Goal: Task Accomplishment & Management: Manage account settings

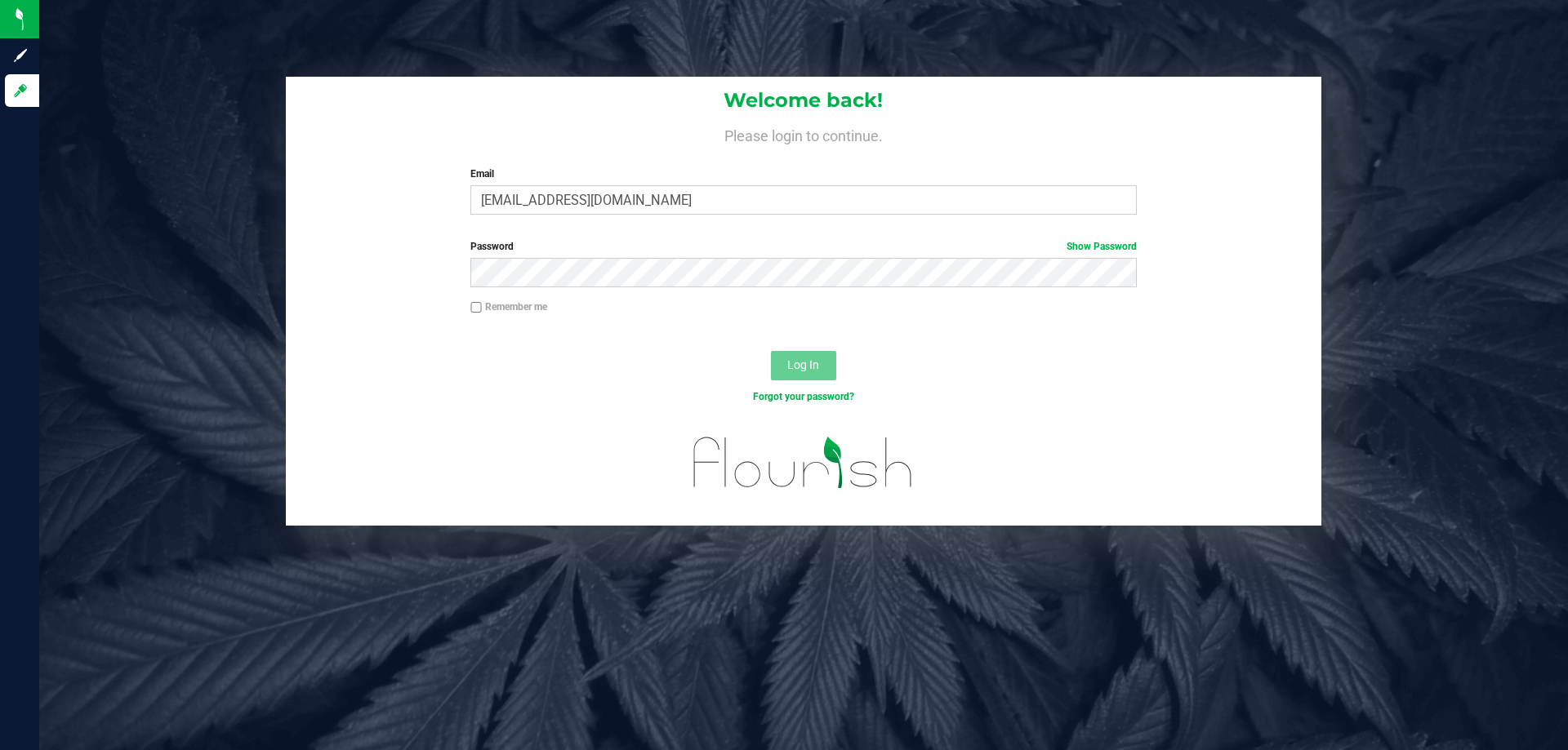
type input "aedmondson@liveparallel.com"
click at [771, 352] on button "Log In" at bounding box center [803, 366] width 66 height 29
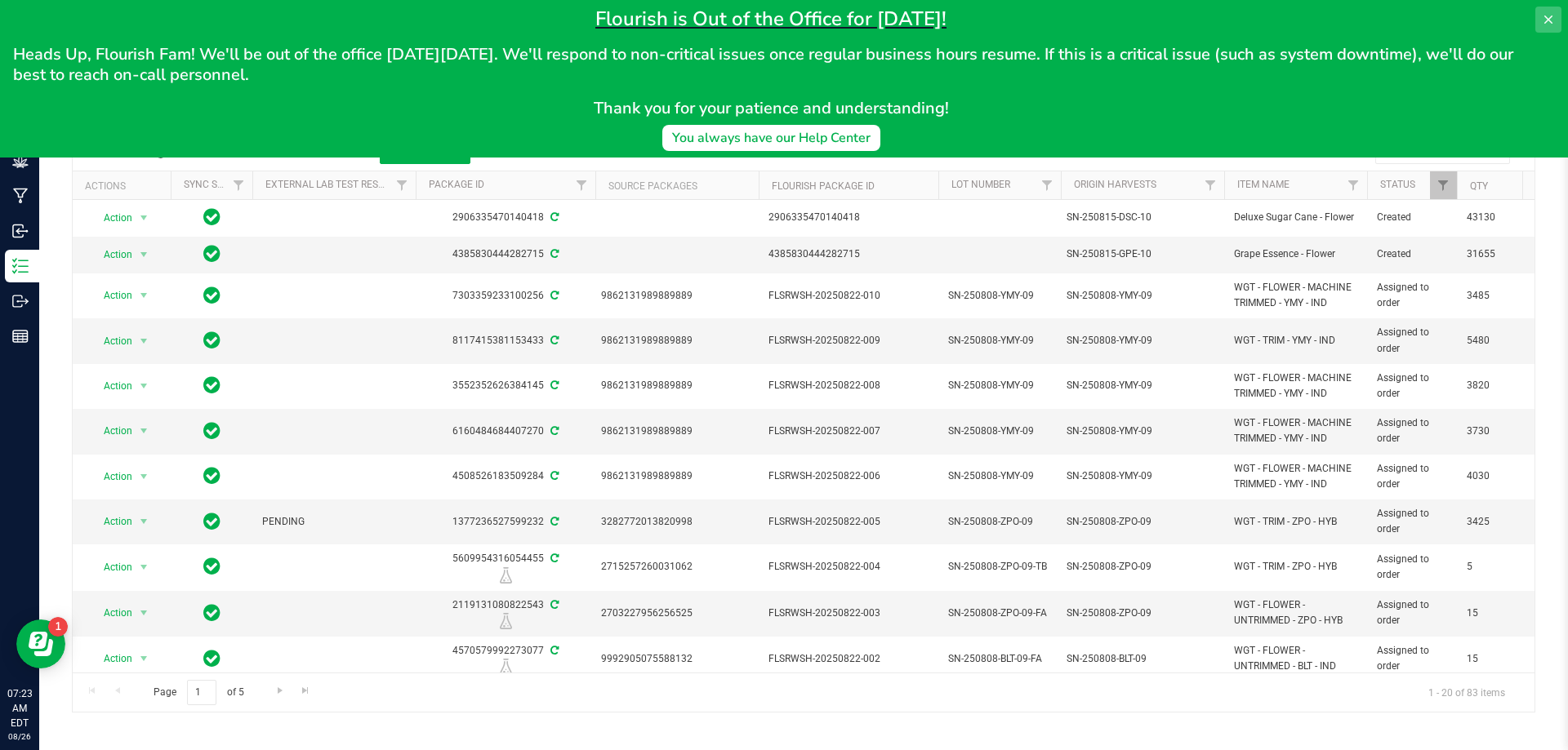
click at [1552, 23] on icon at bounding box center [1548, 20] width 8 height 8
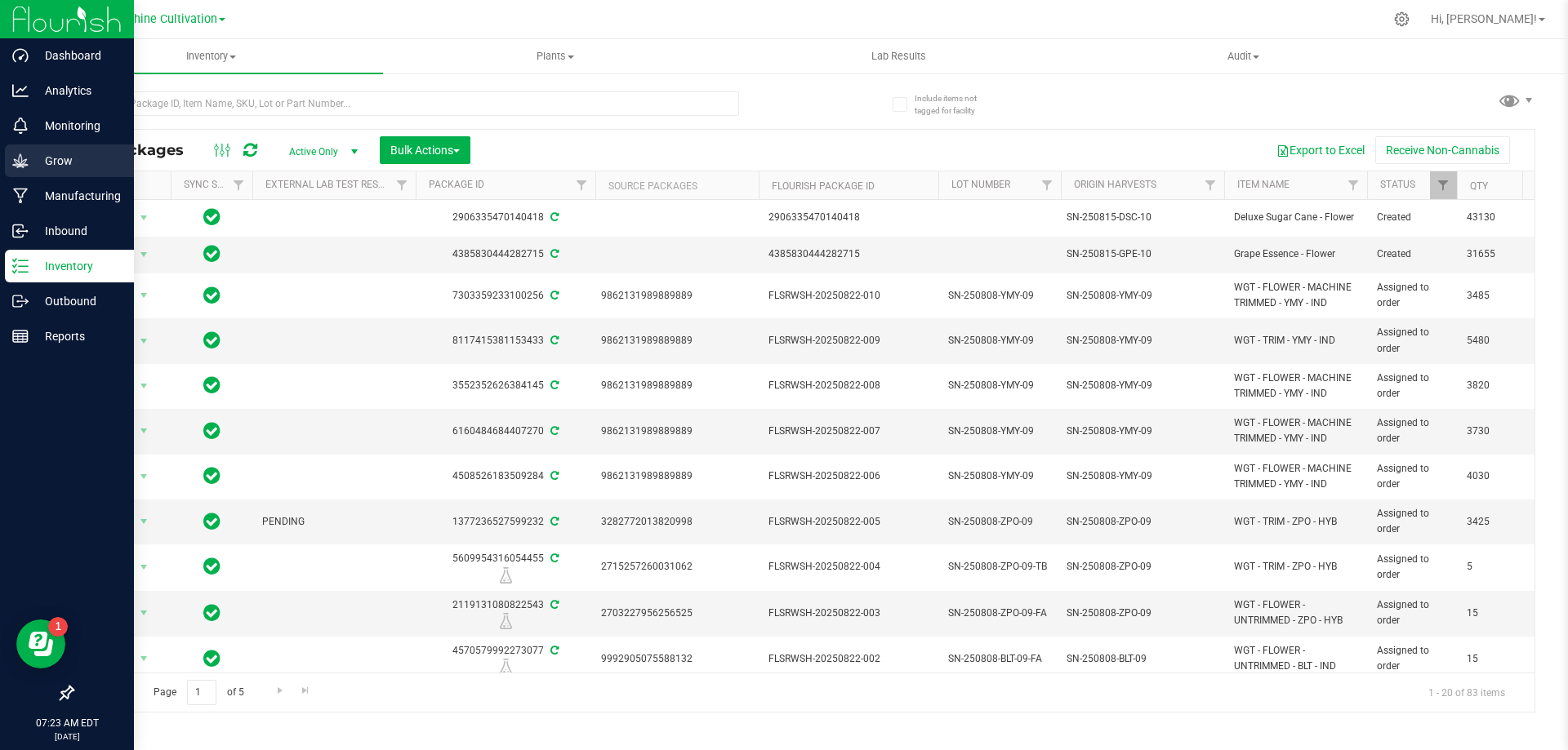
click at [68, 161] on p "Grow" at bounding box center [77, 161] width 98 height 20
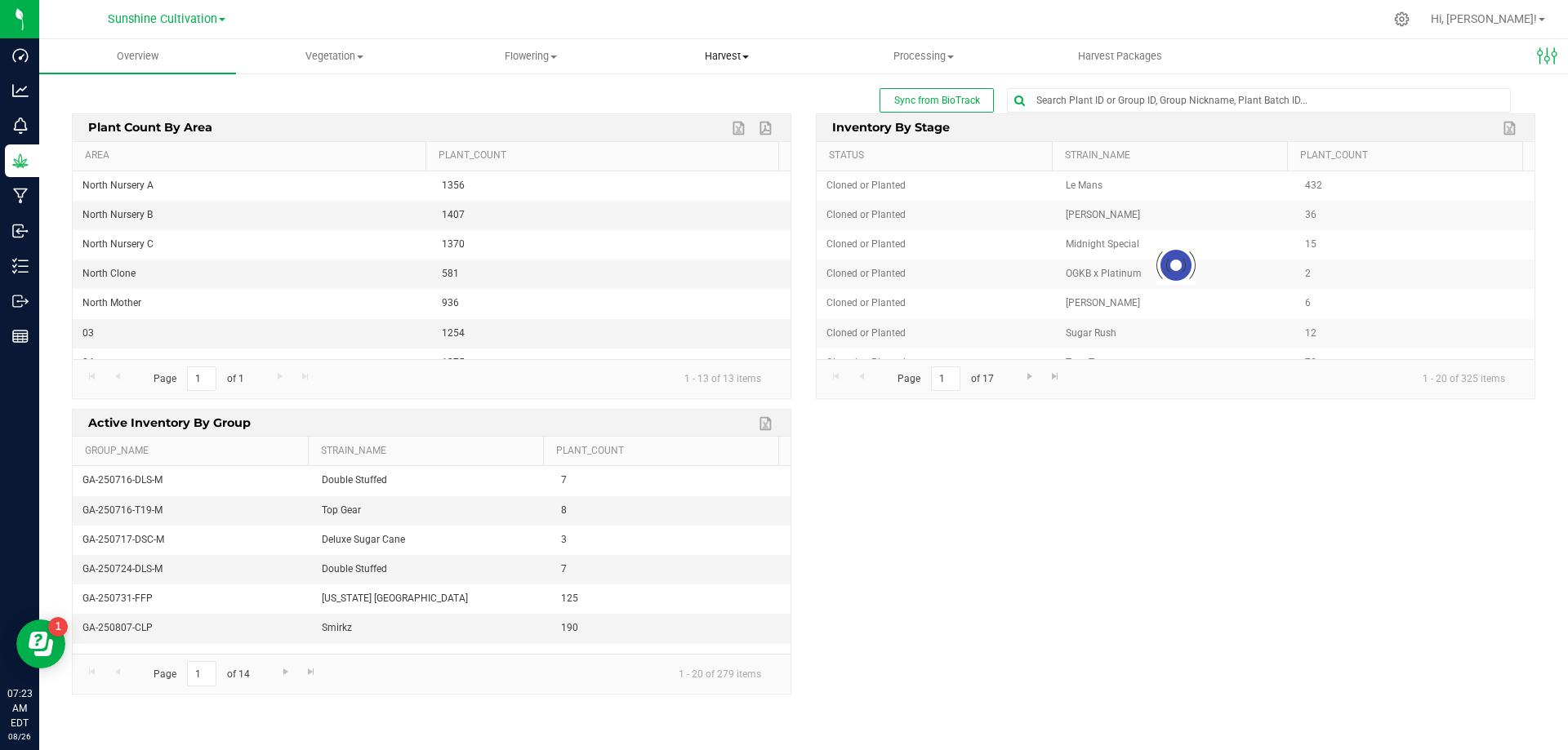
click at [745, 68] on uib-tab-heading "Harvest Harvests Harvested plants" at bounding box center [727, 56] width 195 height 32
click at [719, 94] on span "Harvests" at bounding box center [674, 98] width 91 height 14
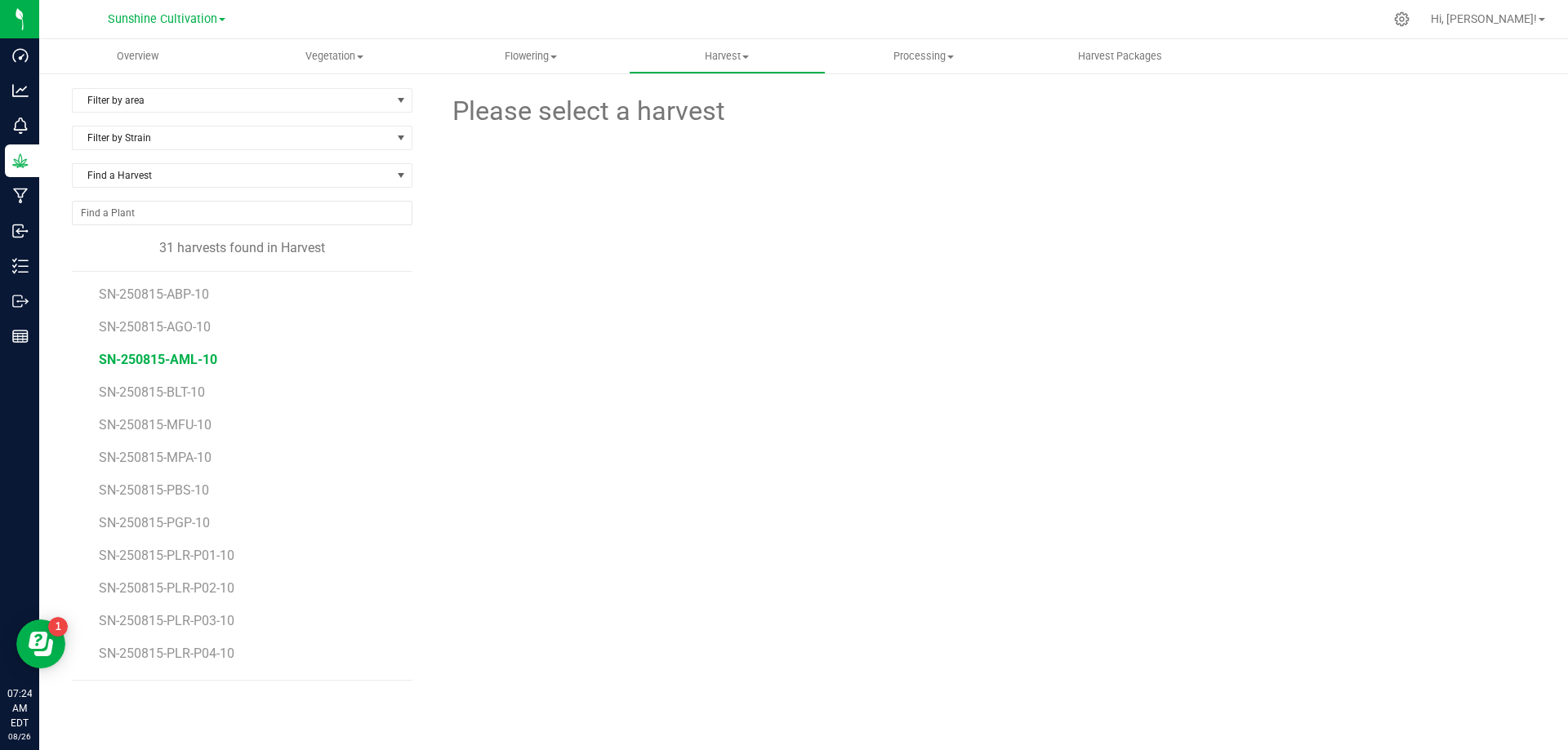
click at [185, 361] on span "SN-250815-AML-10" at bounding box center [158, 359] width 119 height 16
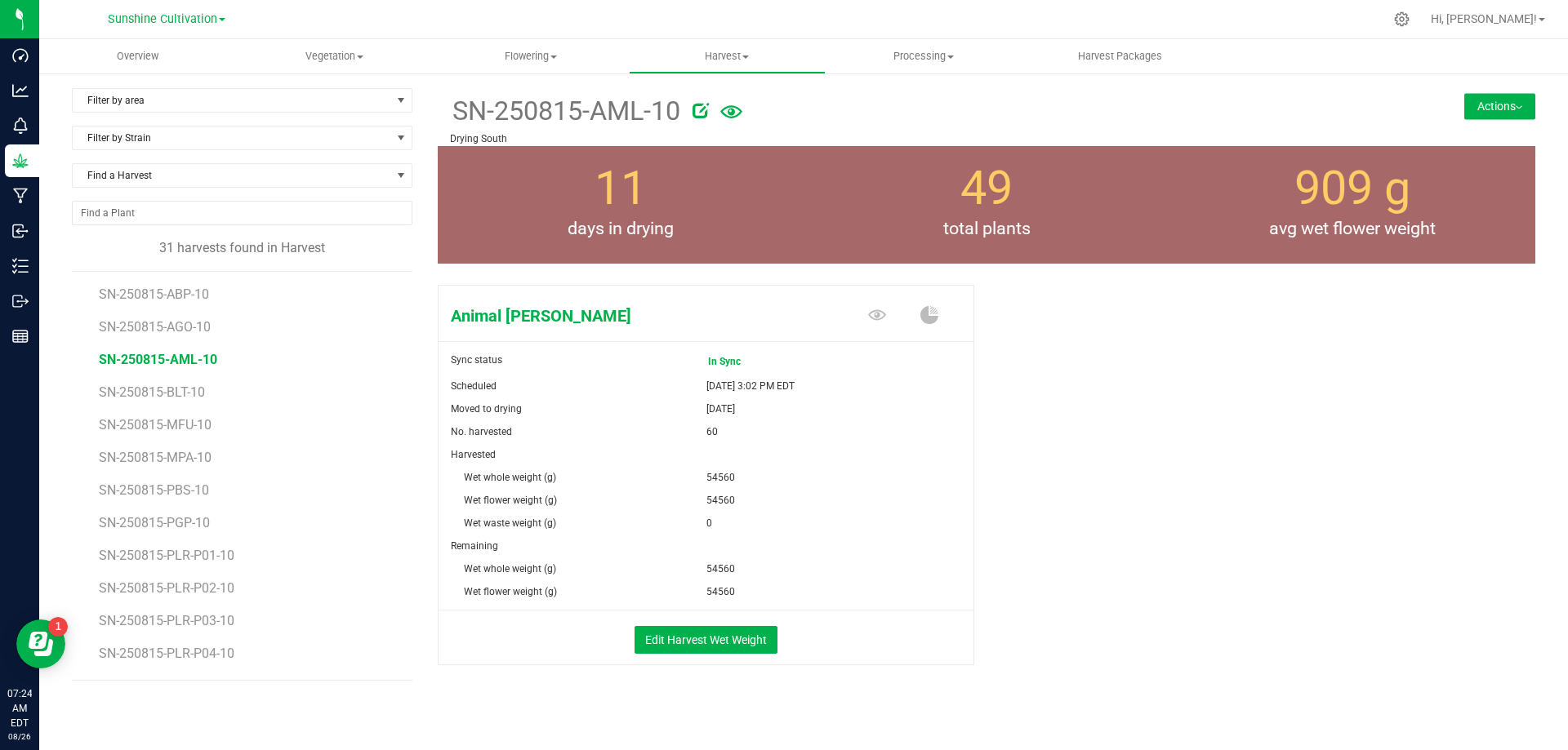
click at [1480, 94] on button "Actions" at bounding box center [1499, 106] width 71 height 26
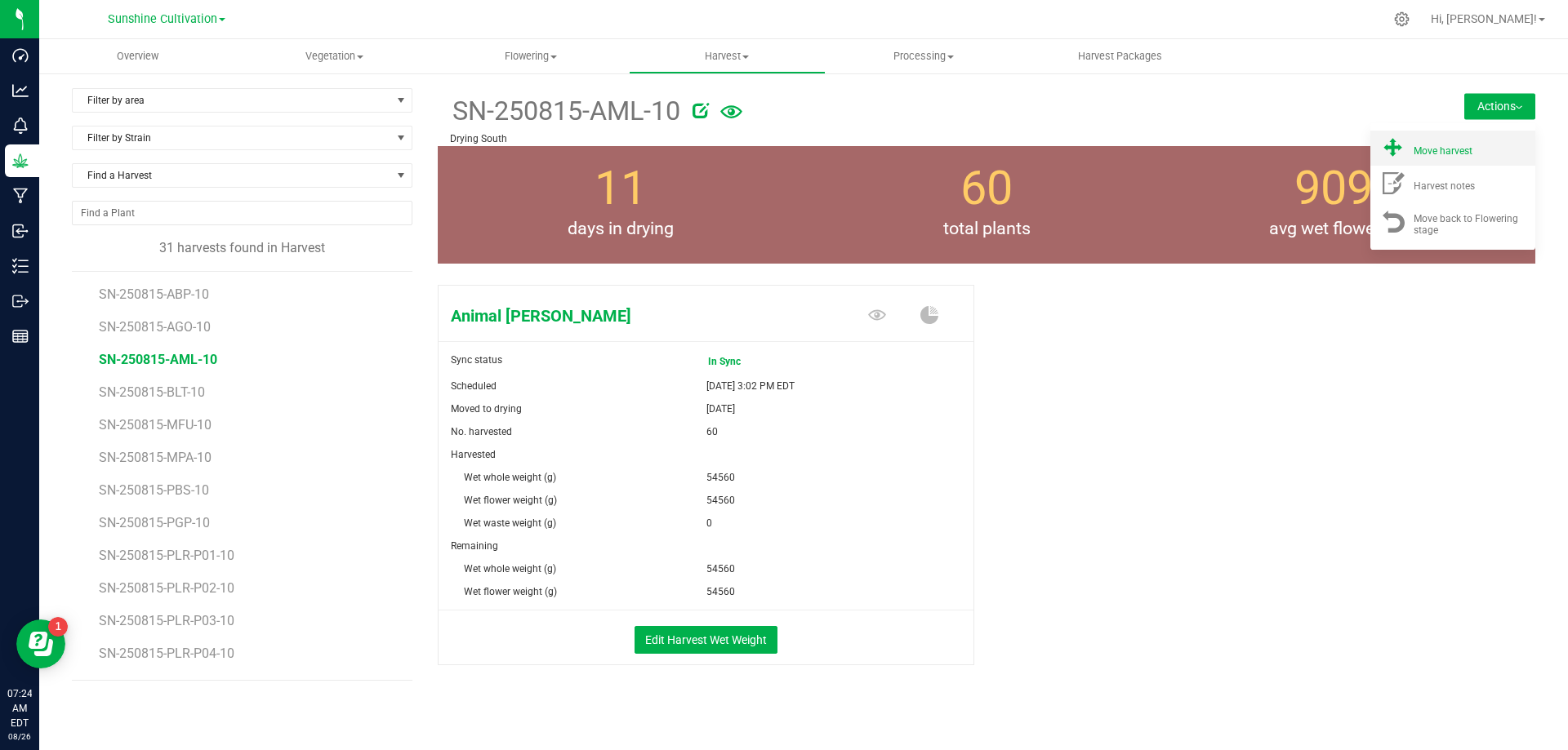
click at [1445, 145] on span "Move harvest" at bounding box center [1444, 151] width 59 height 12
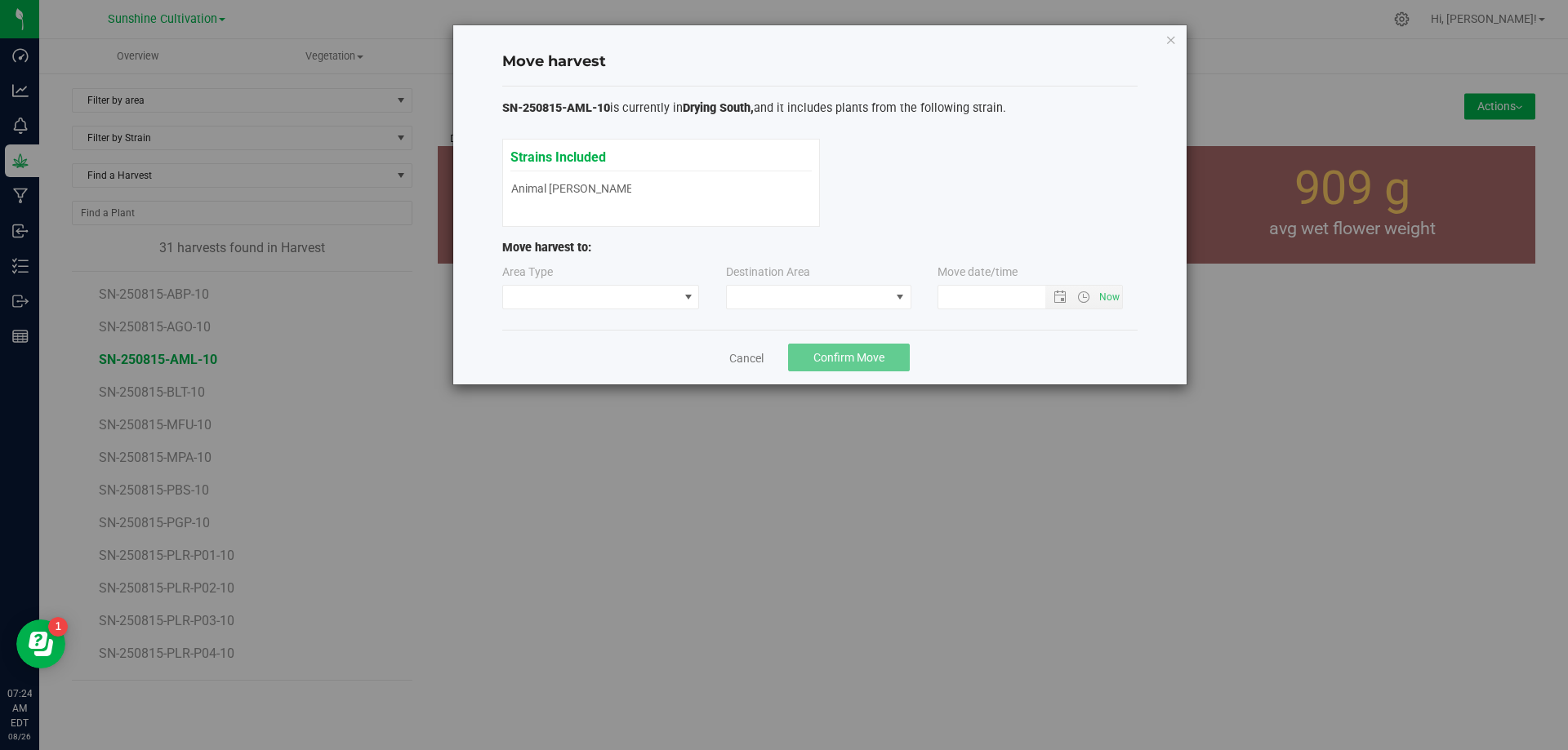
type input "8/26/2025 7:24 AM"
click at [838, 295] on span at bounding box center [808, 297] width 164 height 23
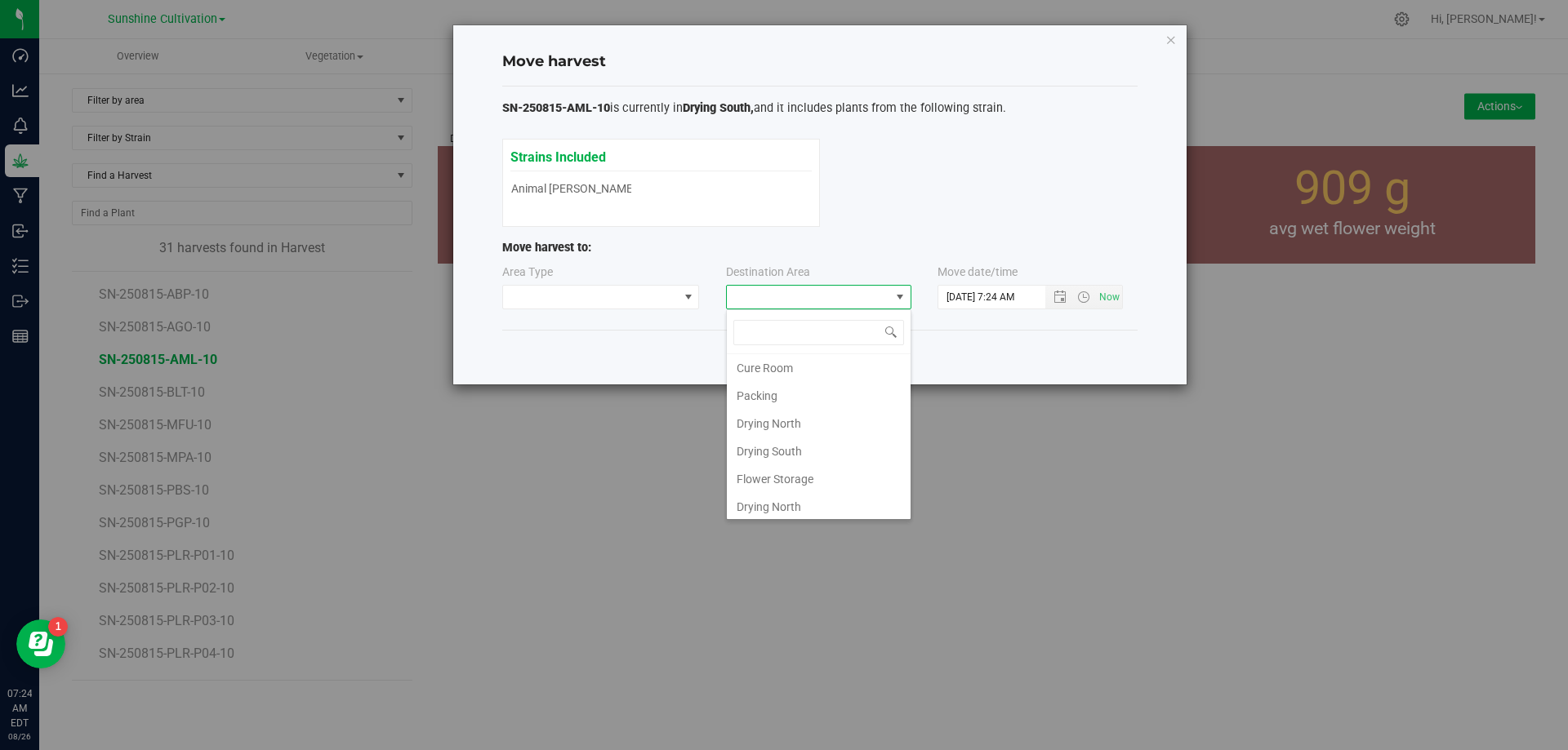
scroll to position [115, 0]
click at [799, 477] on li "Flower Storage" at bounding box center [819, 475] width 184 height 27
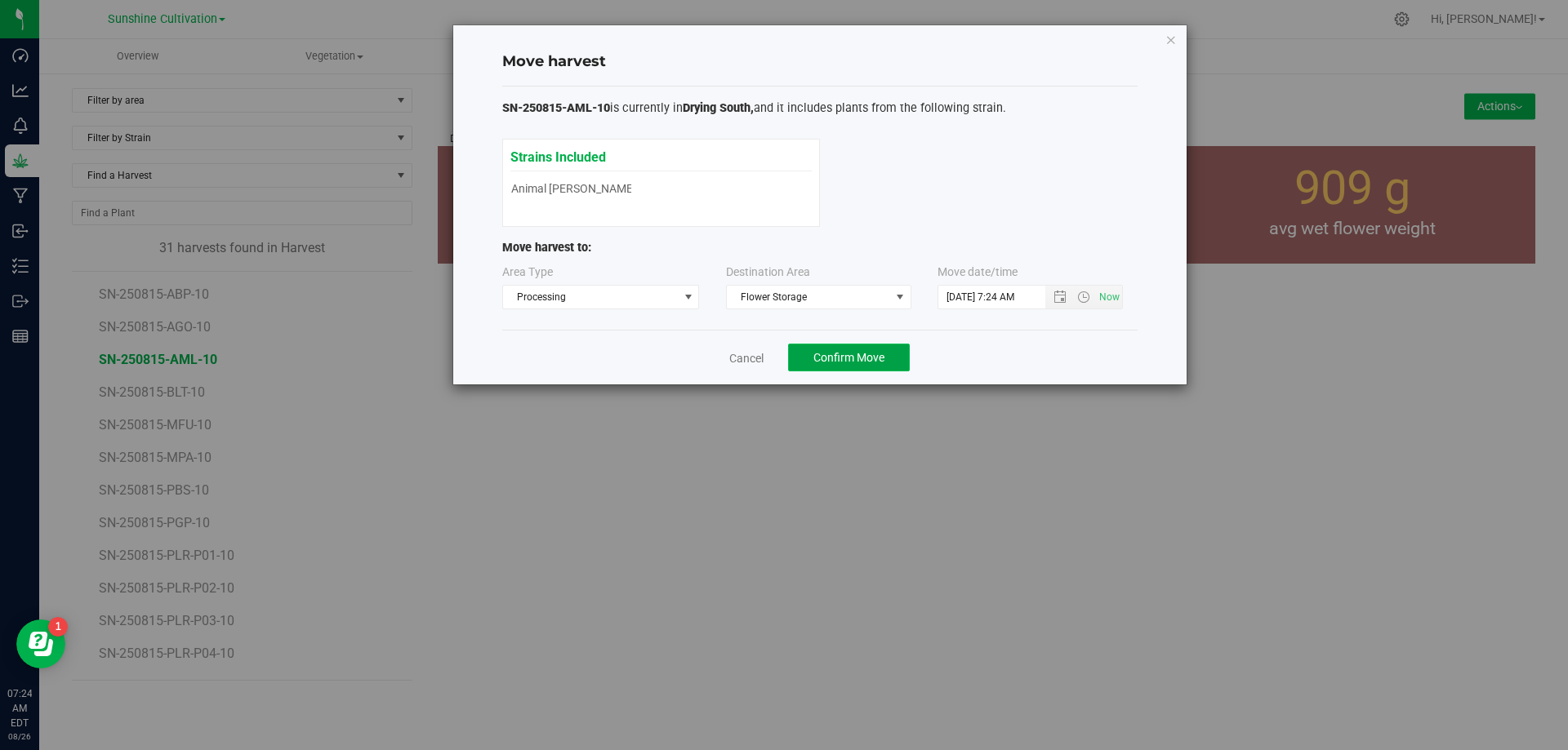
click at [881, 352] on span "Confirm Move" at bounding box center [849, 357] width 71 height 13
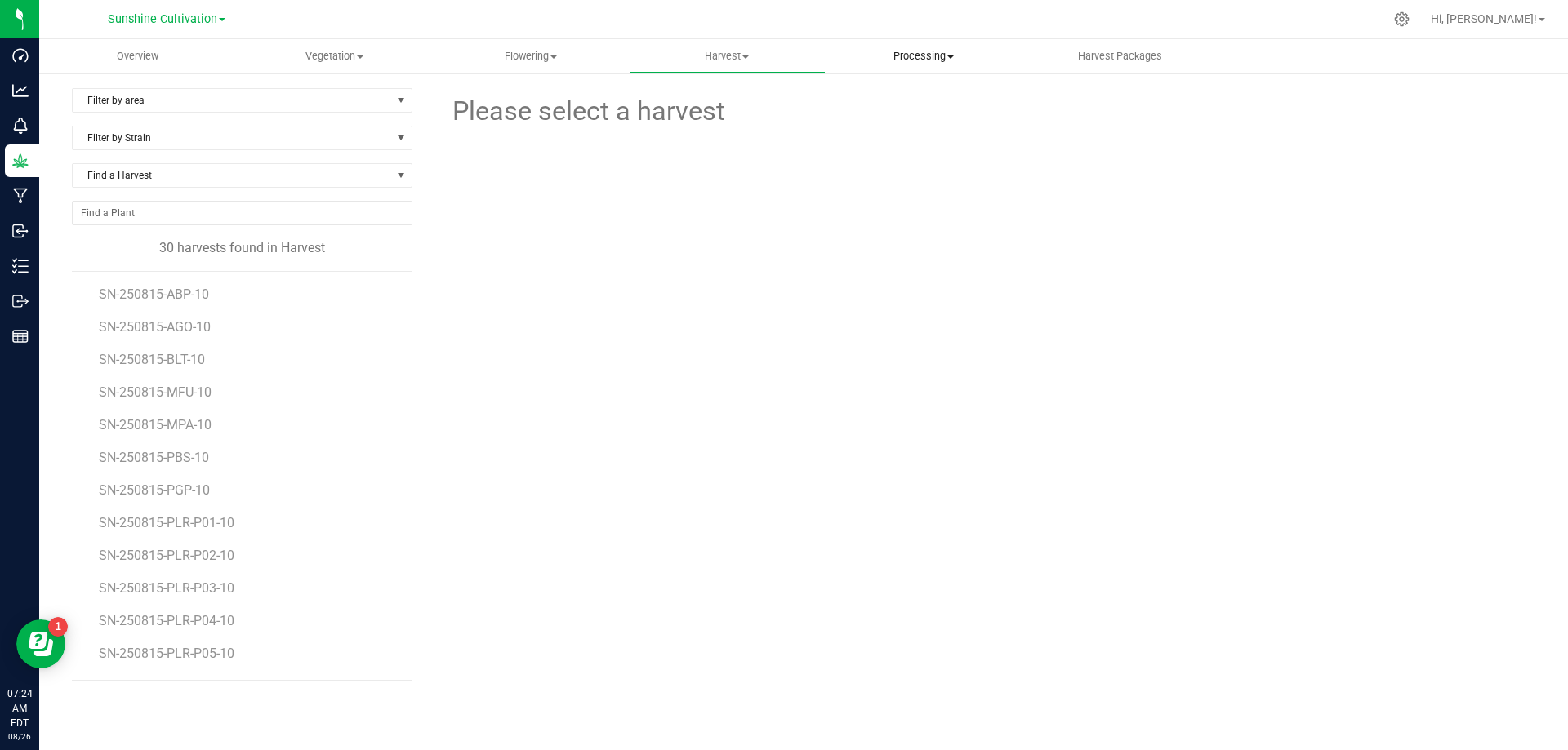
click at [929, 45] on uib-tab-heading "Processing Processing harvests Processing plants Completed harvests" at bounding box center [924, 56] width 195 height 32
click at [903, 91] on span "Processing harvests" at bounding box center [901, 98] width 151 height 14
click at [193, 594] on span "SN-250815-AML-10" at bounding box center [158, 591] width 119 height 16
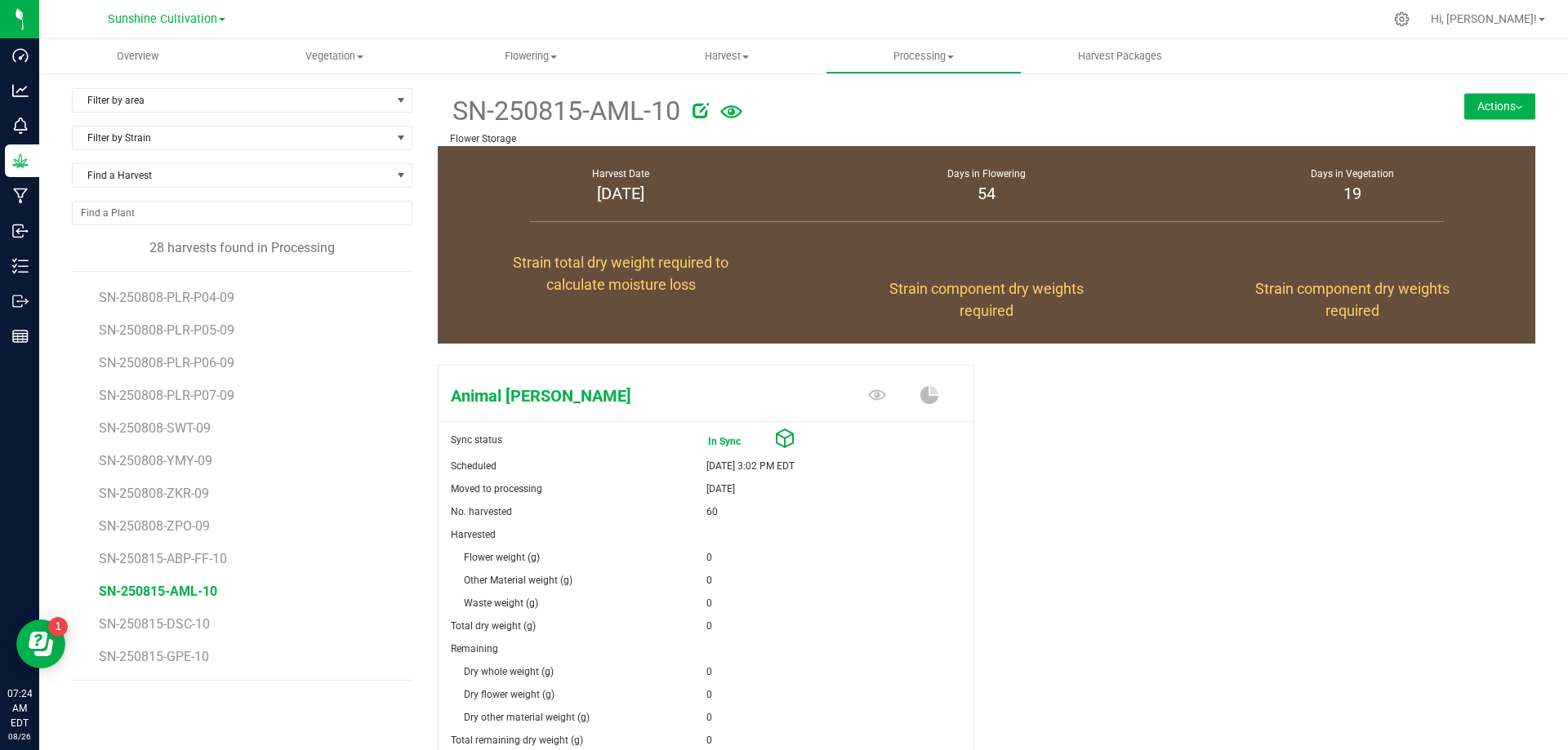
click at [1486, 101] on button "Actions" at bounding box center [1499, 106] width 71 height 26
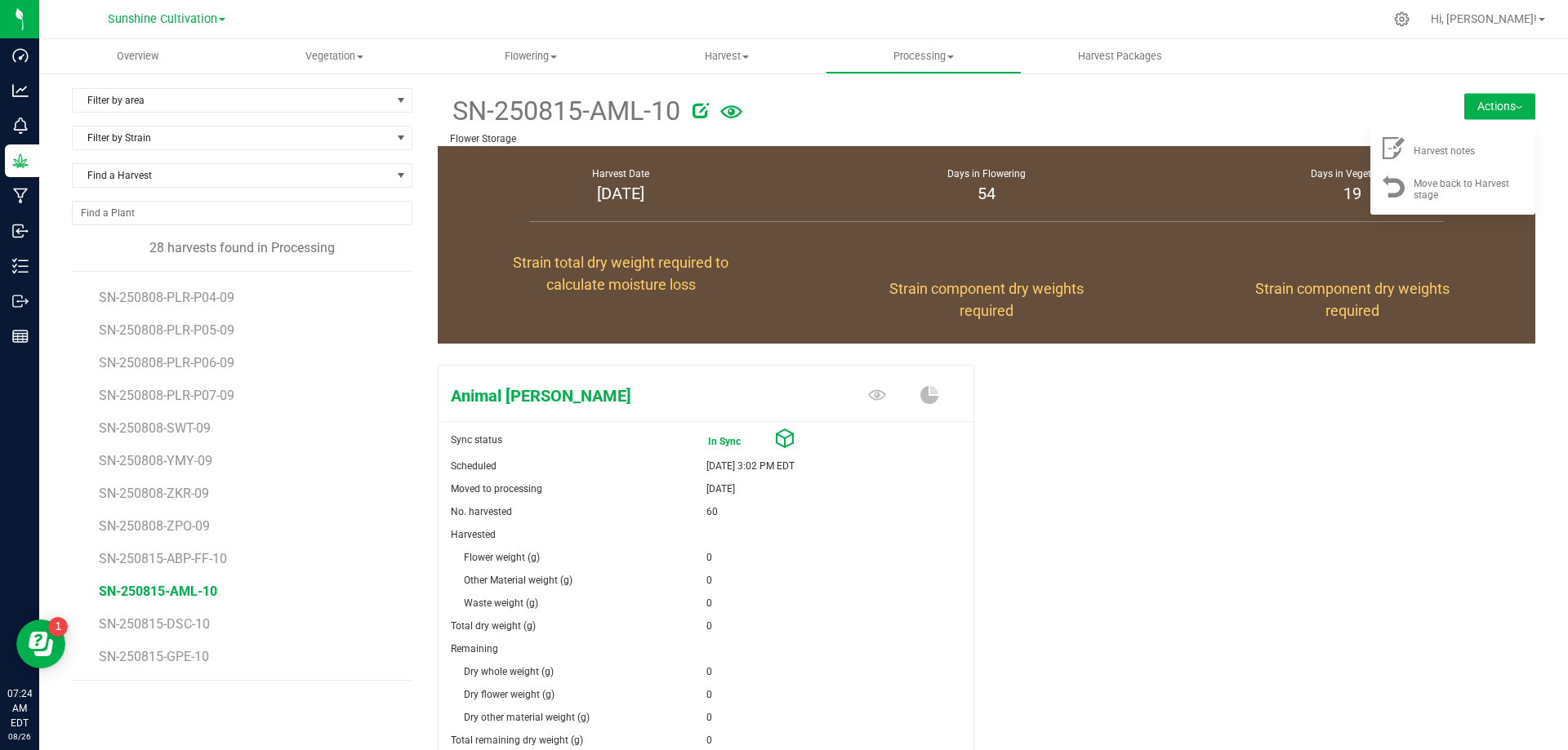
click at [1273, 231] on div "Strain component dry weights required" at bounding box center [1353, 285] width 366 height 117
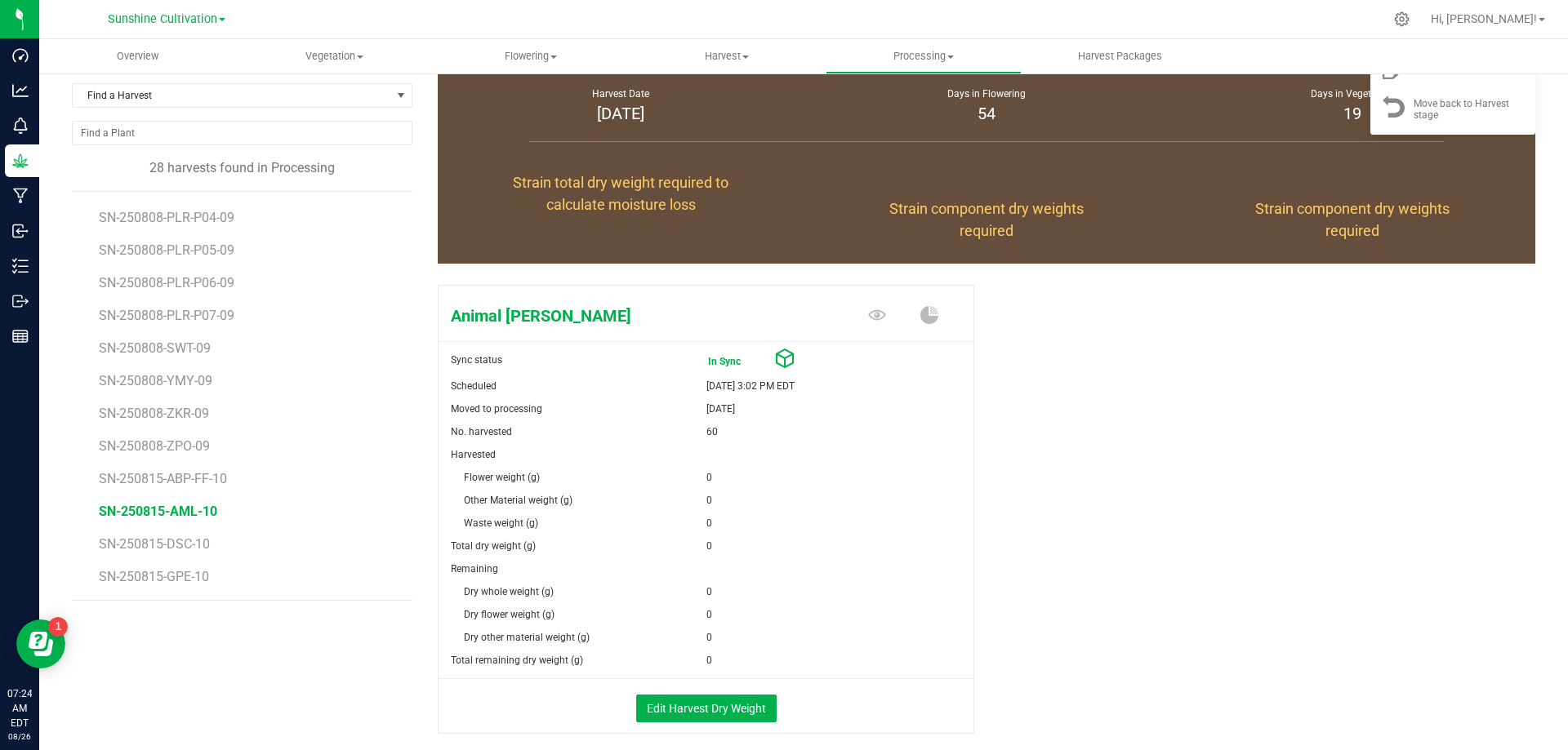
scroll to position [158, 0]
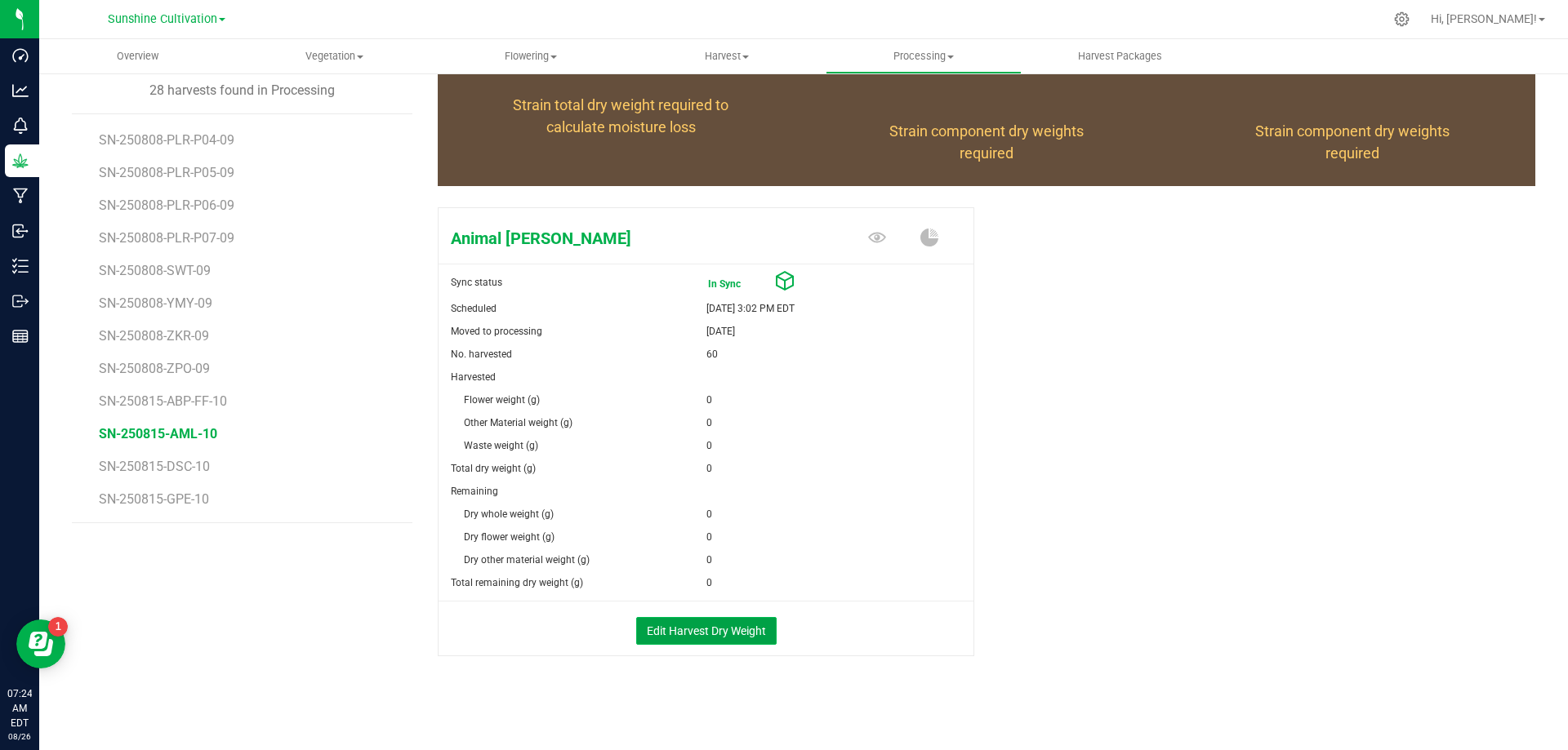
click at [724, 626] on button "Edit Harvest Dry Weight" at bounding box center [706, 631] width 140 height 27
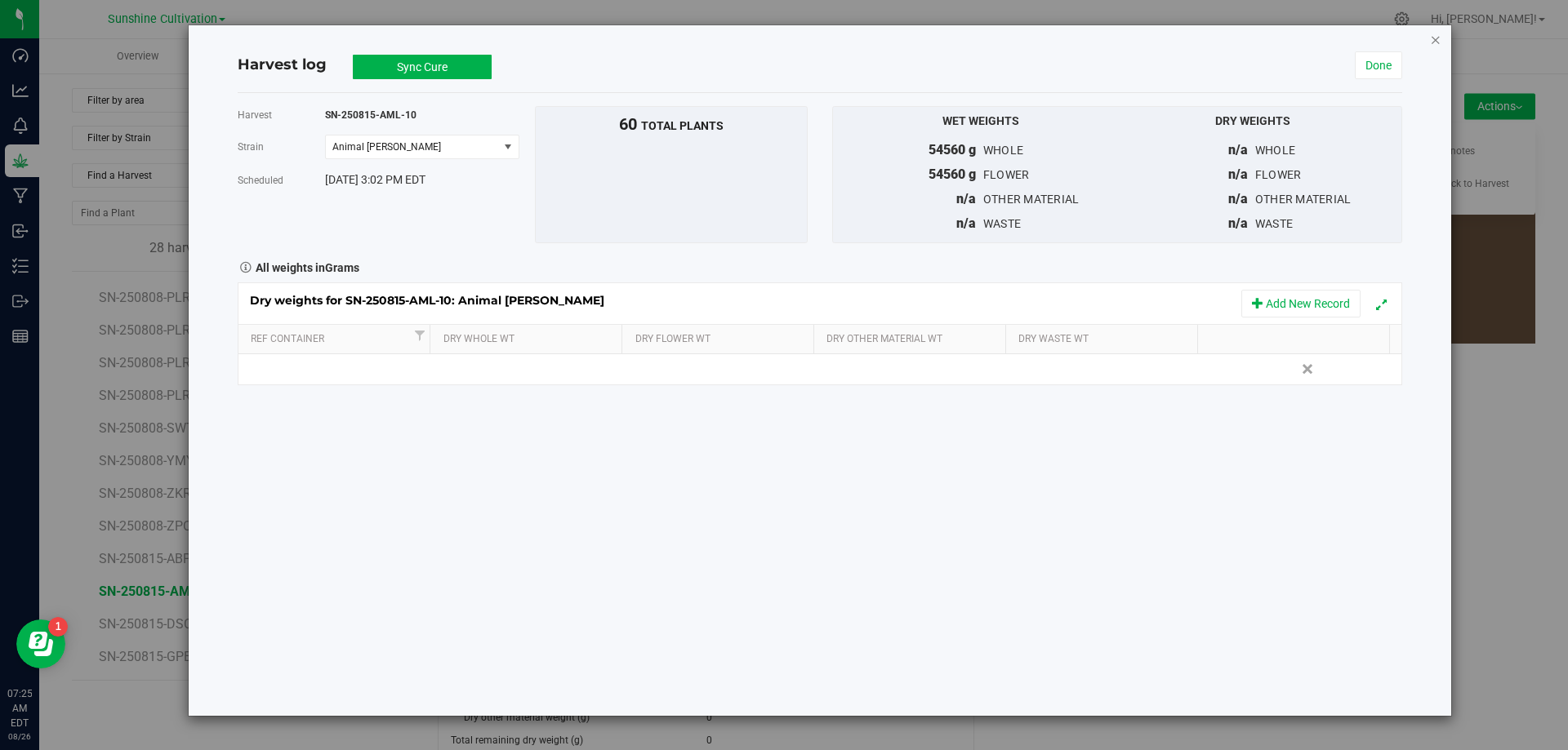
click at [1440, 40] on icon "button" at bounding box center [1436, 39] width 12 height 20
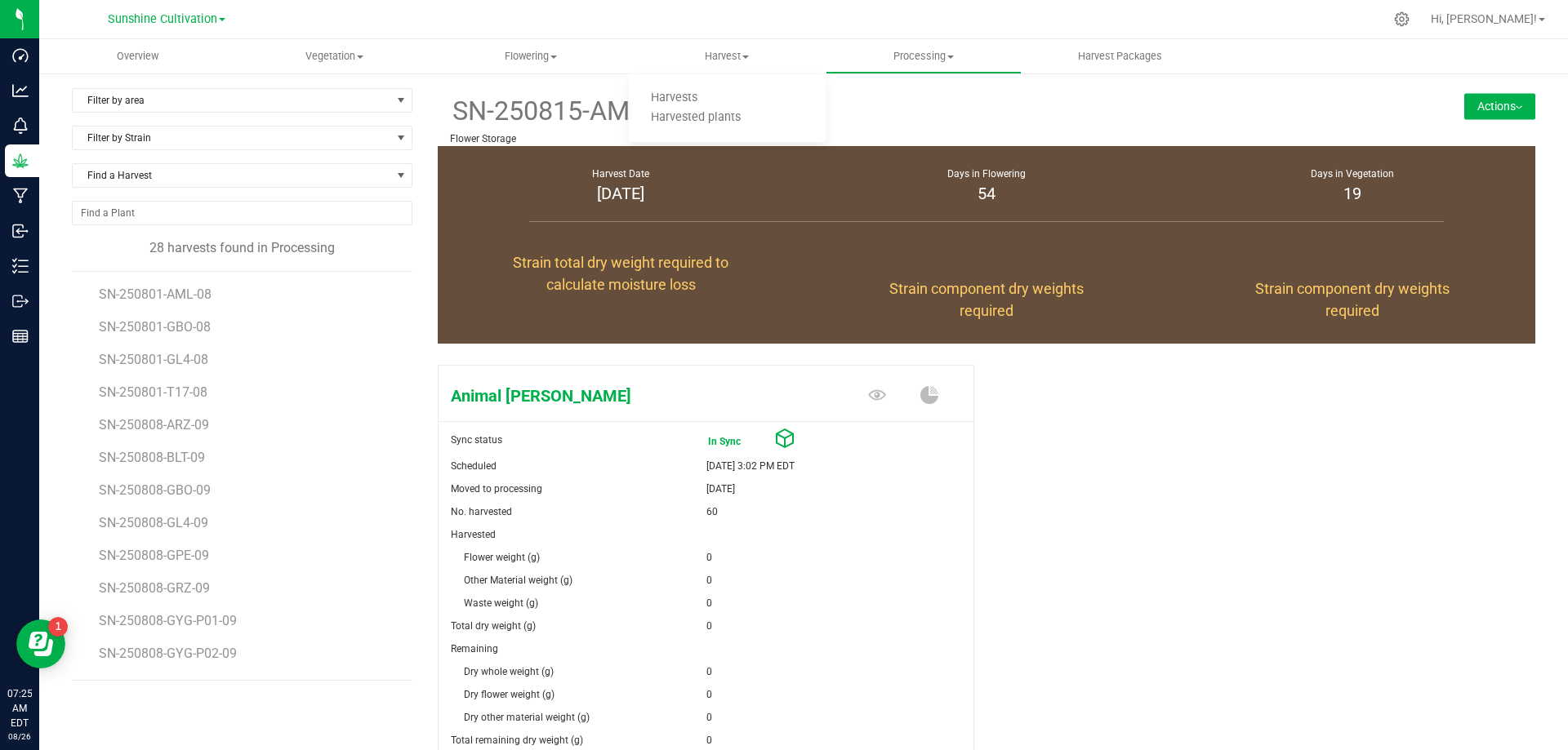
click at [727, 52] on span "Harvest" at bounding box center [727, 56] width 197 height 15
click at [736, 57] on span "Harvest" at bounding box center [727, 56] width 197 height 15
click at [692, 92] on span "Harvests" at bounding box center [674, 98] width 91 height 14
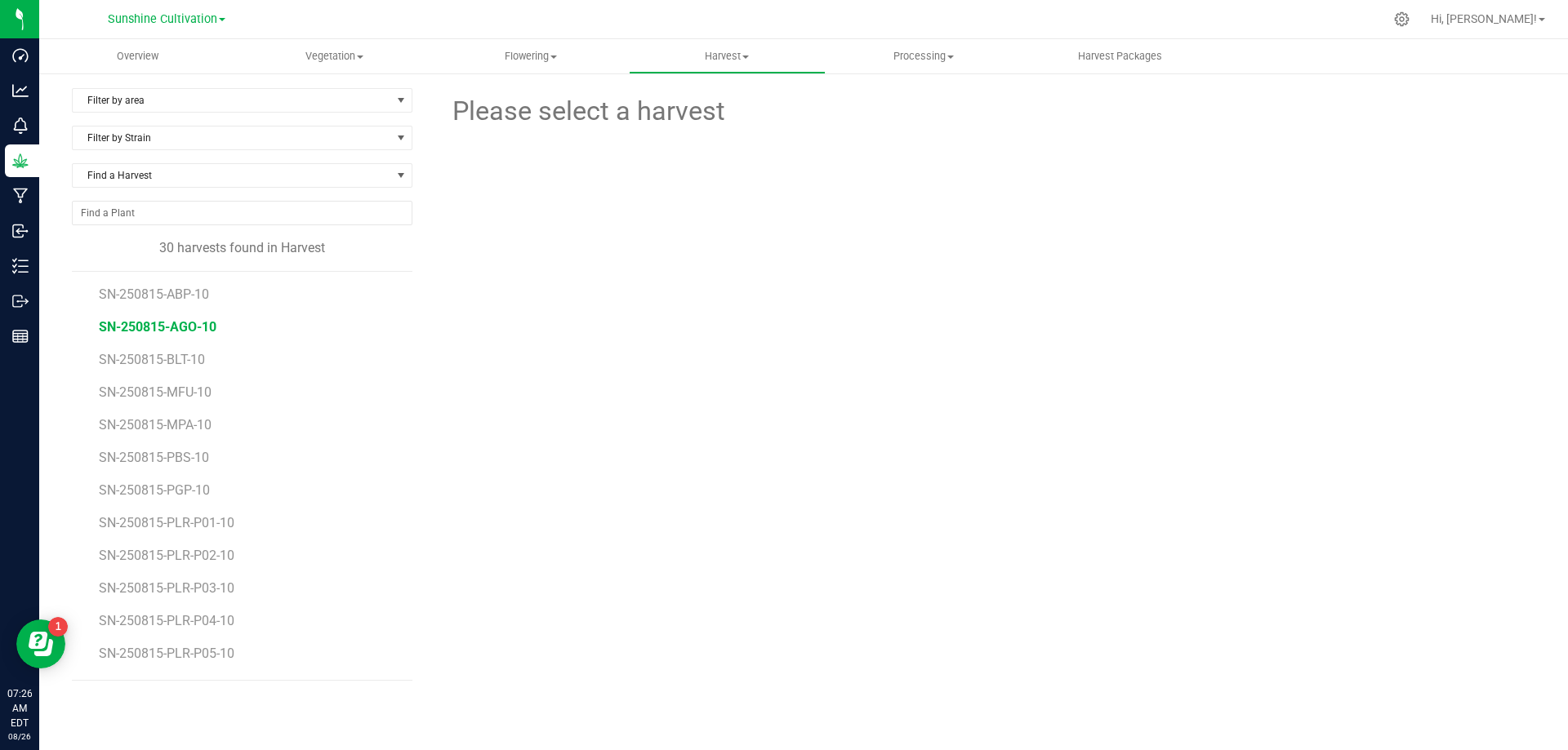
click at [184, 333] on span "SN-250815-AGO-10" at bounding box center [158, 327] width 118 height 16
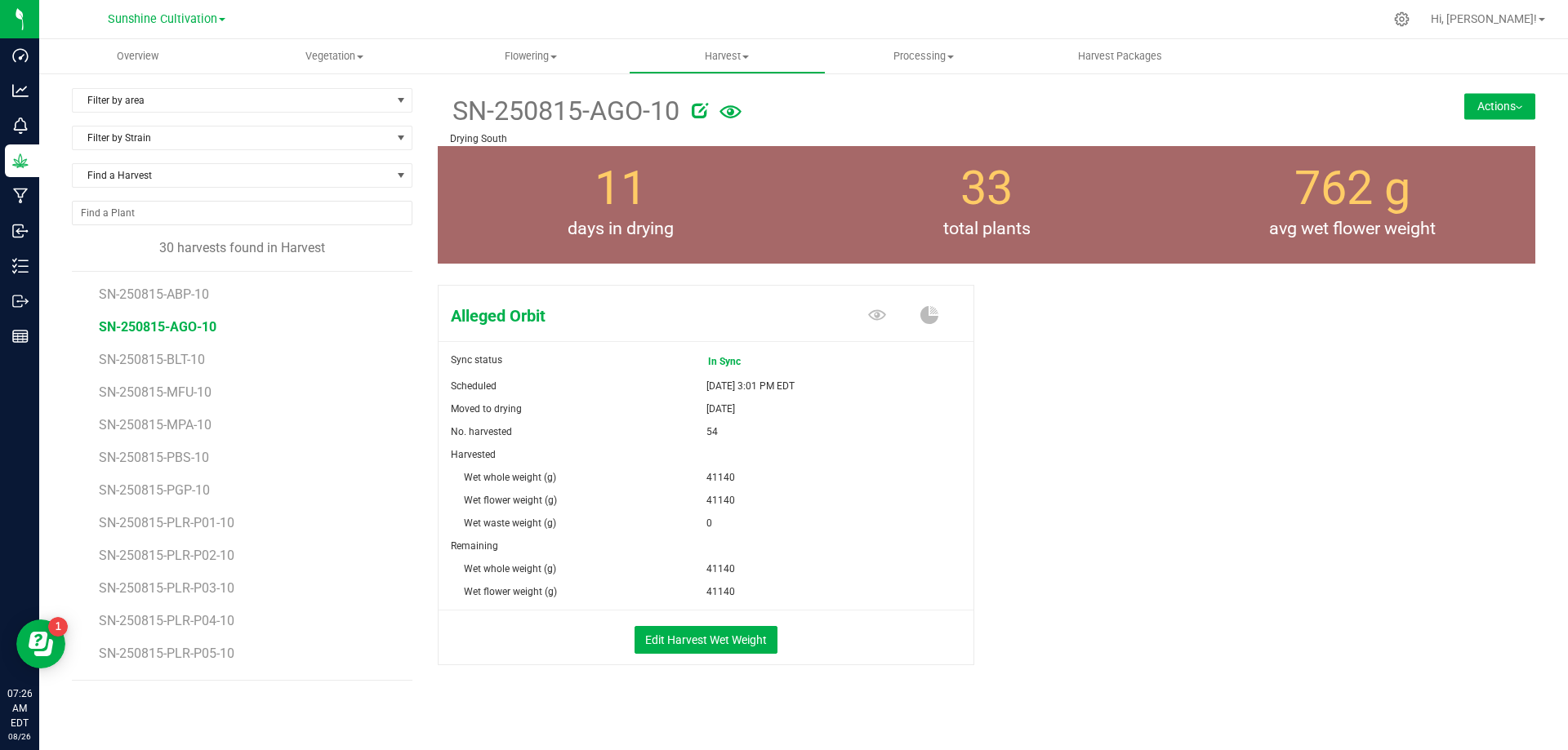
click at [1470, 100] on button "Actions" at bounding box center [1499, 106] width 71 height 26
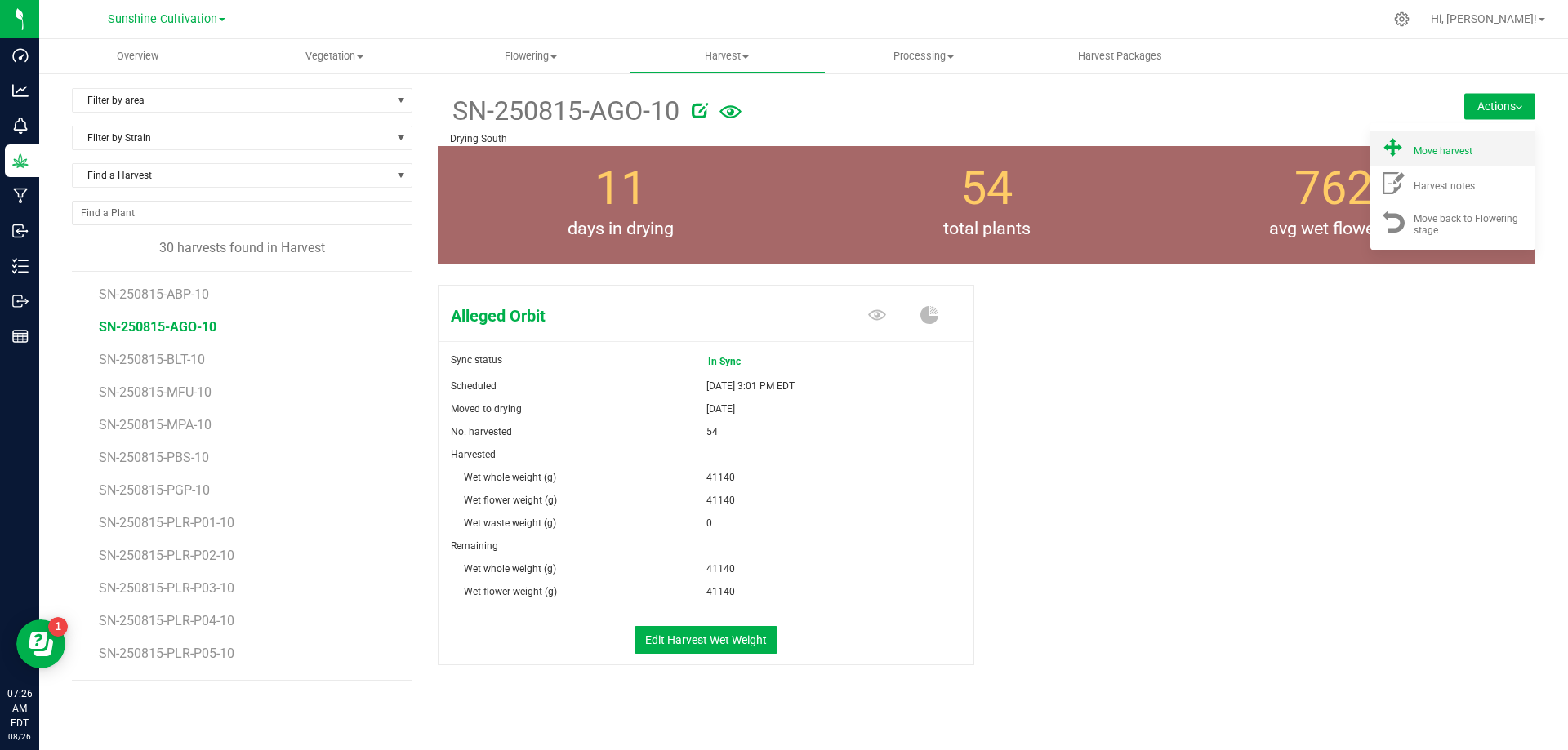
click at [1438, 148] on span "Move harvest" at bounding box center [1444, 151] width 59 height 12
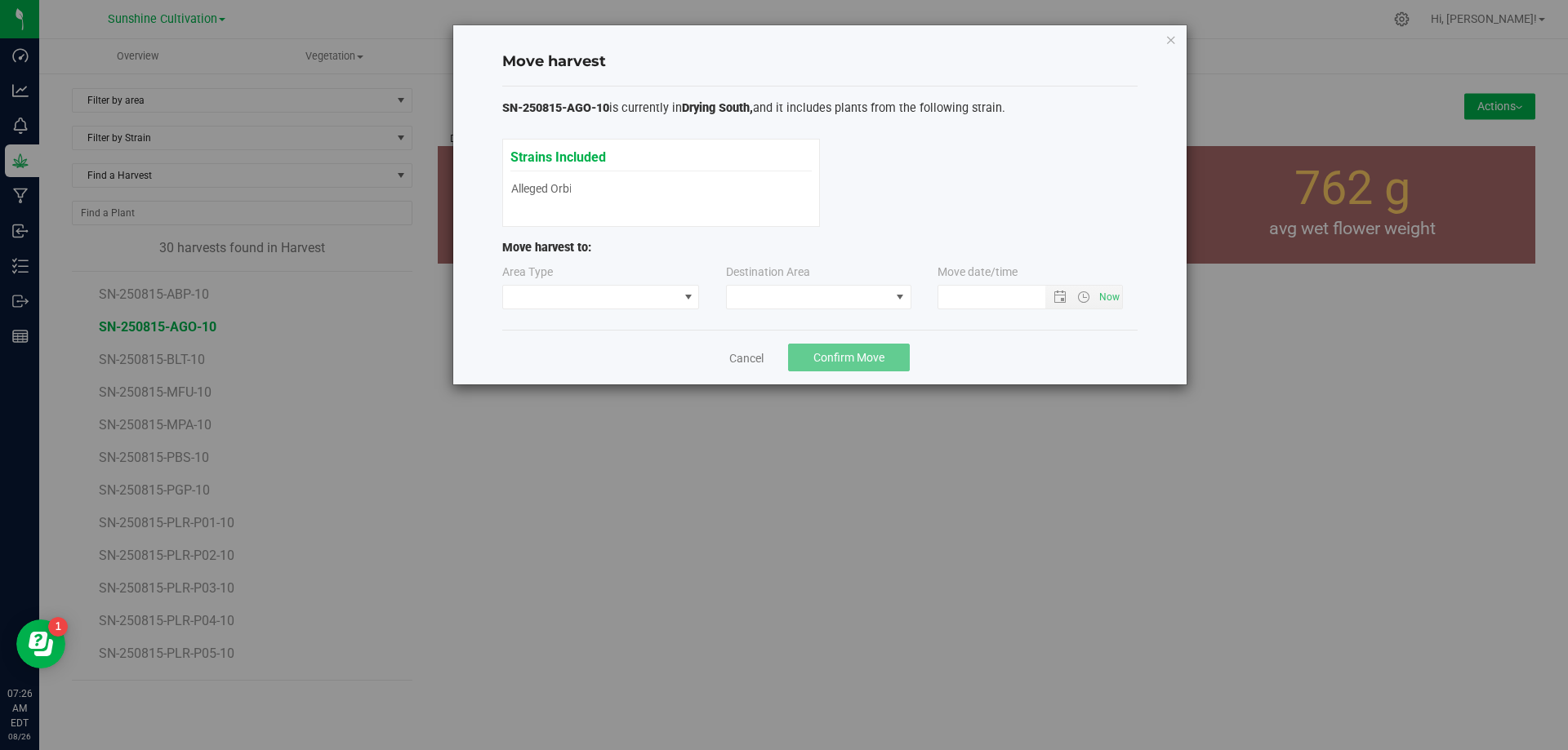
type input "8/26/2025 7:26 AM"
click at [821, 297] on span at bounding box center [808, 297] width 164 height 23
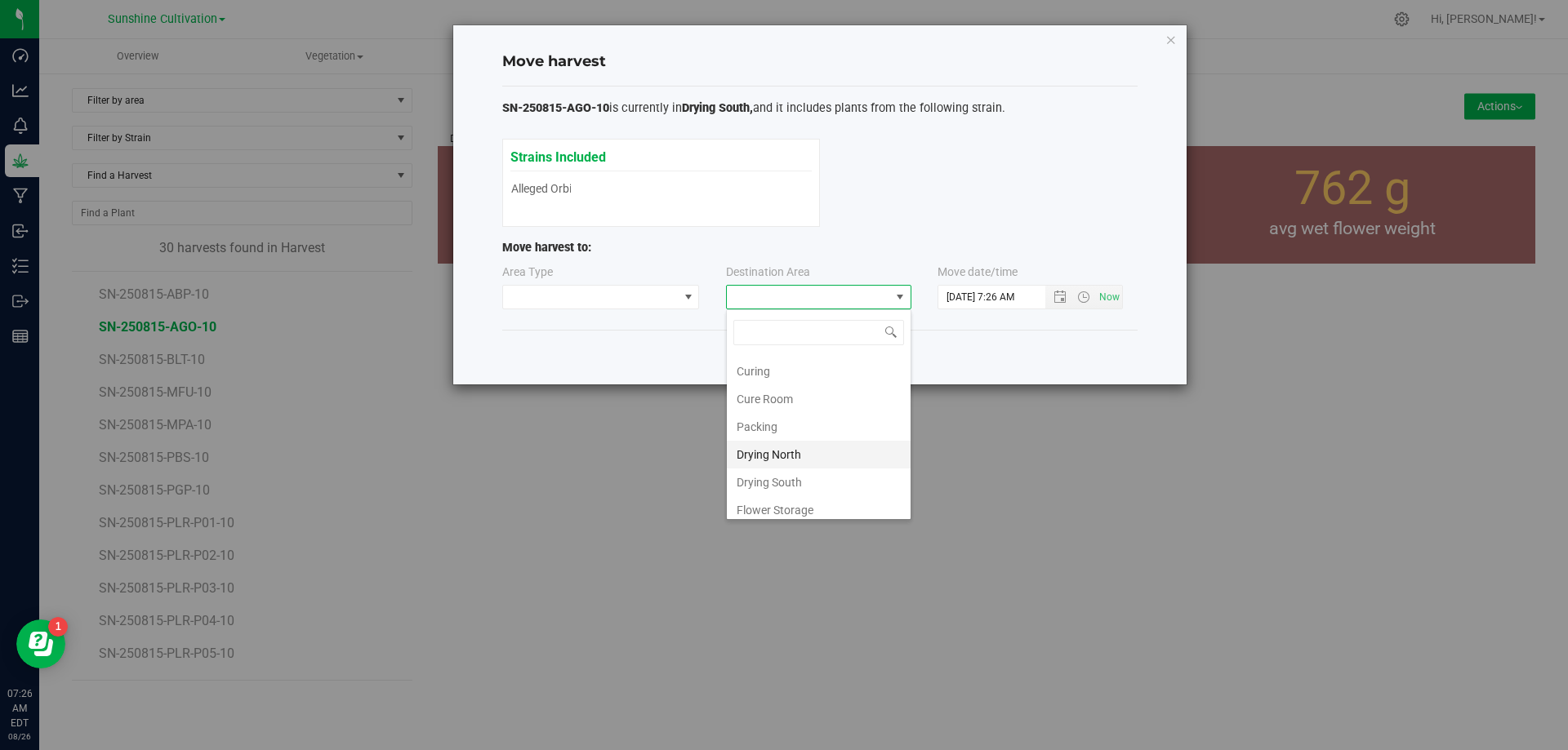
scroll to position [115, 0]
click at [792, 480] on li "Flower Storage" at bounding box center [819, 475] width 184 height 27
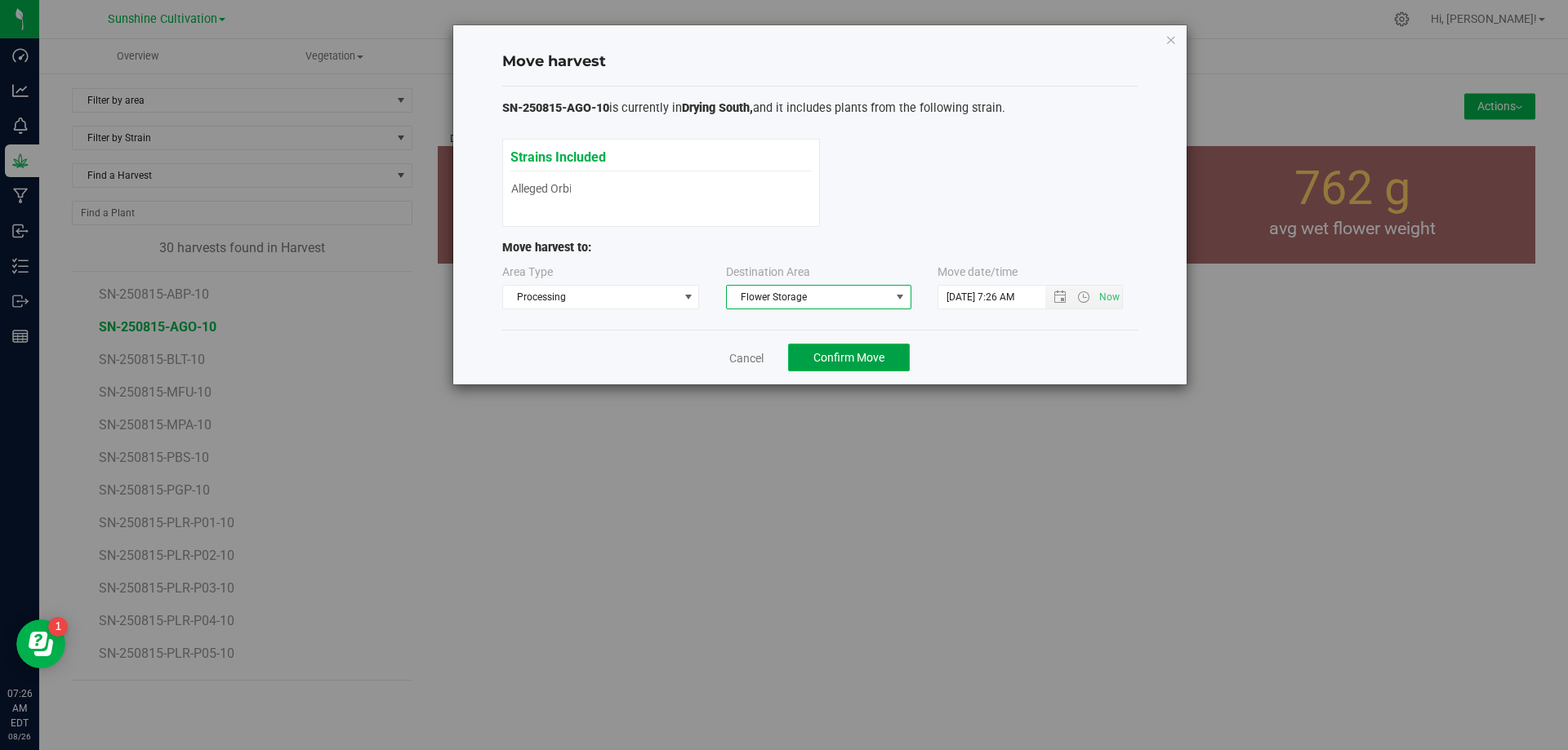
click at [874, 361] on span "Confirm Move" at bounding box center [849, 357] width 71 height 13
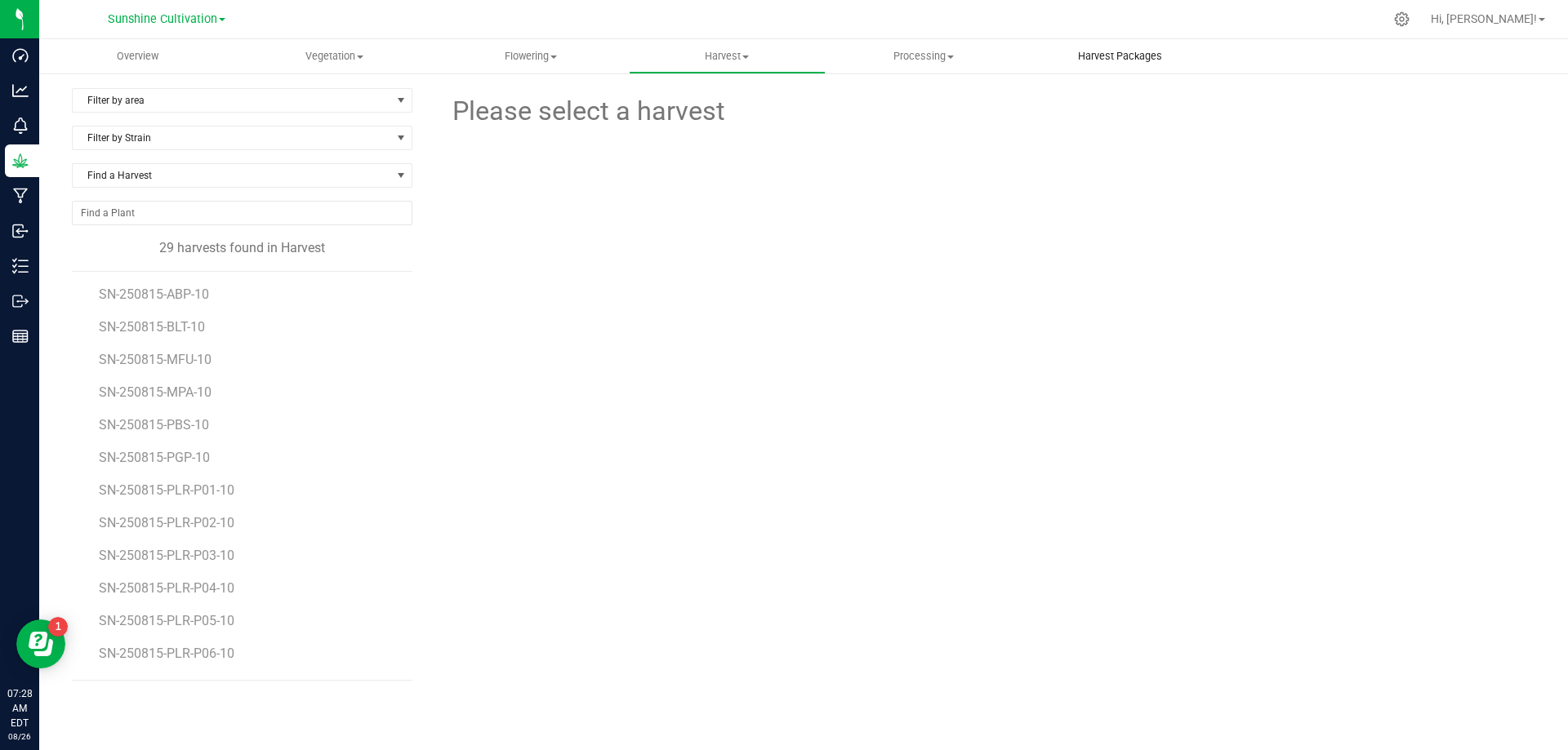
click at [1139, 58] on span "Harvest Packages" at bounding box center [1119, 56] width 128 height 15
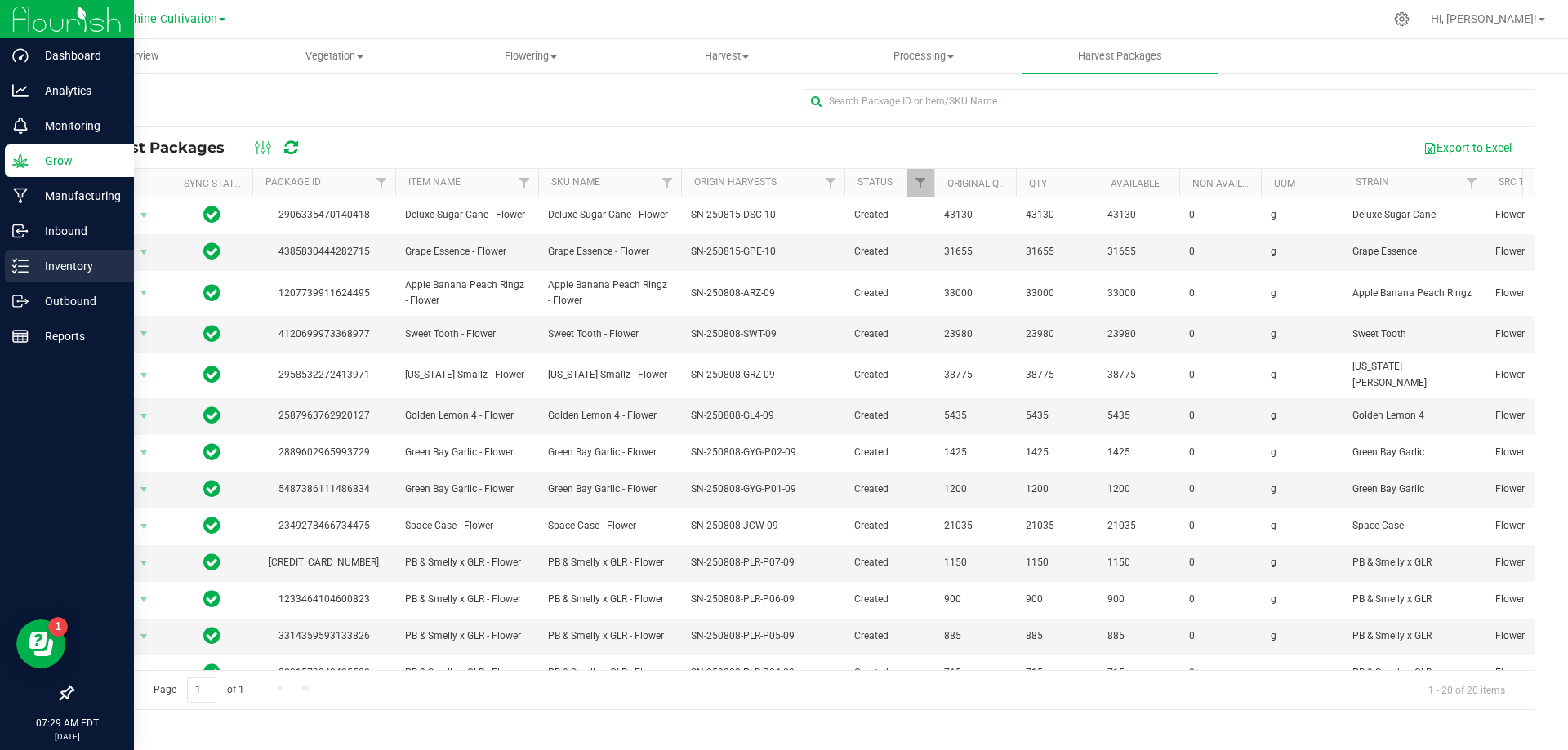
click at [19, 270] on icon at bounding box center [21, 266] width 17 height 17
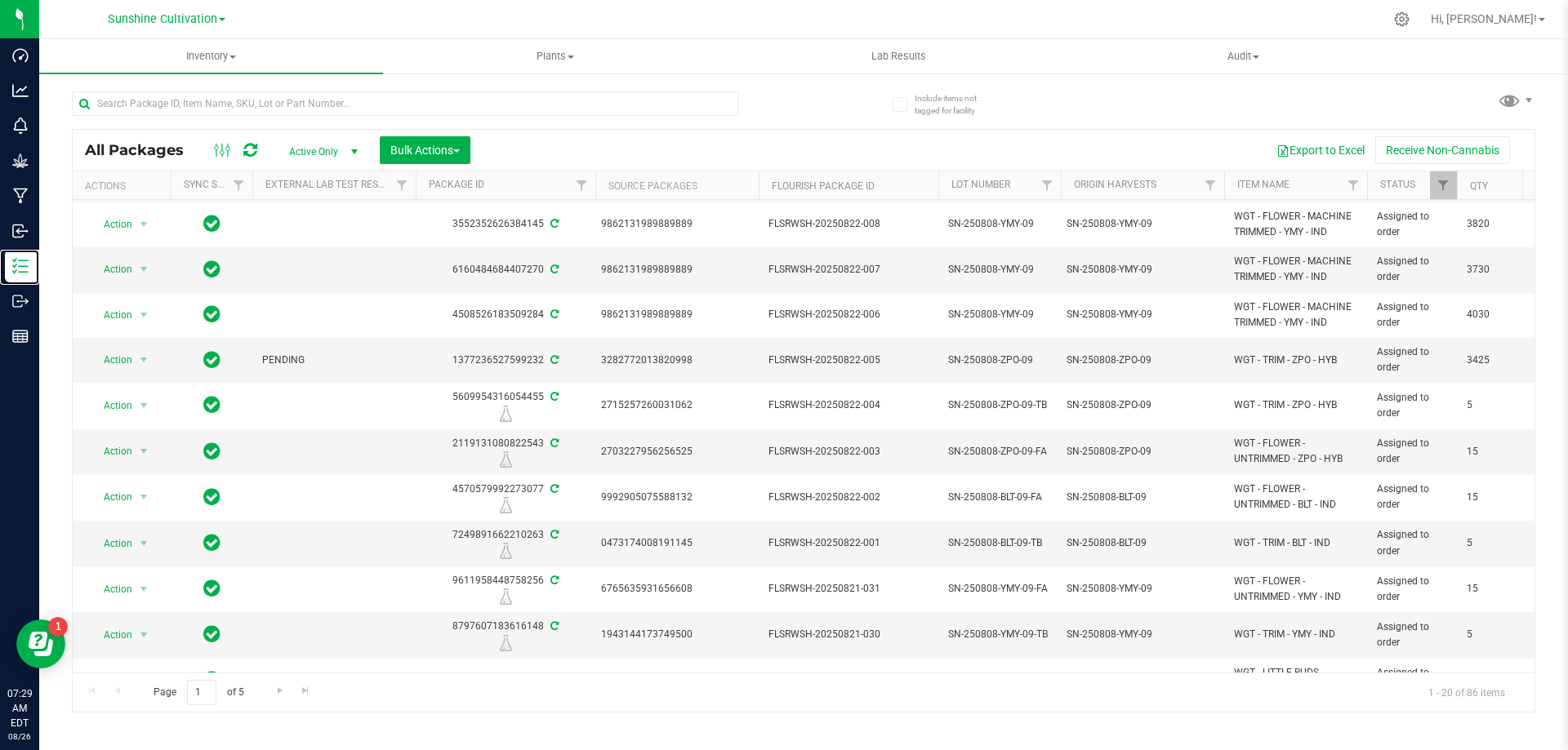
scroll to position [164, 0]
click at [1197, 362] on div "SN-250808-ZPO-09" at bounding box center [1143, 359] width 153 height 16
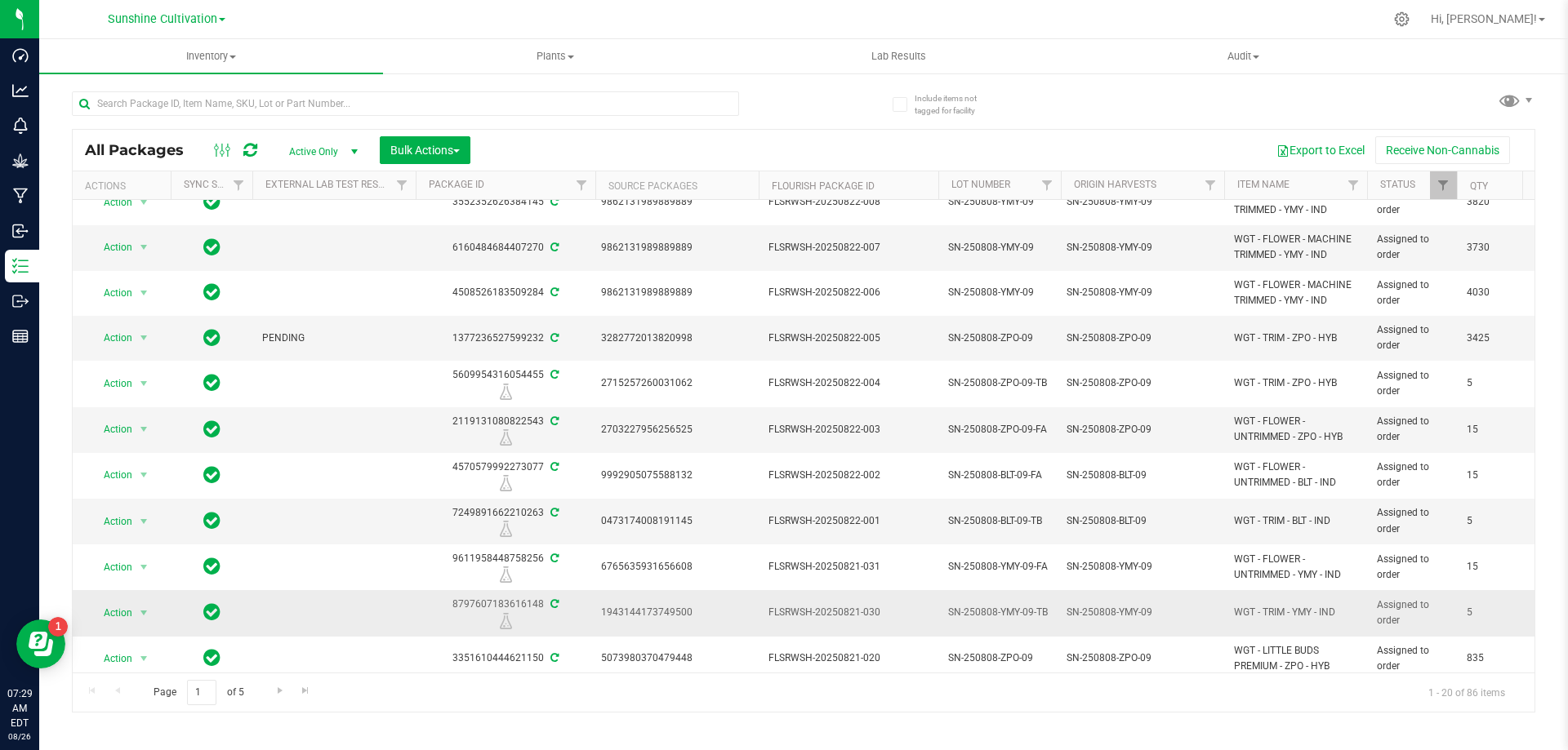
scroll to position [0, 0]
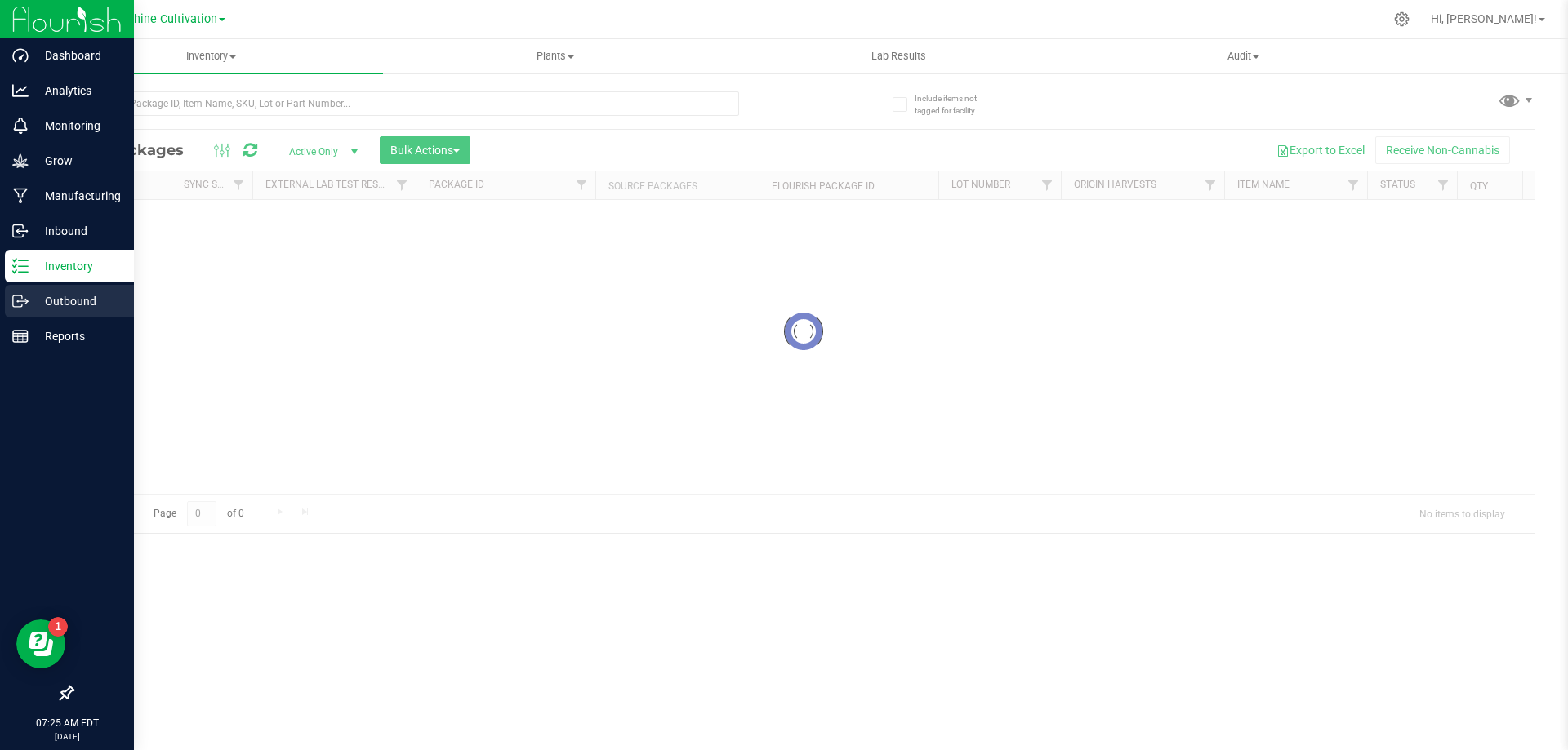
click at [17, 305] on icon at bounding box center [21, 301] width 17 height 17
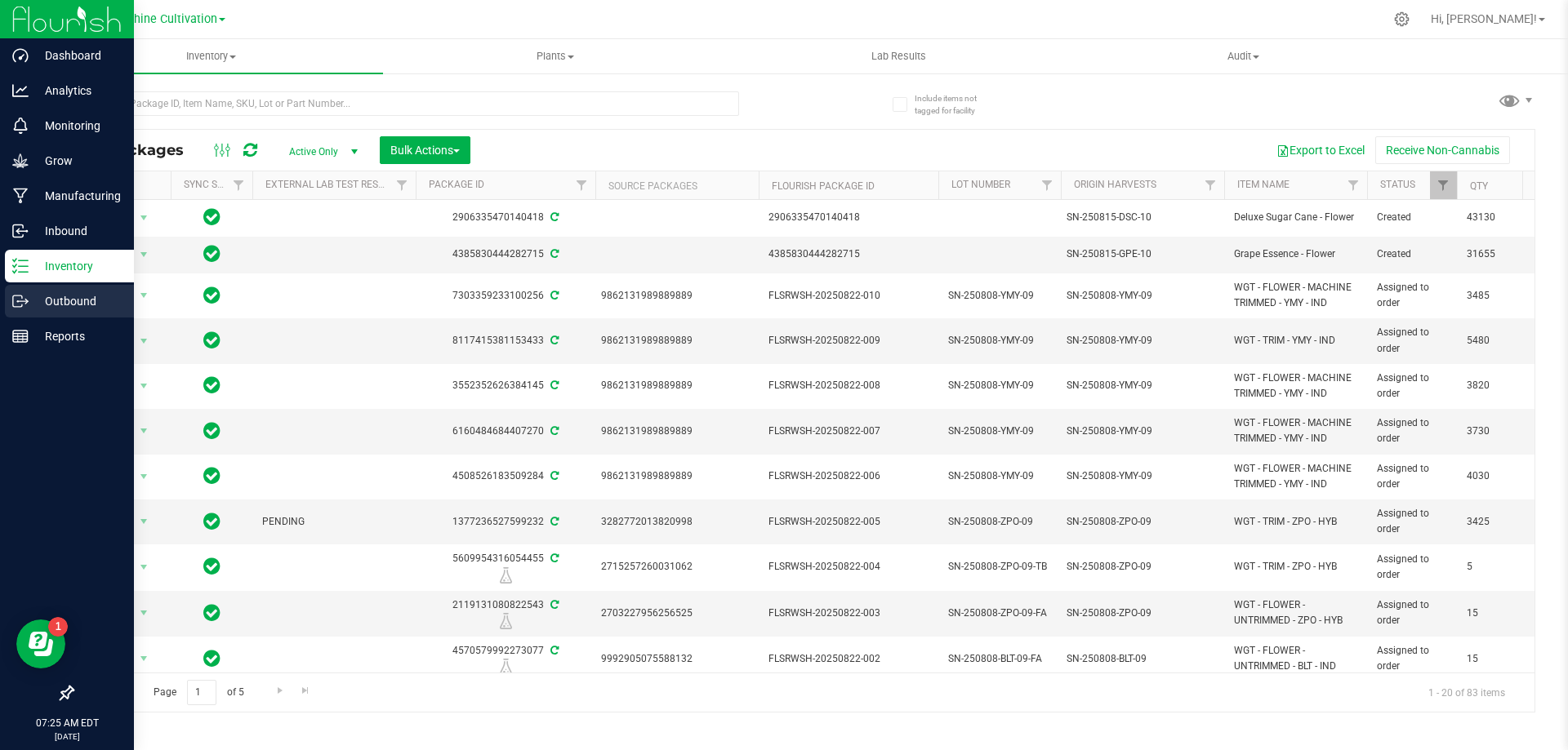
click at [28, 304] on p "Outbound" at bounding box center [77, 302] width 98 height 20
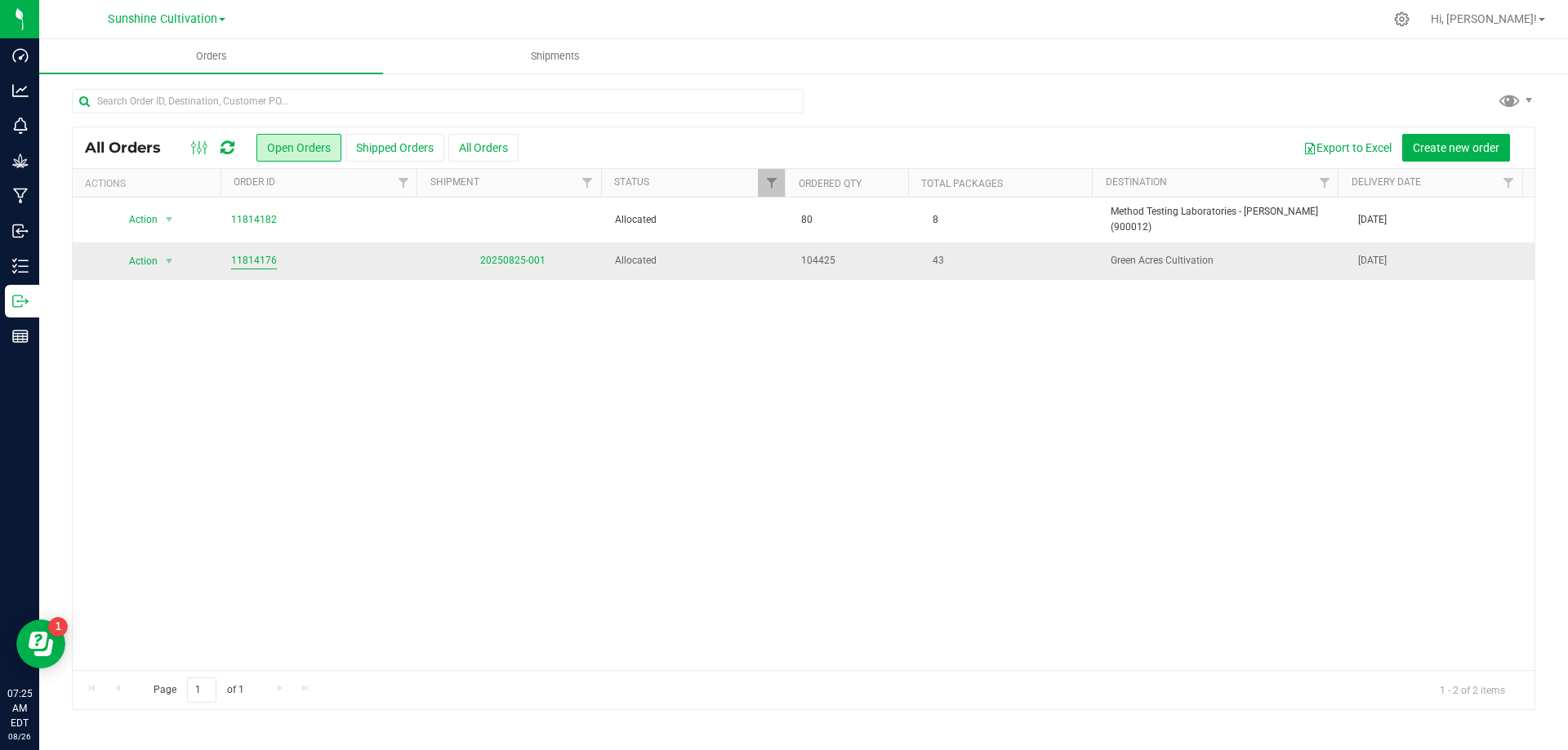
click at [261, 260] on link "11814176" at bounding box center [254, 261] width 46 height 16
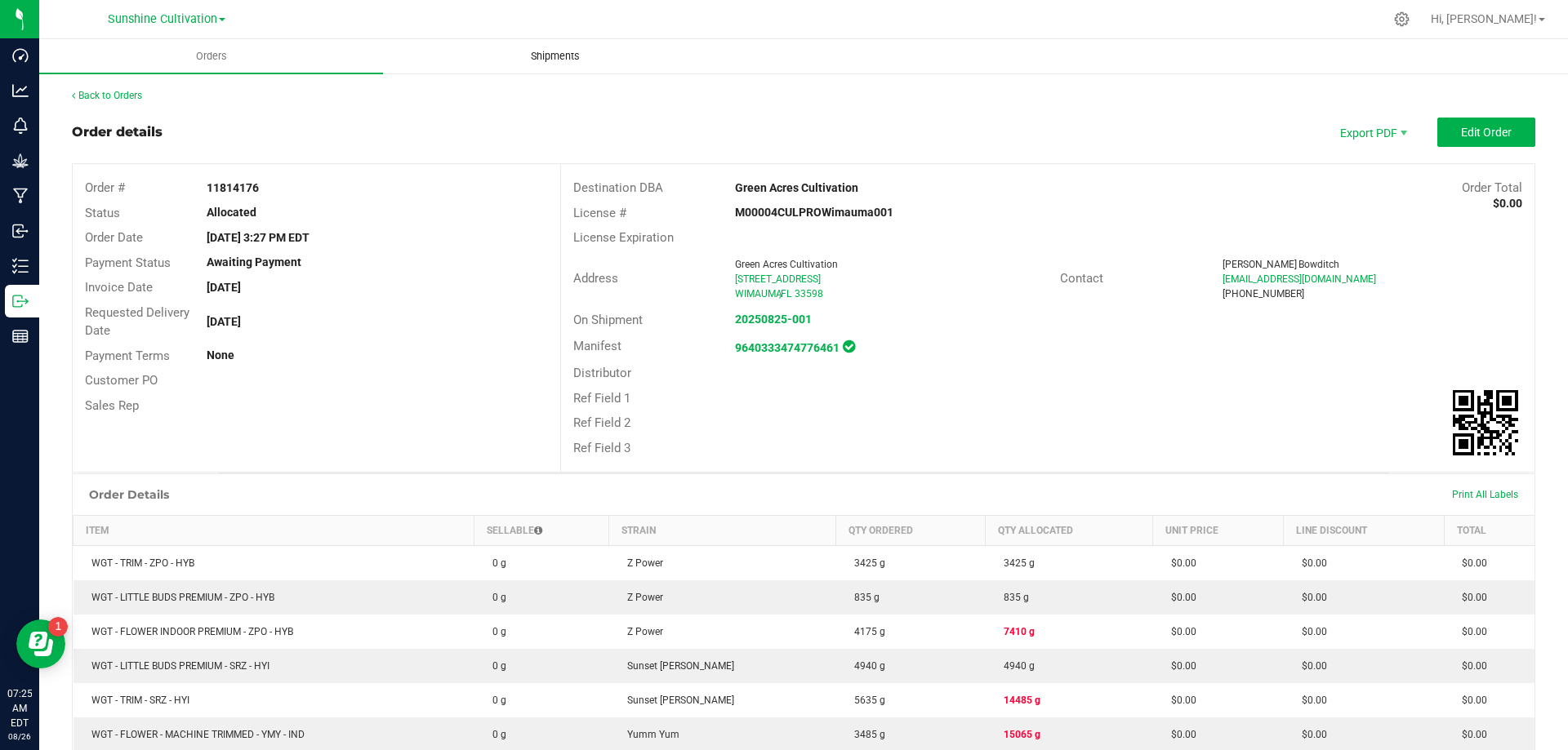
click at [533, 47] on uib-tab-heading "Shipments" at bounding box center [554, 56] width 342 height 32
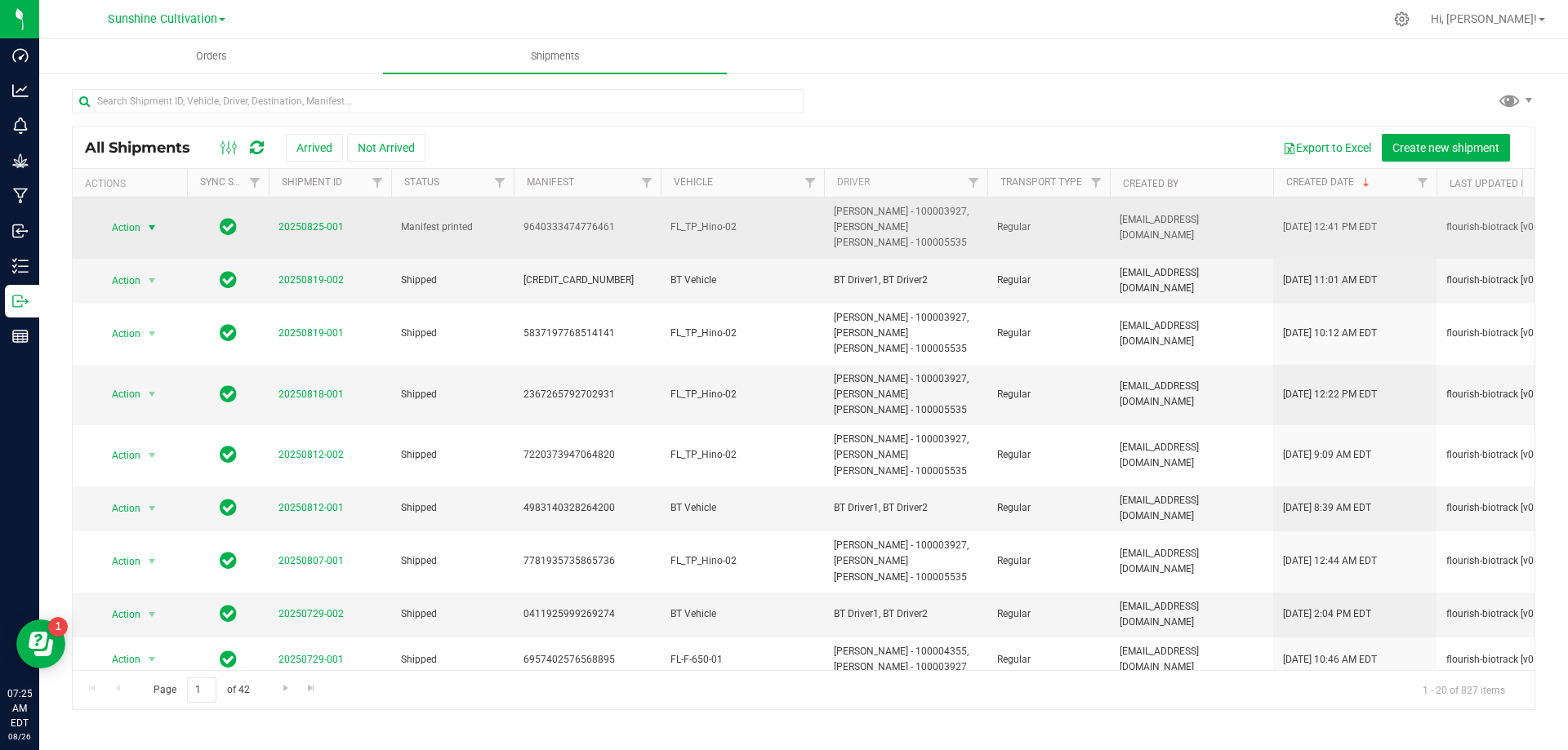
click at [149, 229] on span "select" at bounding box center [151, 227] width 13 height 13
click at [183, 210] on td "Action Action Cancel shipment Edit shipment Manifest by lot Manifest by package…" at bounding box center [129, 228] width 115 height 62
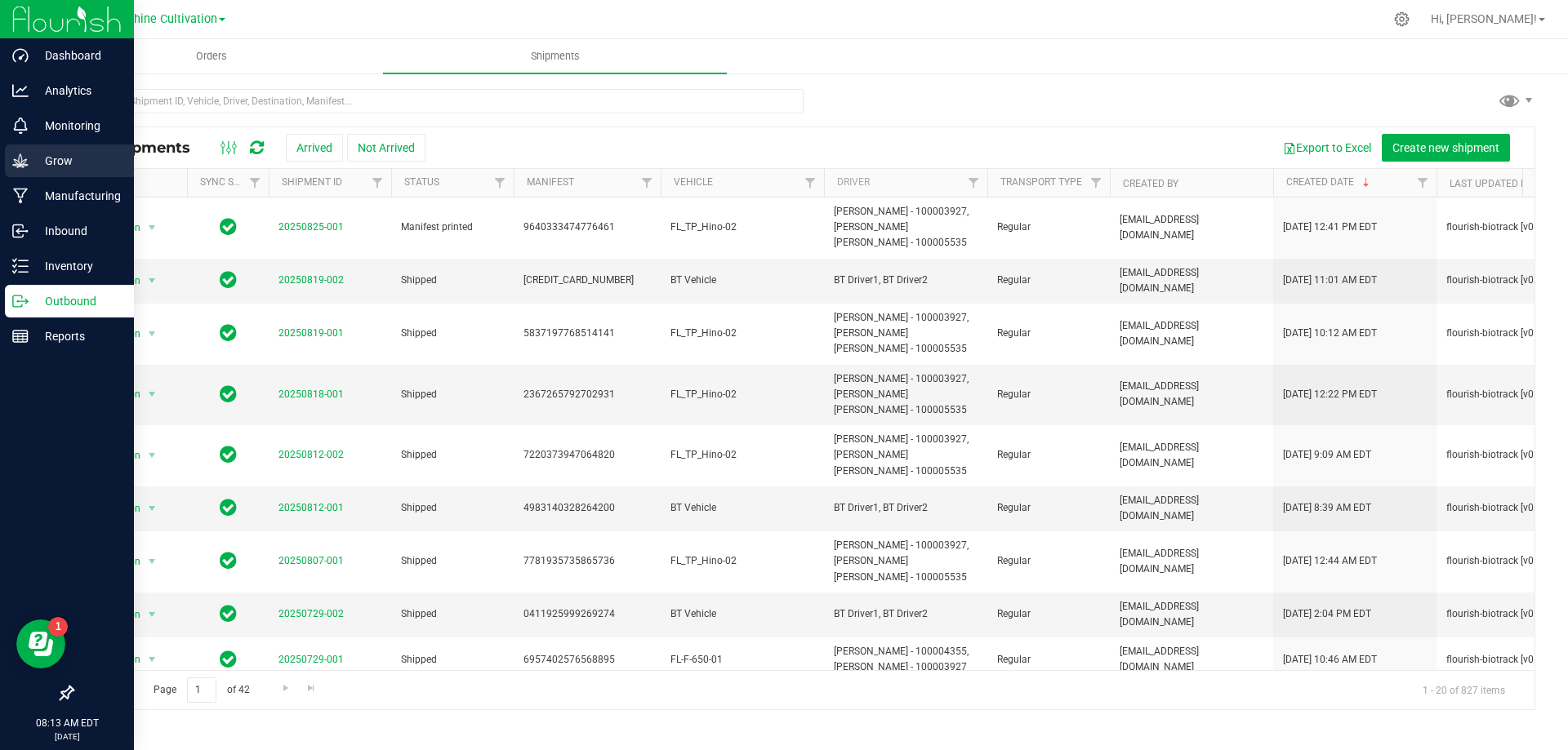
click at [86, 151] on p "Grow" at bounding box center [77, 161] width 98 height 20
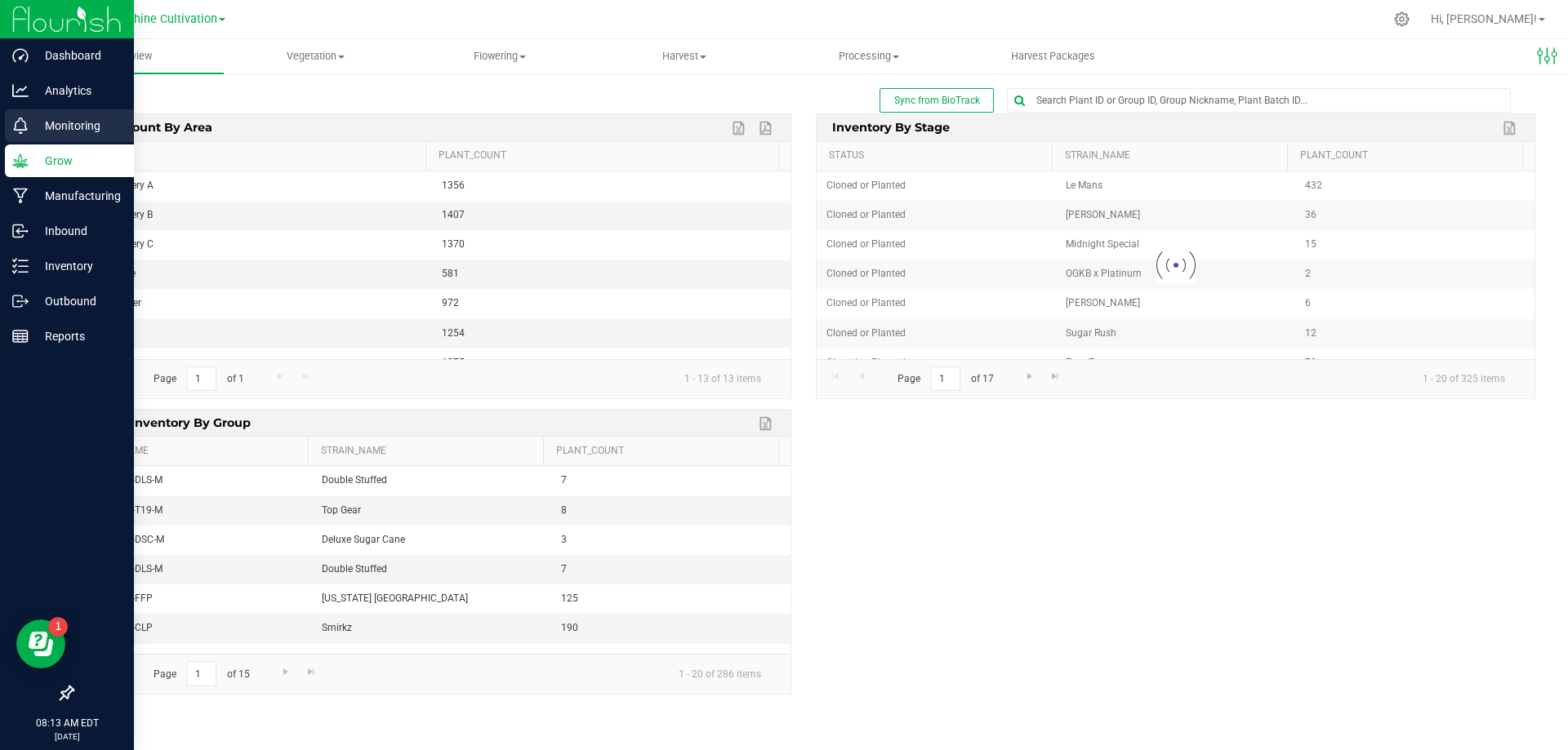
click at [86, 130] on p "Monitoring" at bounding box center [77, 125] width 98 height 20
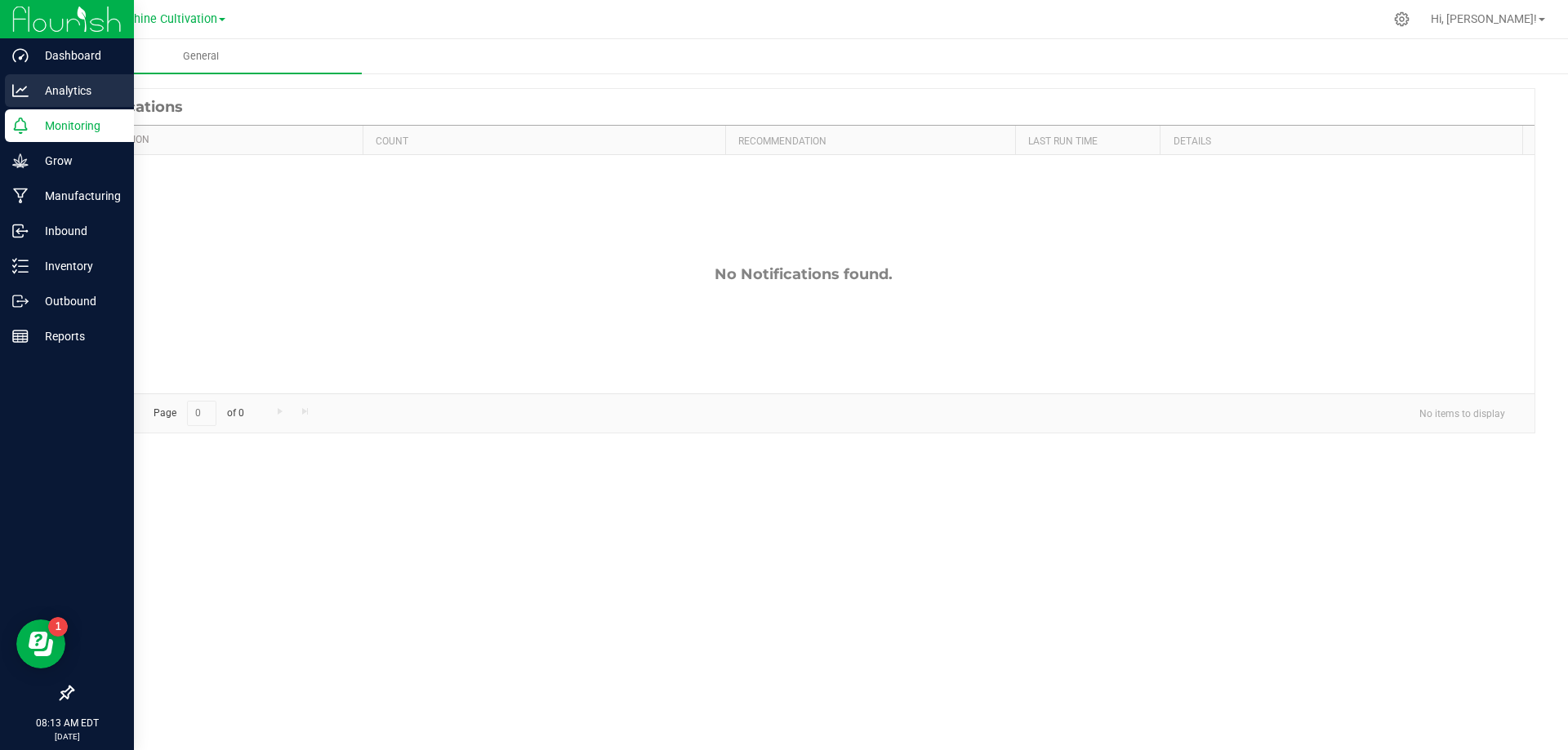
click at [90, 99] on p "Analytics" at bounding box center [77, 91] width 98 height 20
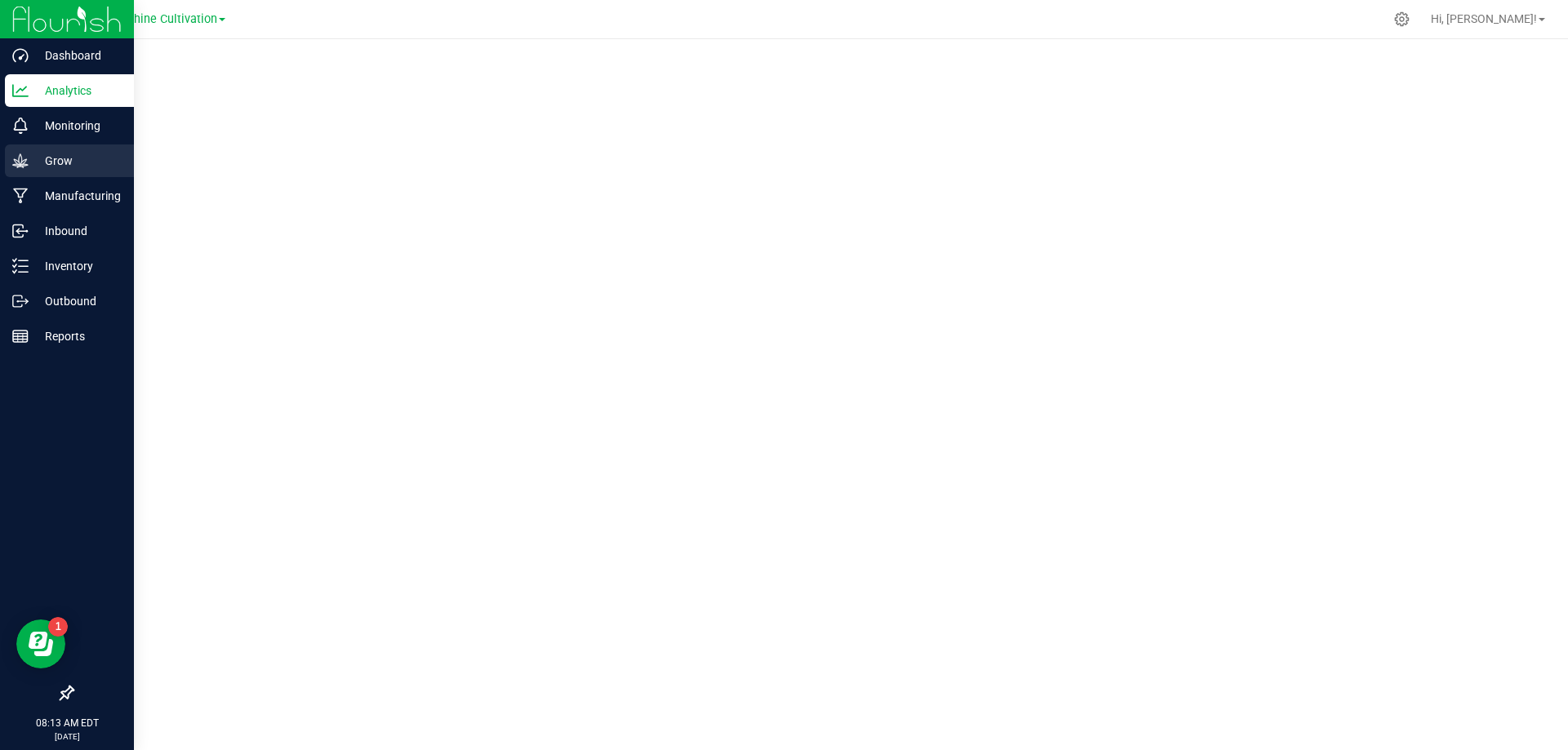
click at [71, 164] on p "Grow" at bounding box center [77, 161] width 98 height 20
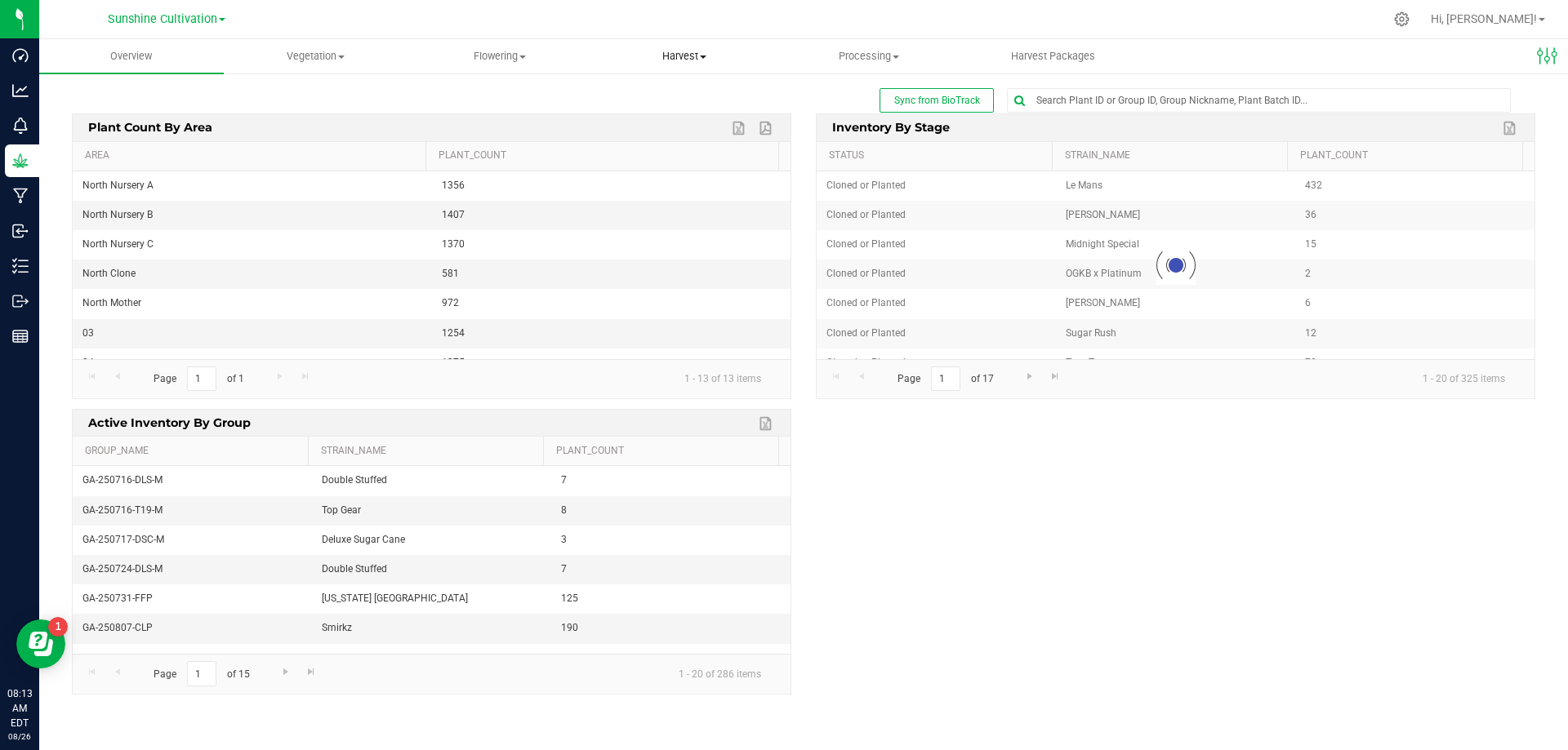
click at [736, 52] on span "Harvest" at bounding box center [684, 56] width 183 height 15
click at [687, 101] on li "Harvests" at bounding box center [685, 99] width 184 height 20
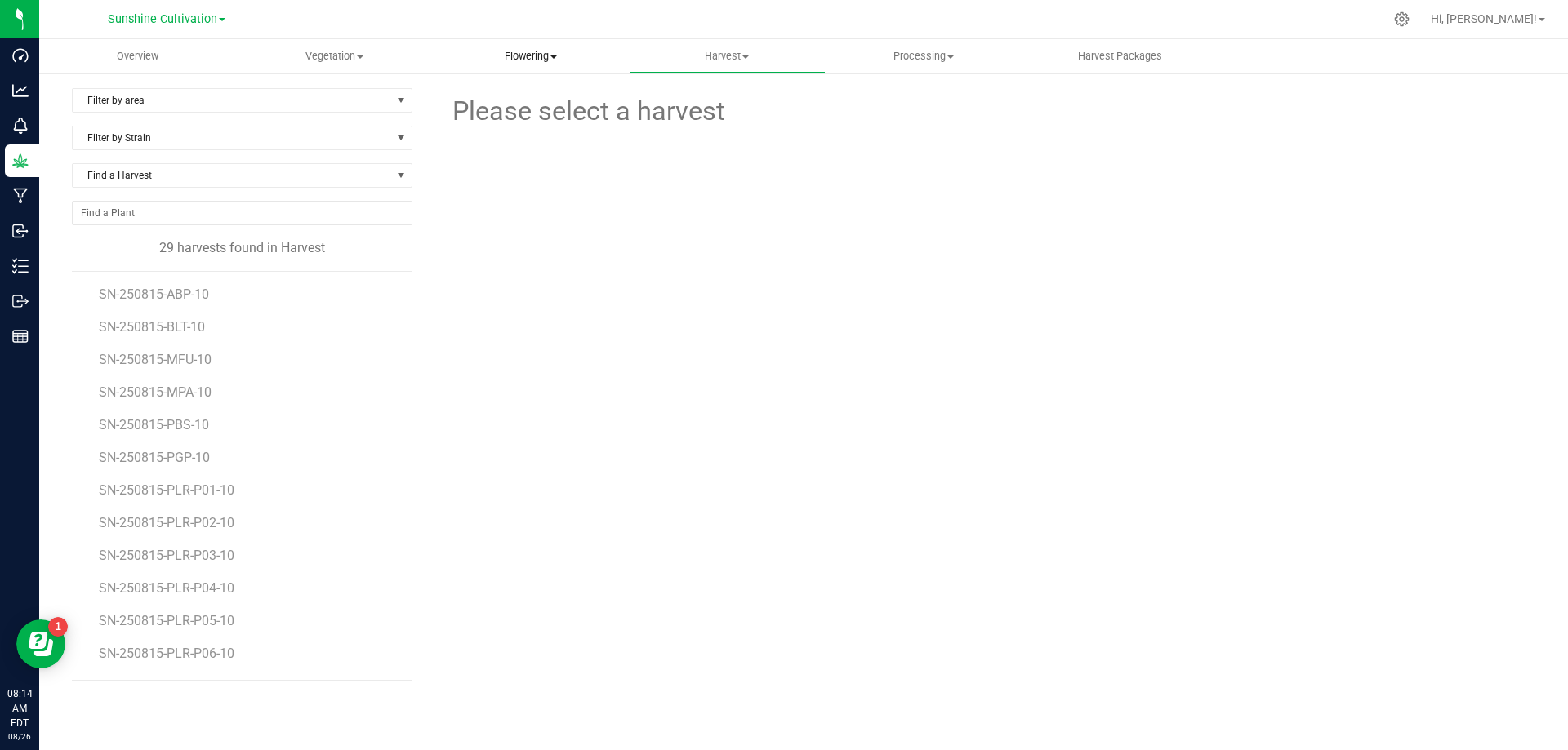
click at [541, 47] on uib-tab-heading "Flowering Create harvest Flowering groups Flowering plants Apply to plants Plan…" at bounding box center [530, 56] width 195 height 32
click at [541, 47] on uib-tab-heading "Flowering Create harvest Flowering groups Flowering plants Apply to plants Plan…" at bounding box center [530, 56] width 197 height 34
click at [174, 354] on span "SN-250815-MFU-10" at bounding box center [158, 359] width 119 height 16
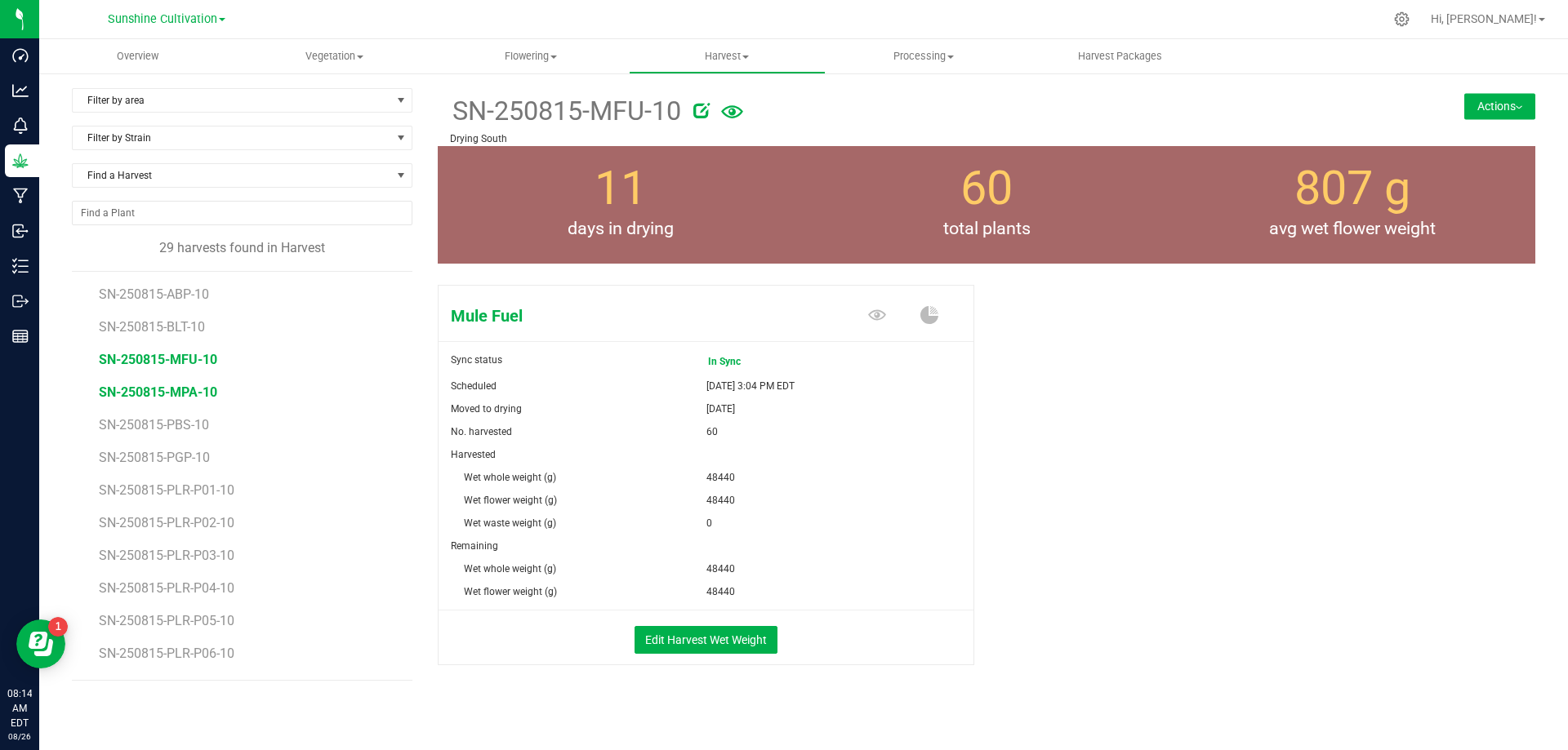
click at [152, 393] on span "SN-250815-MPA-10" at bounding box center [158, 393] width 119 height 16
click at [753, 51] on span "Harvest" at bounding box center [727, 56] width 195 height 15
click at [753, 51] on span "Harvest" at bounding box center [727, 56] width 197 height 15
click at [932, 59] on span "Processing" at bounding box center [924, 56] width 195 height 15
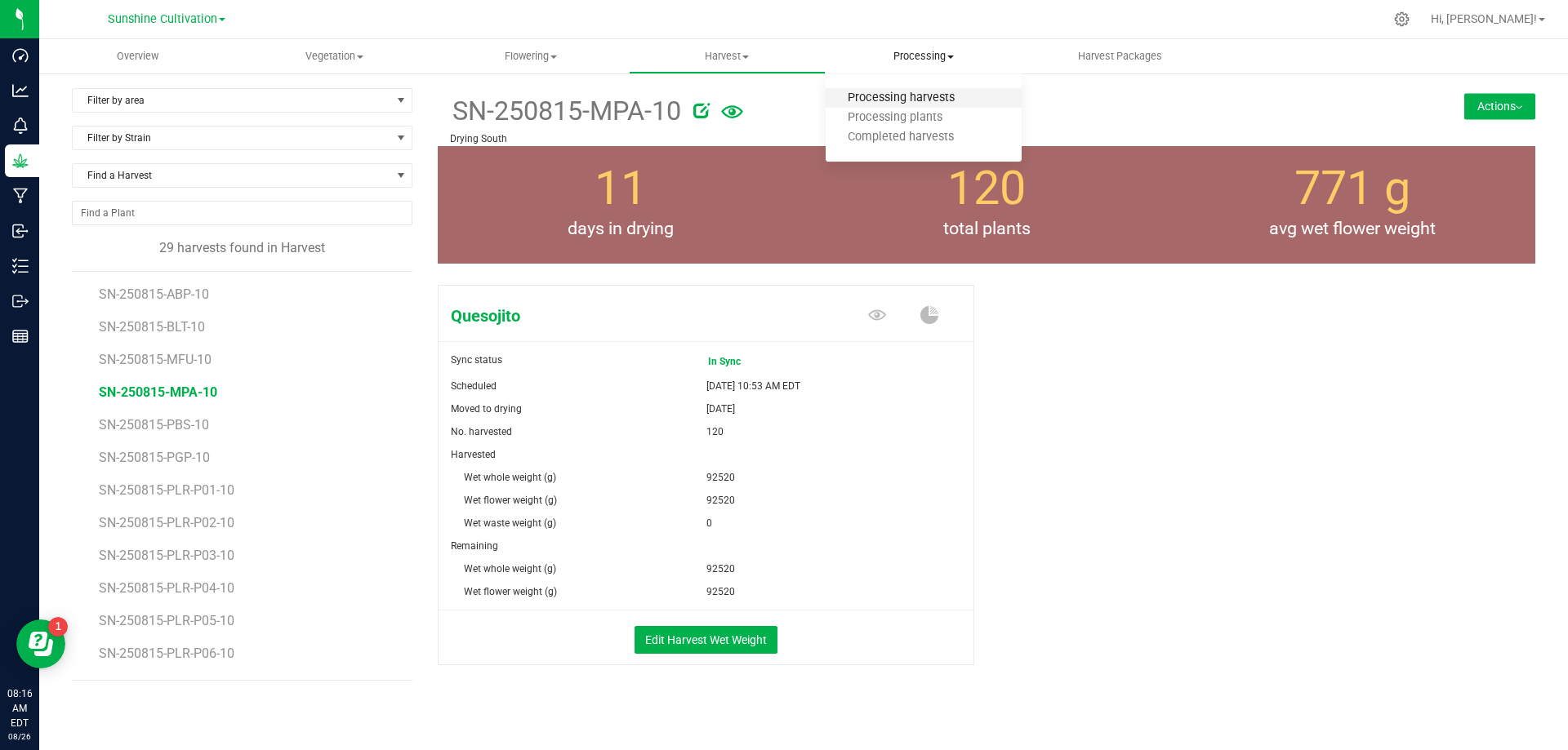
click at [932, 96] on span "Processing harvests" at bounding box center [901, 98] width 151 height 14
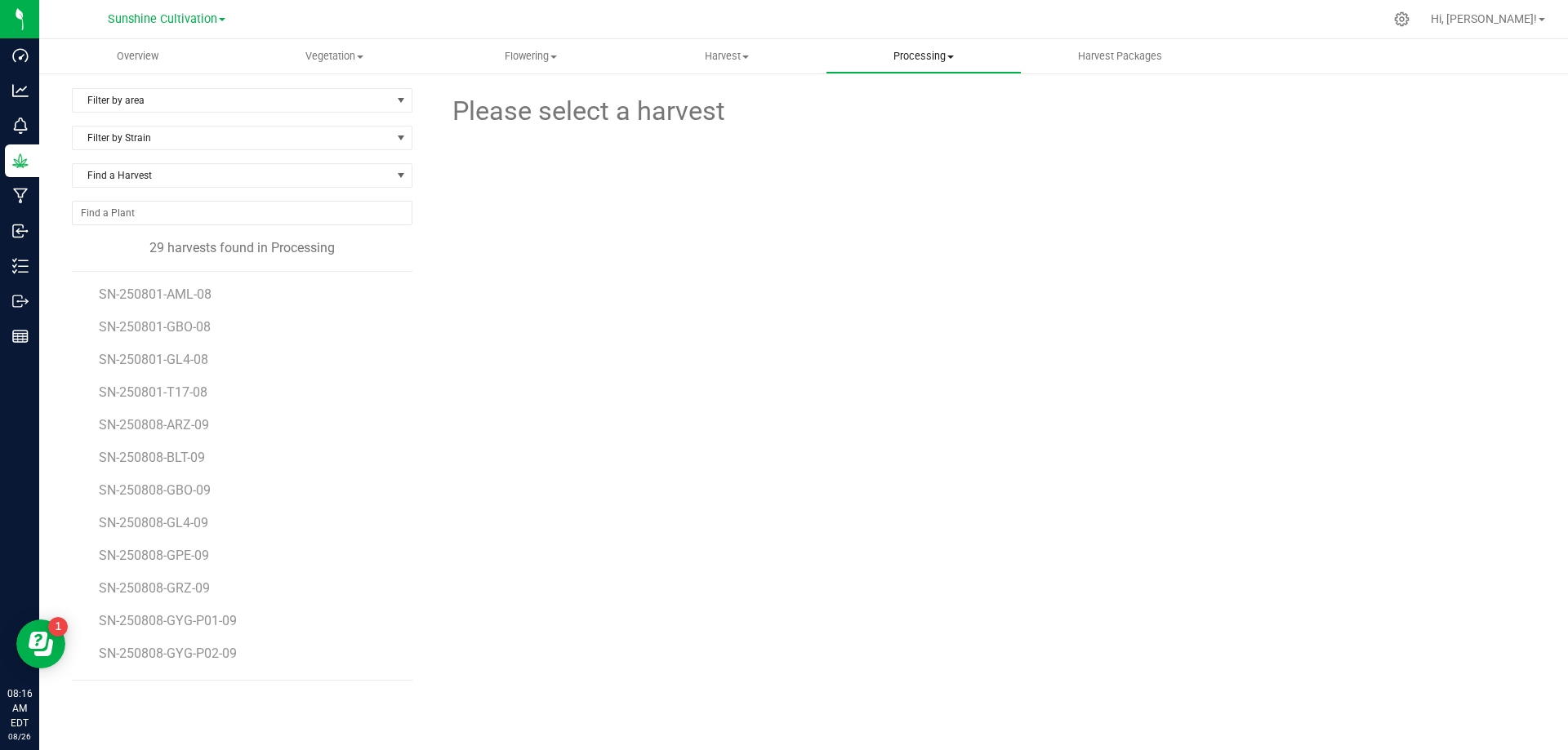
click at [932, 66] on uib-tab-heading "Processing Processing harvests Processing plants Completed harvests" at bounding box center [924, 56] width 195 height 32
click at [939, 109] on li "Processing plants" at bounding box center [924, 118] width 197 height 20
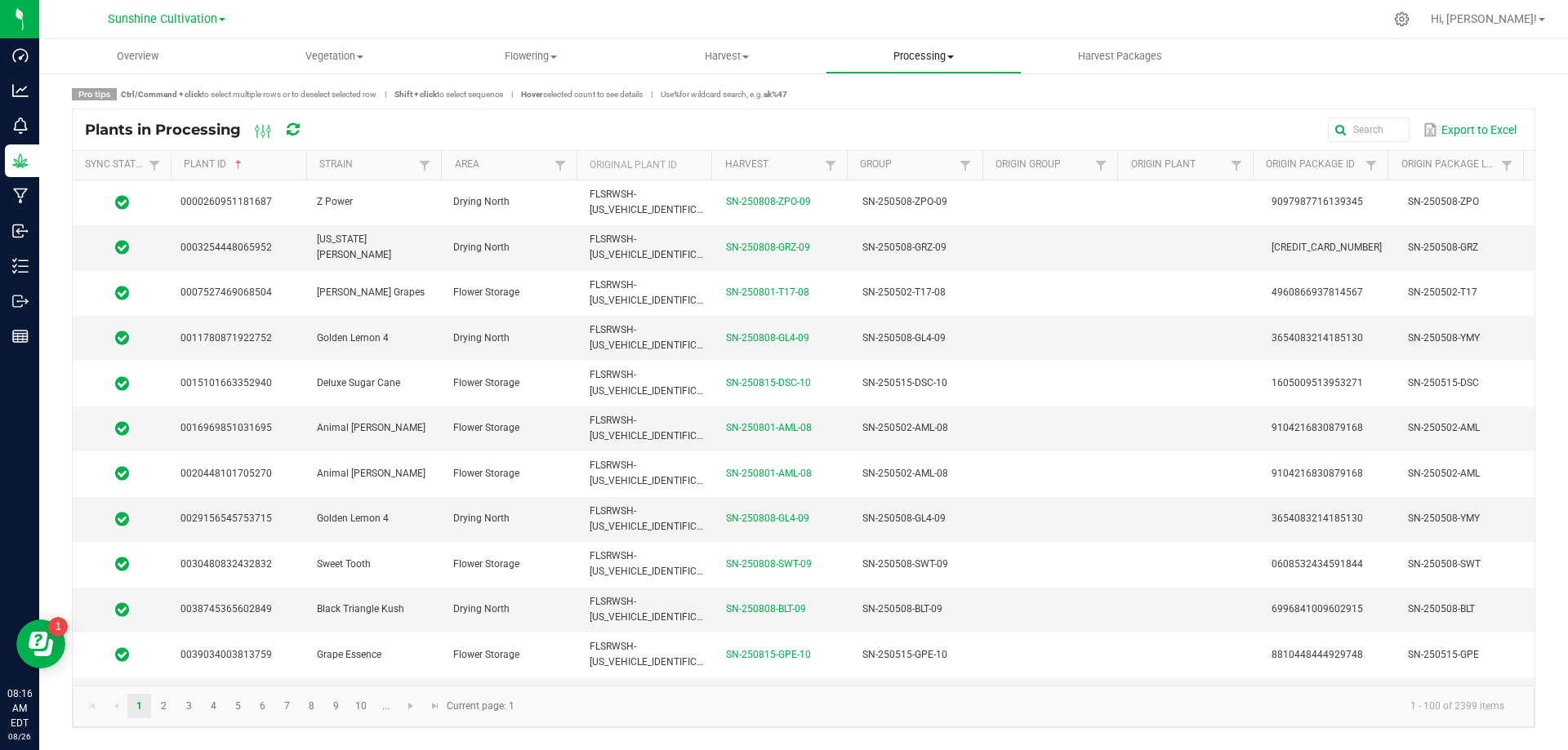
click at [941, 63] on span "Processing" at bounding box center [924, 56] width 195 height 15
click at [942, 90] on li "Processing harvests" at bounding box center [924, 99] width 197 height 20
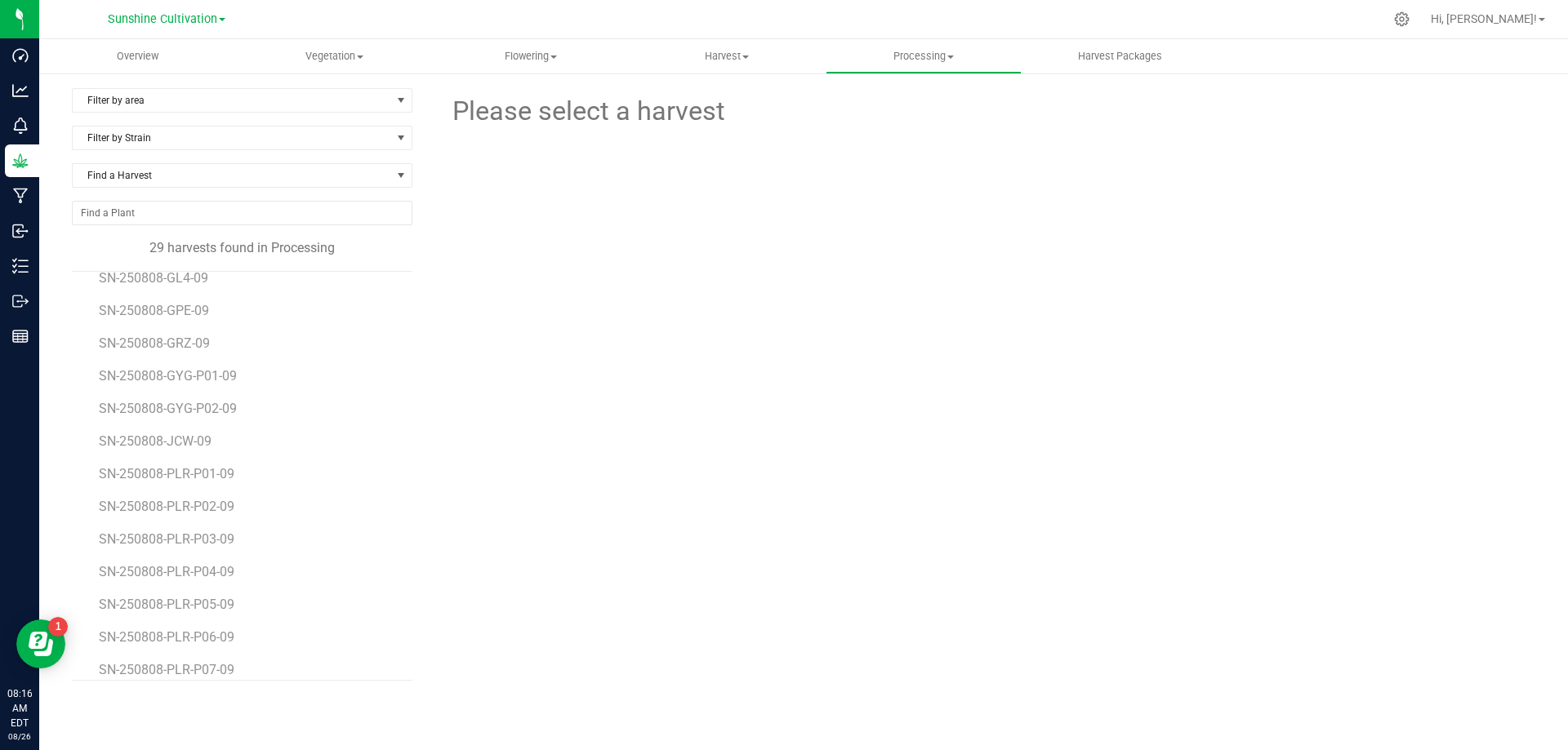
scroll to position [552, 0]
click at [194, 552] on span "SN-250815-AGO-10" at bounding box center [158, 559] width 118 height 16
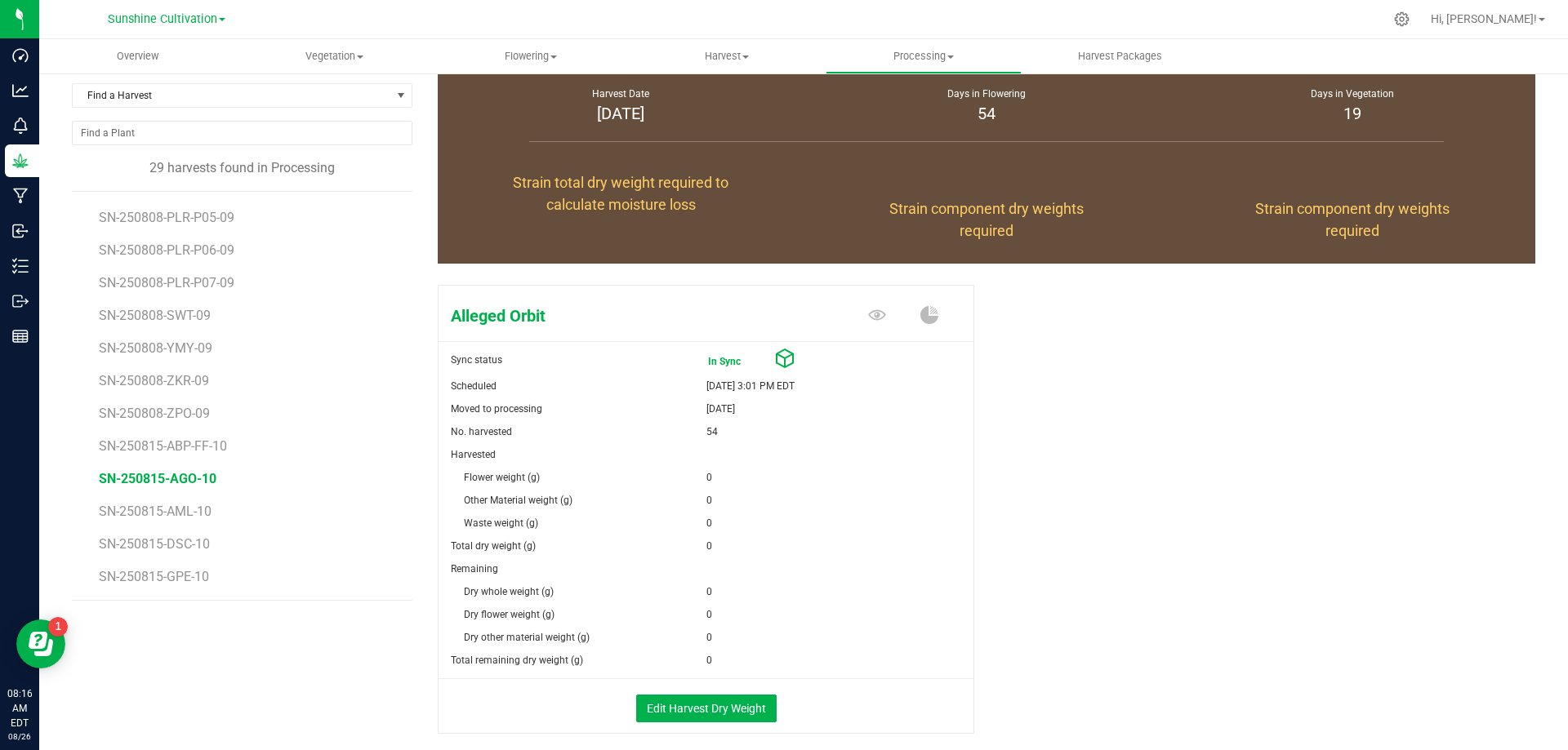
scroll to position [158, 0]
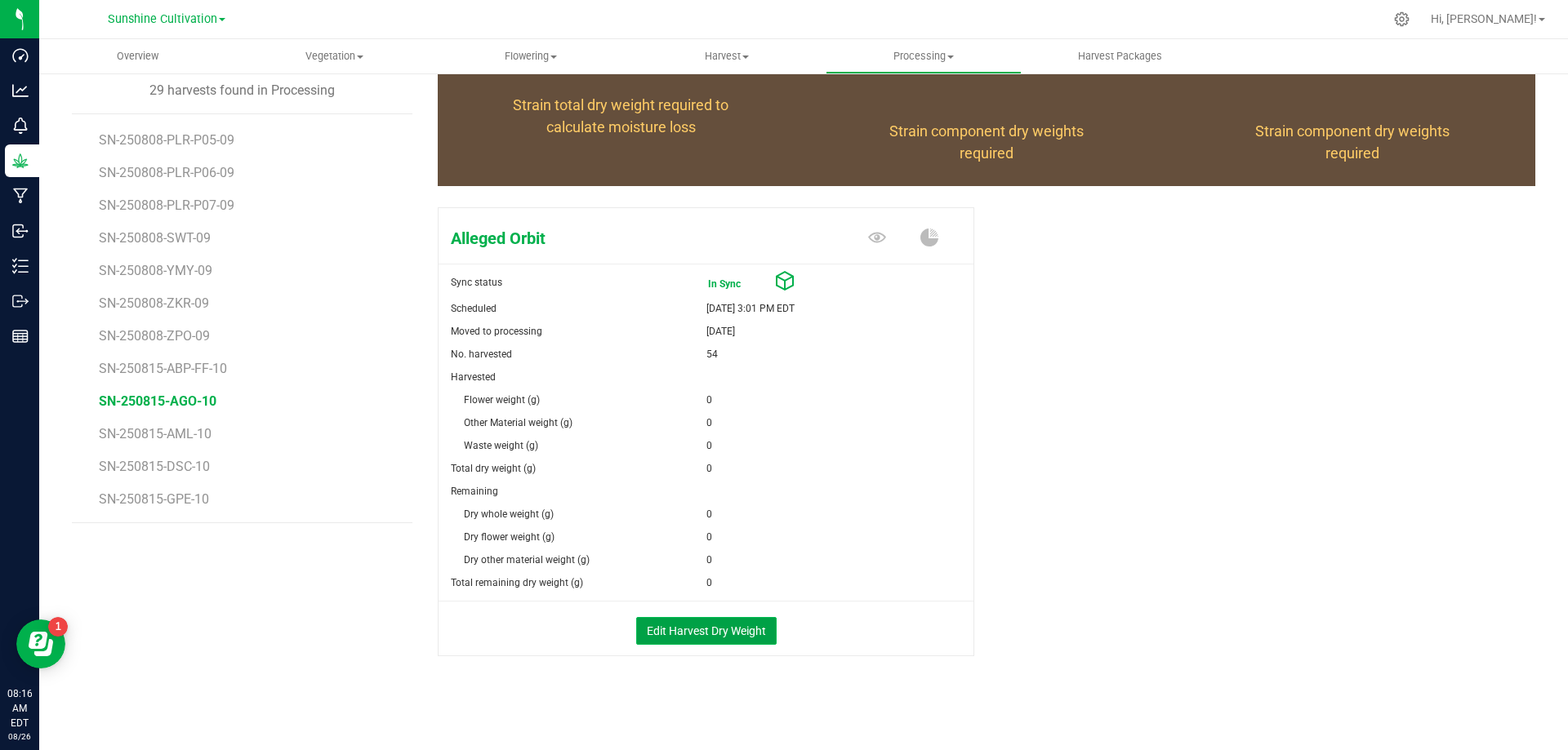
click at [731, 627] on button "Edit Harvest Dry Weight" at bounding box center [706, 631] width 140 height 27
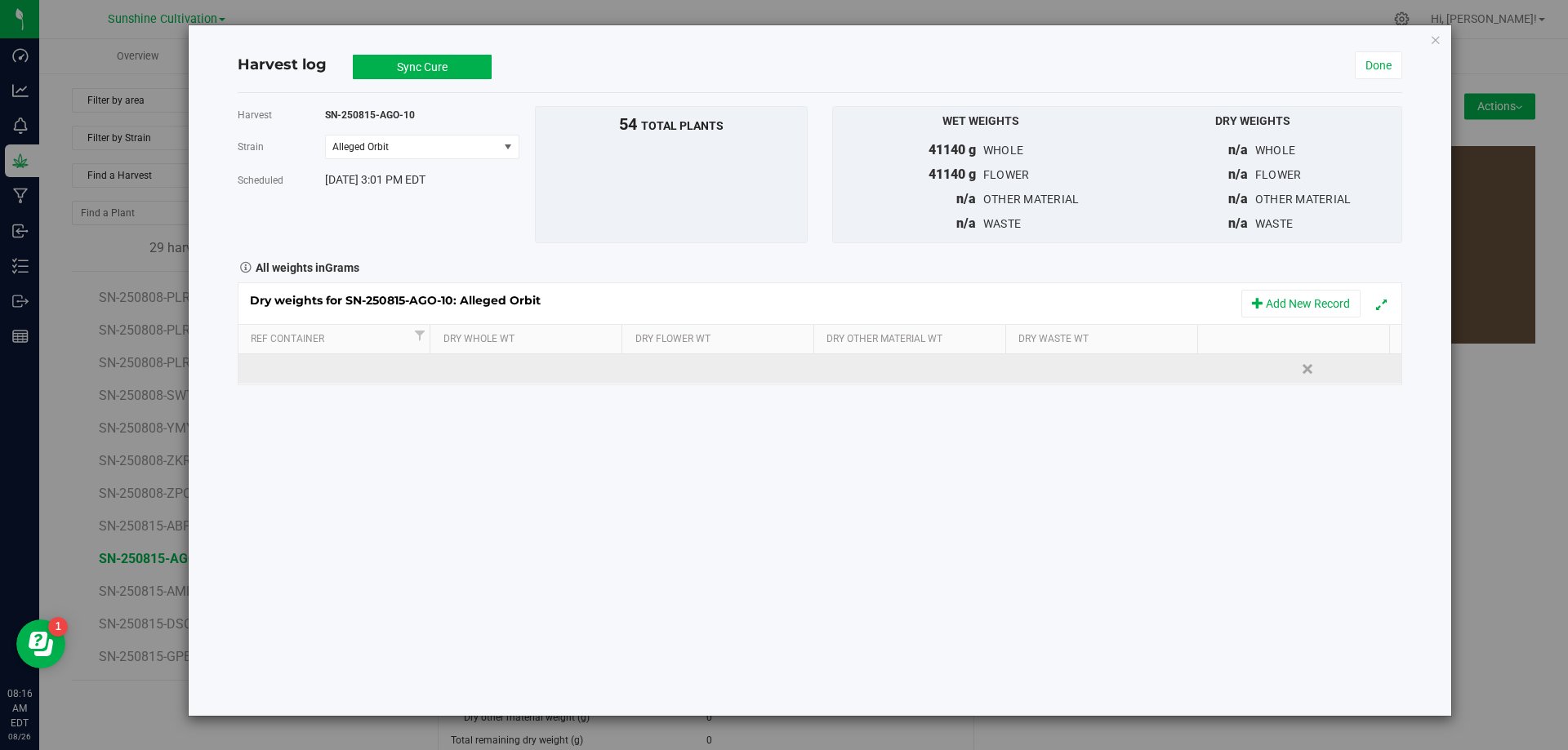
click at [846, 371] on td at bounding box center [916, 369] width 194 height 29
click at [643, 371] on td at bounding box center [723, 369] width 194 height 29
click at [542, 371] on td at bounding box center [529, 369] width 194 height 29
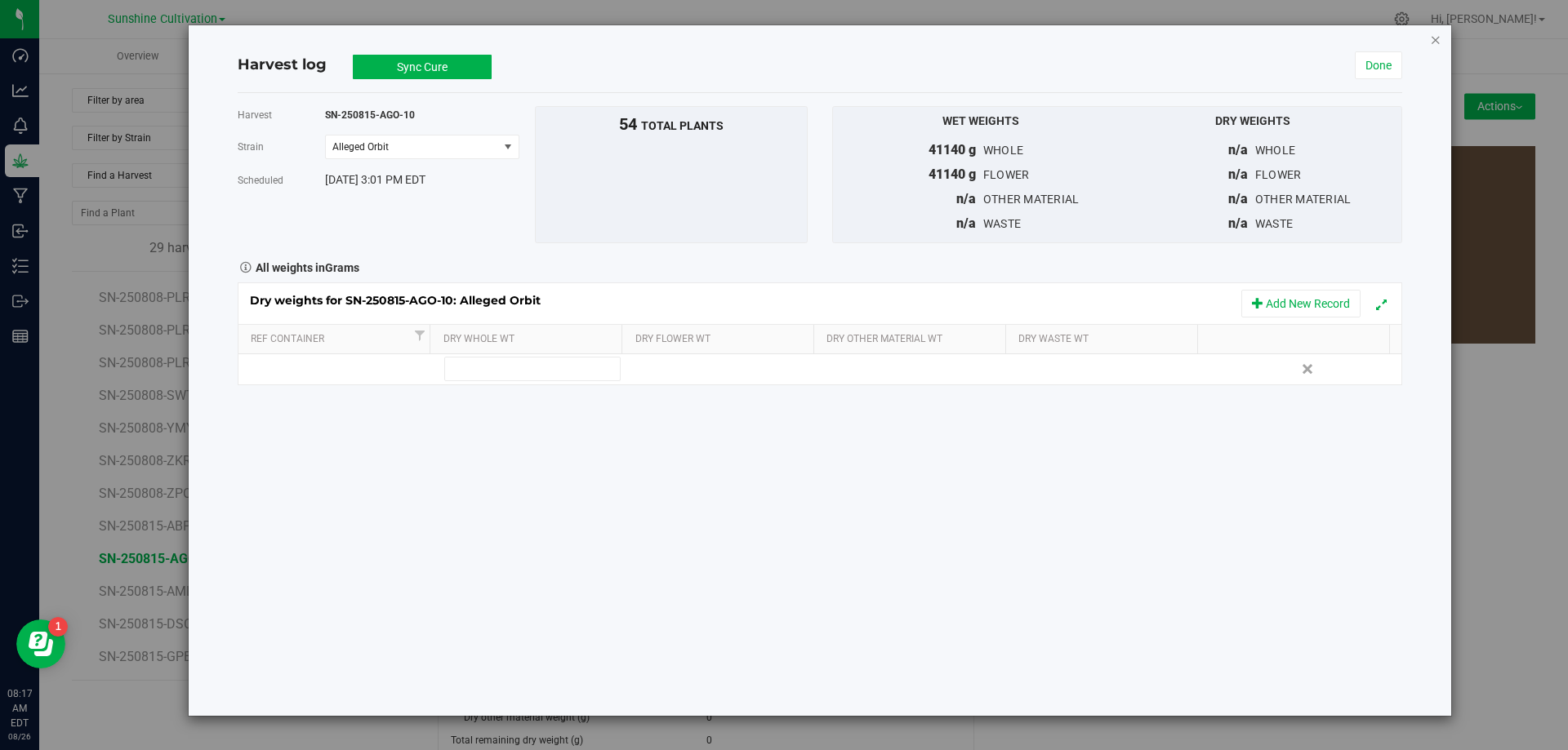
click at [1434, 34] on icon "button" at bounding box center [1436, 39] width 12 height 20
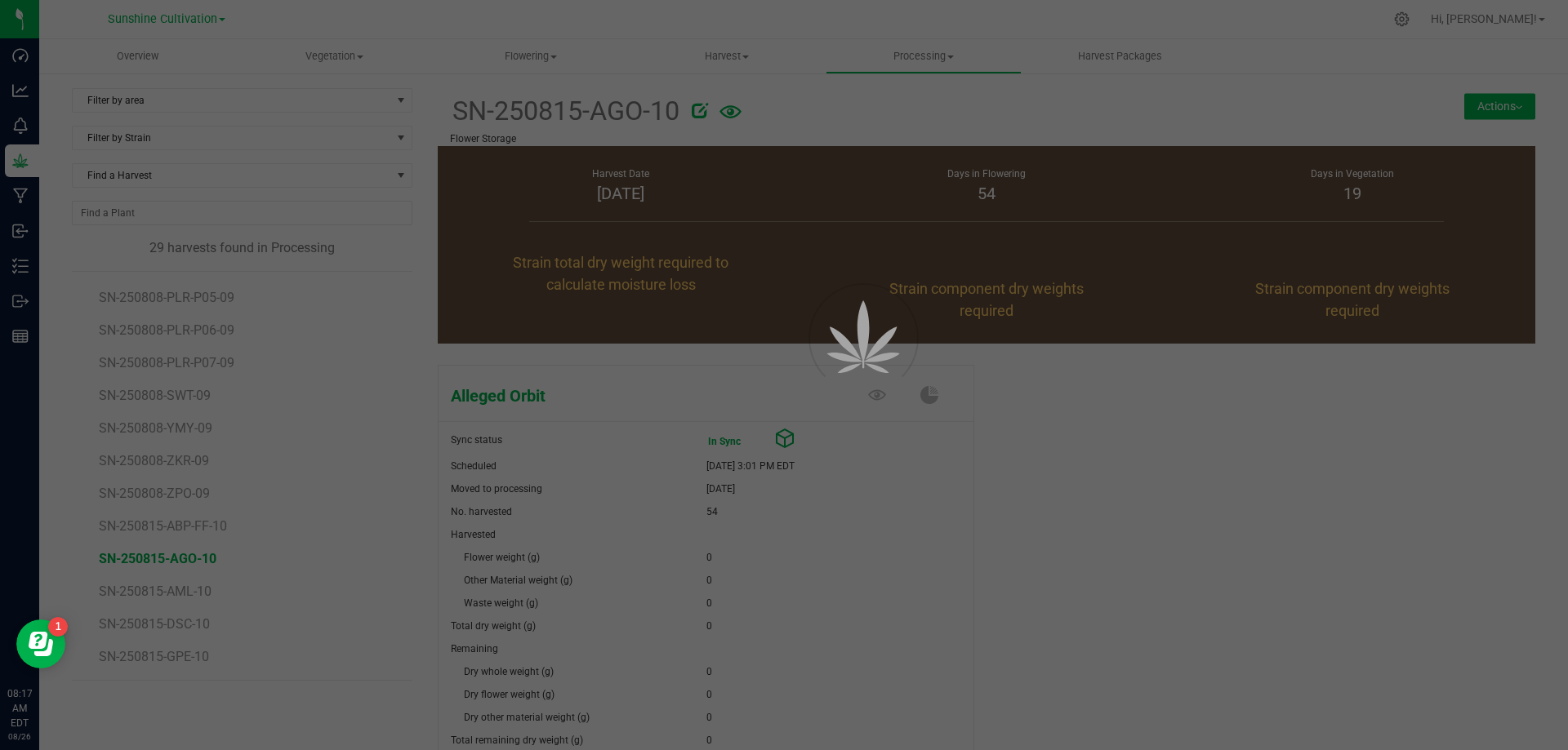
click at [1478, 91] on div at bounding box center [784, 375] width 1568 height 750
click at [1354, 74] on div at bounding box center [784, 375] width 1568 height 750
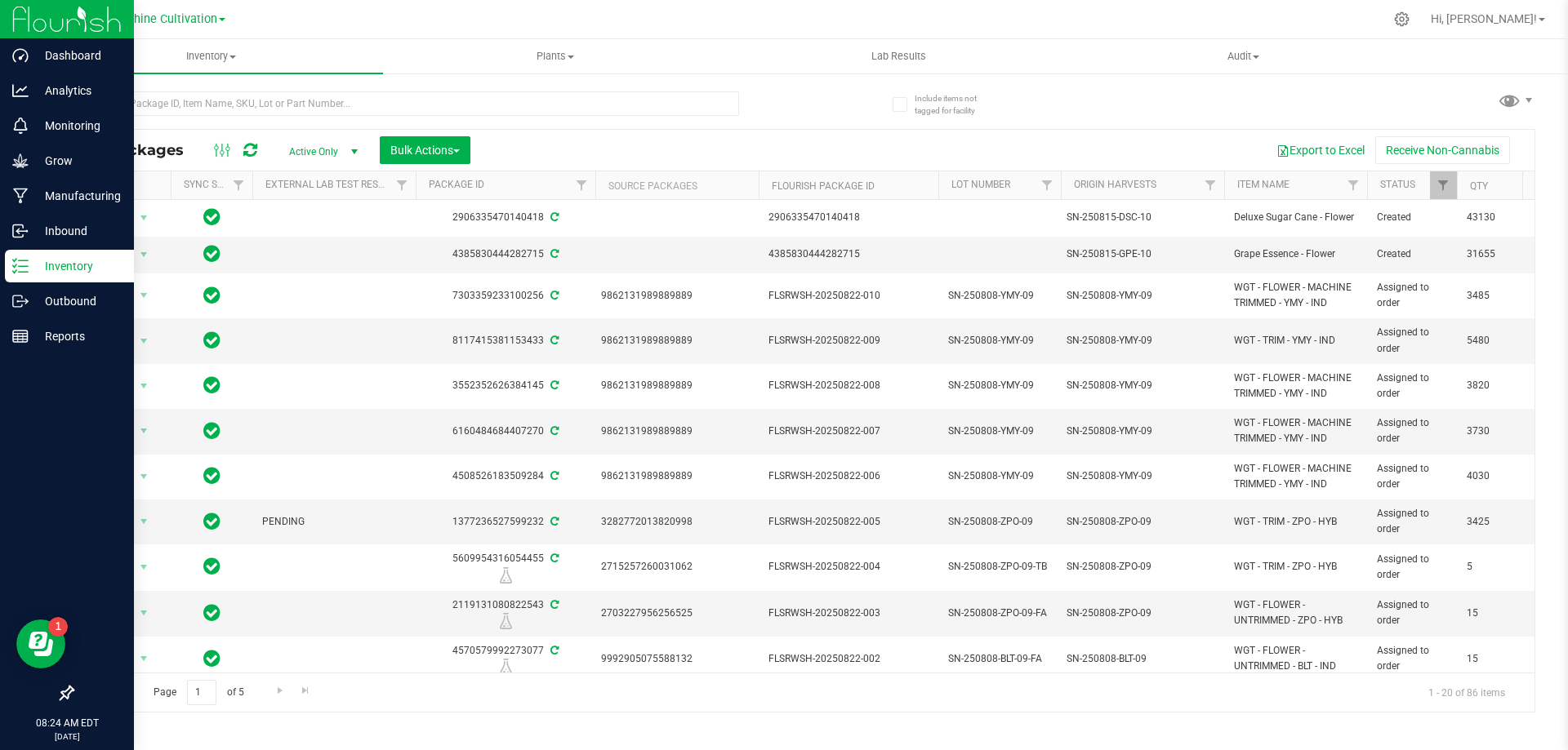
click at [83, 273] on p "Inventory" at bounding box center [77, 266] width 98 height 20
click at [69, 233] on p "Inbound" at bounding box center [77, 231] width 98 height 20
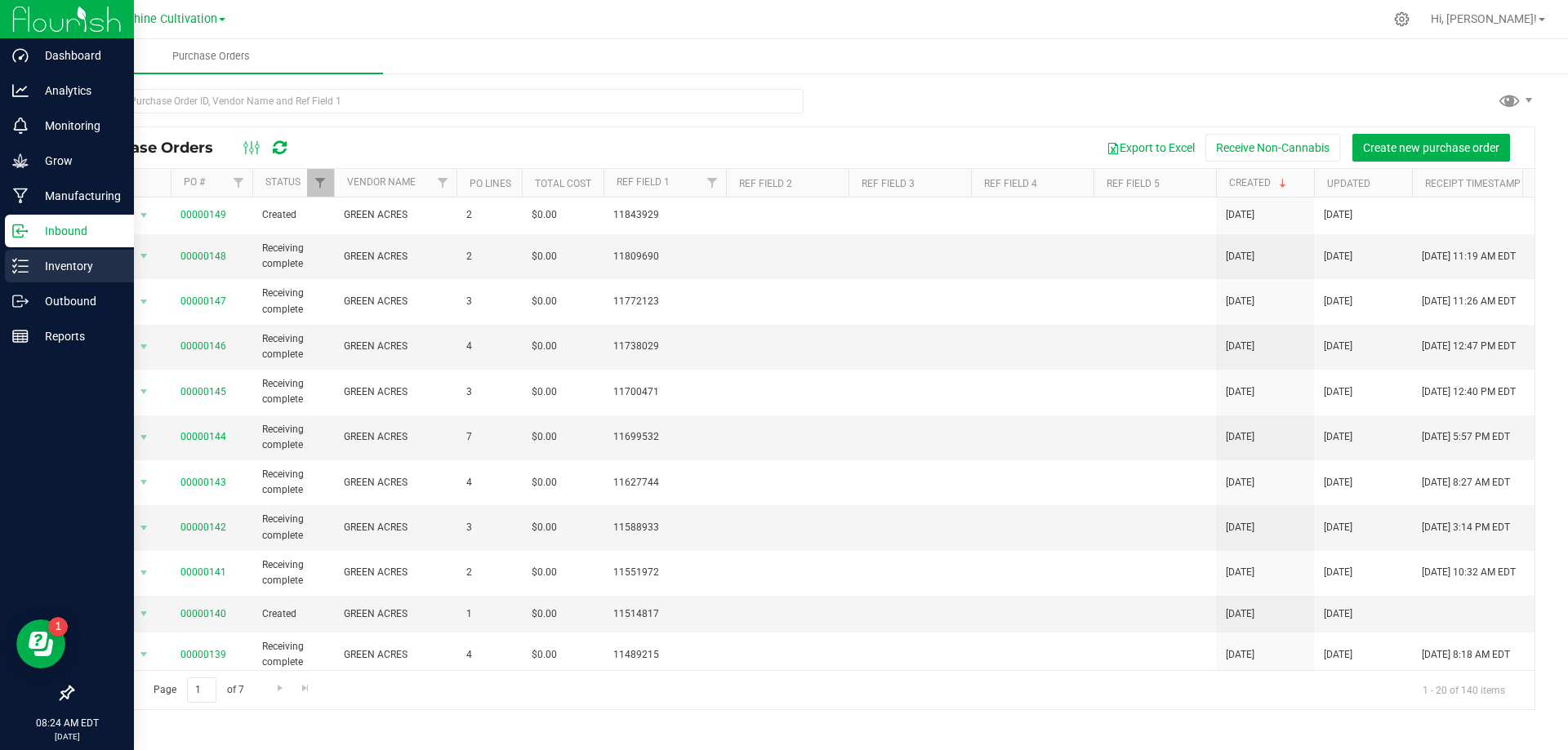
click at [55, 268] on p "Inventory" at bounding box center [77, 266] width 98 height 20
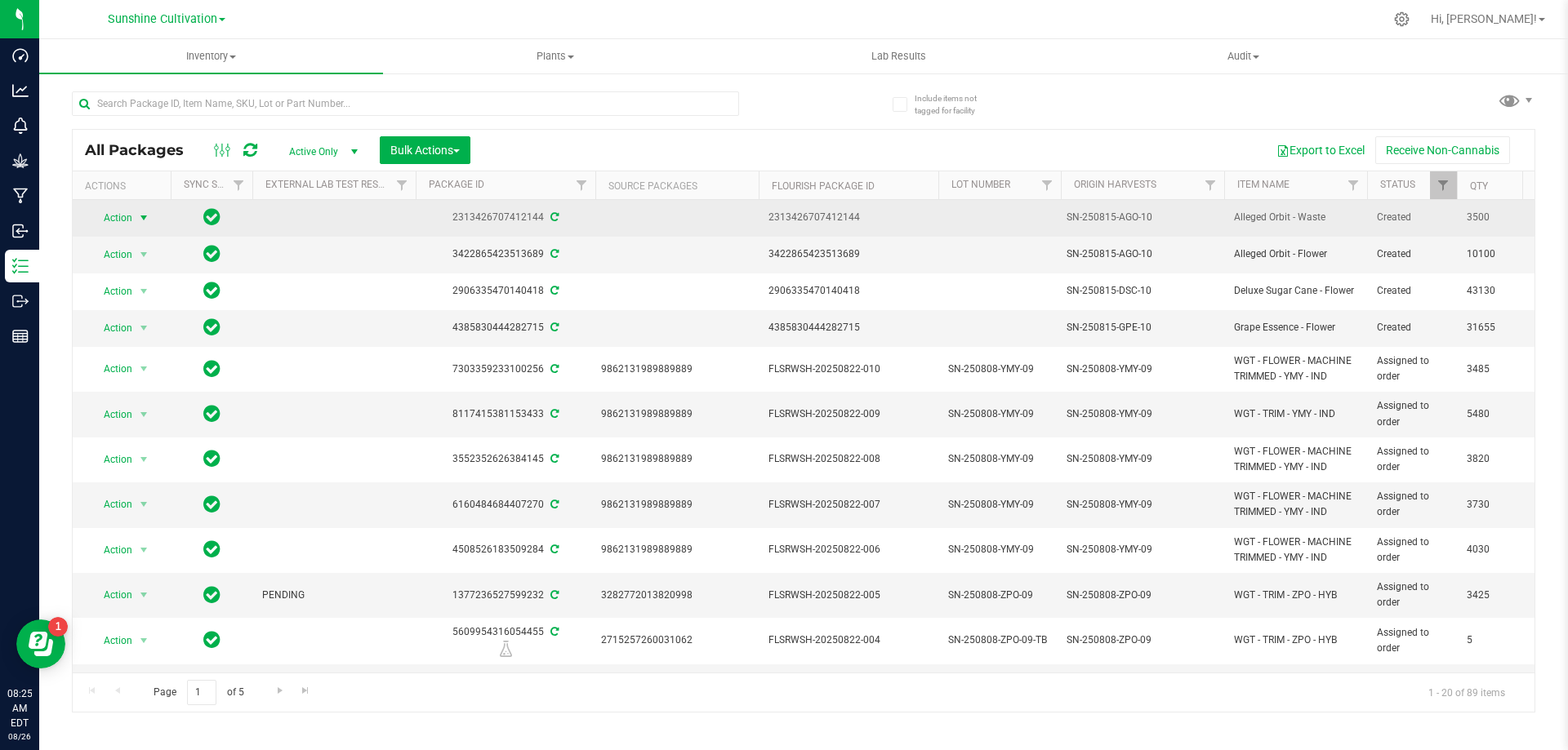
click at [130, 223] on span "Action" at bounding box center [111, 217] width 44 height 23
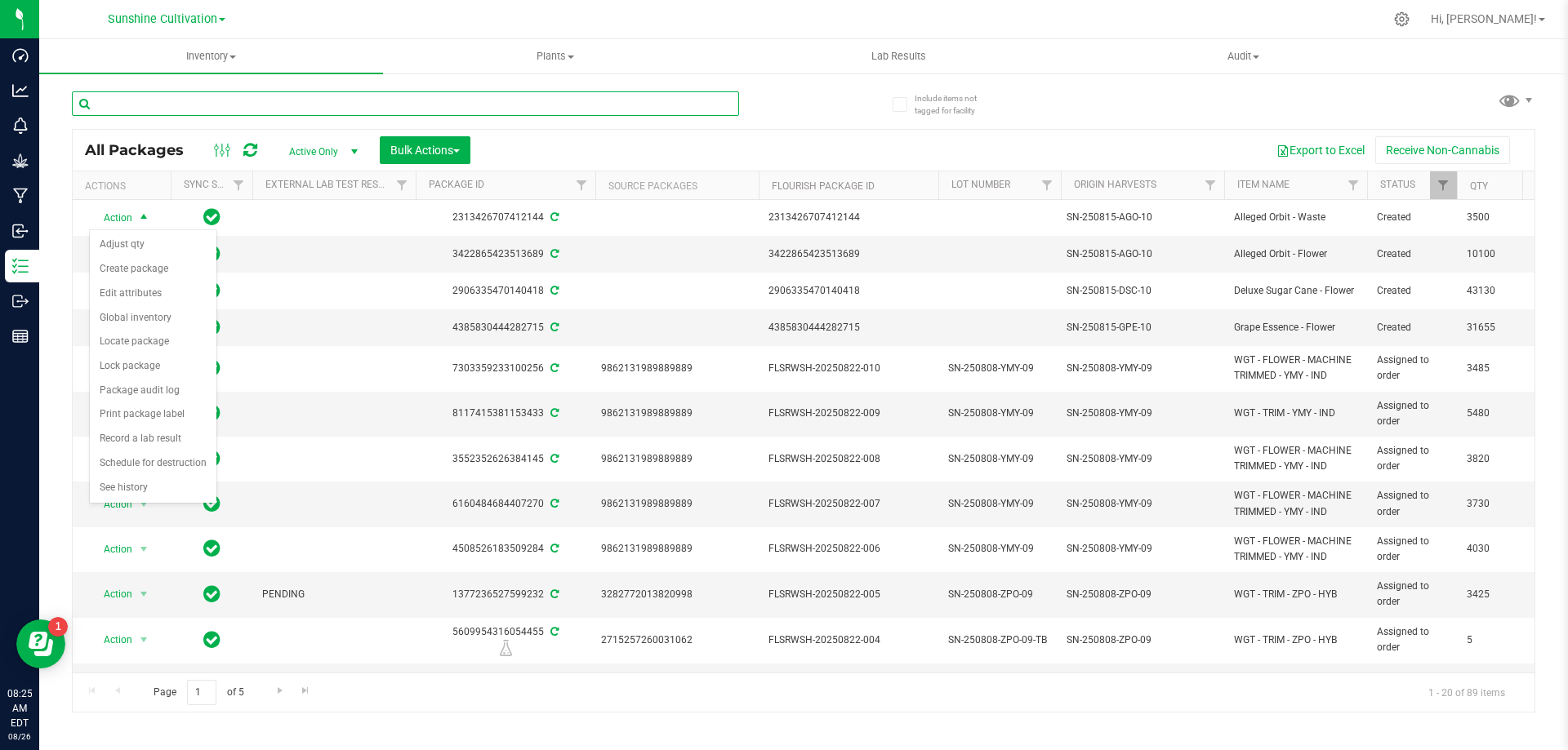
click at [499, 106] on input "text" at bounding box center [404, 103] width 667 height 24
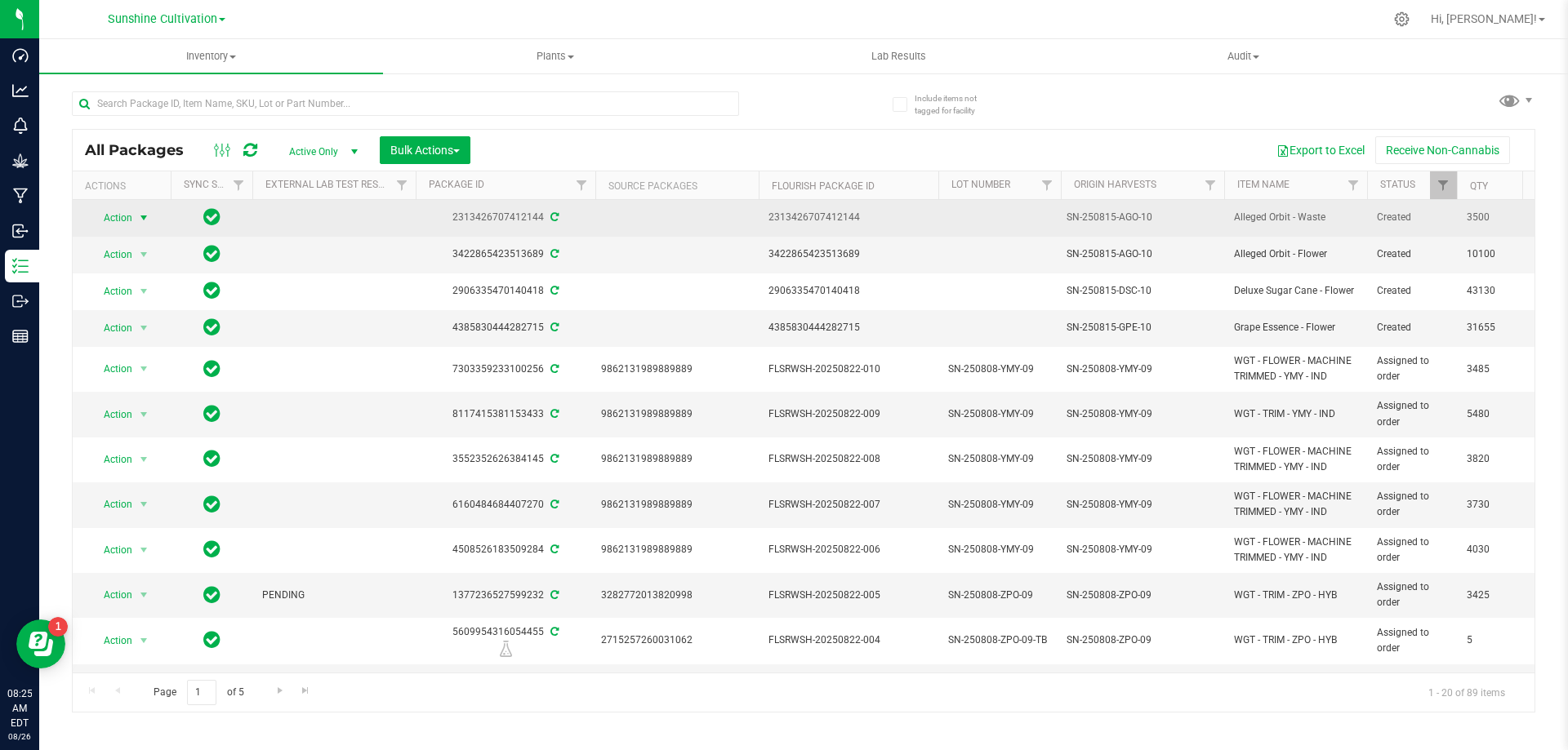
click at [140, 220] on span "select" at bounding box center [143, 217] width 13 height 13
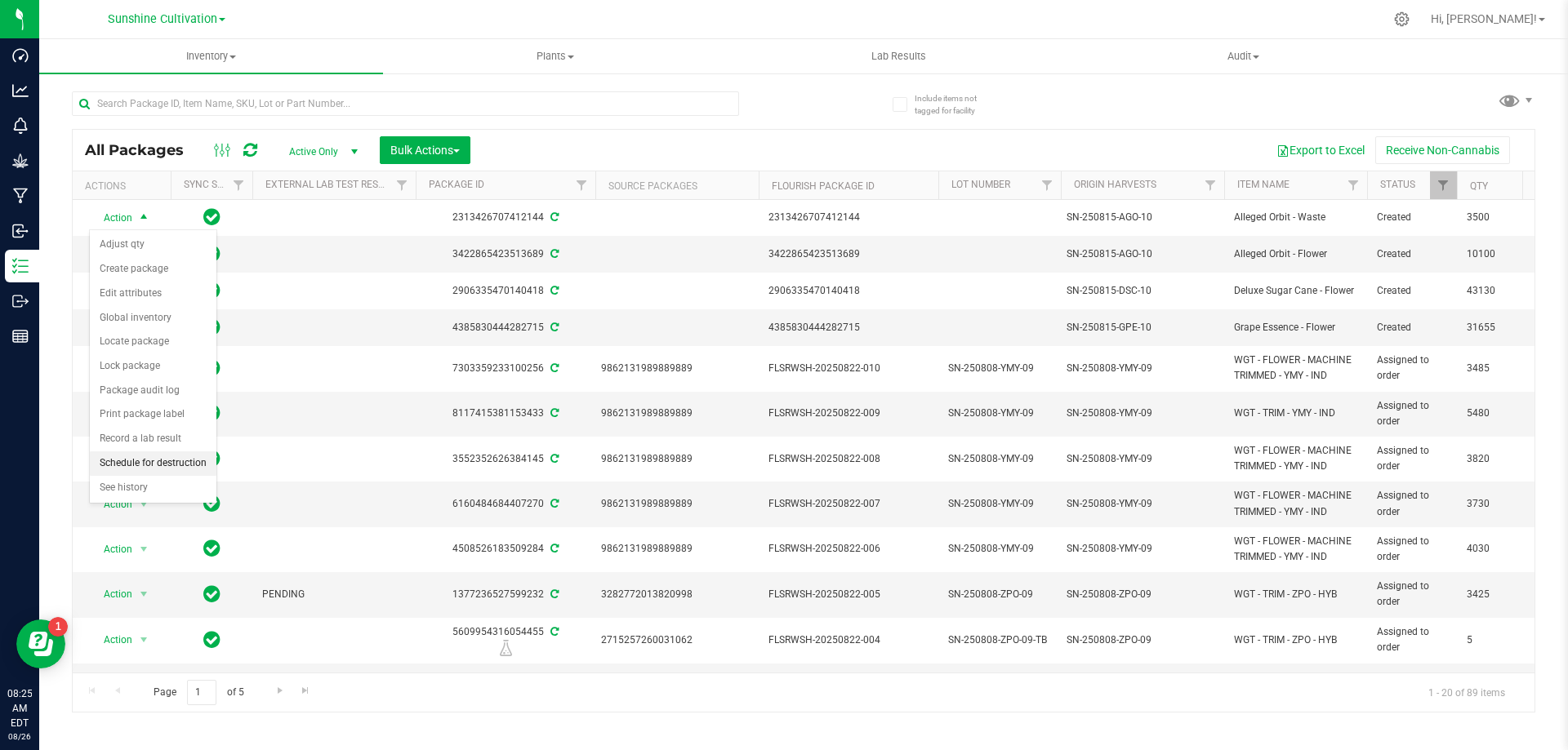
click at [158, 460] on li "Schedule for destruction" at bounding box center [153, 463] width 126 height 24
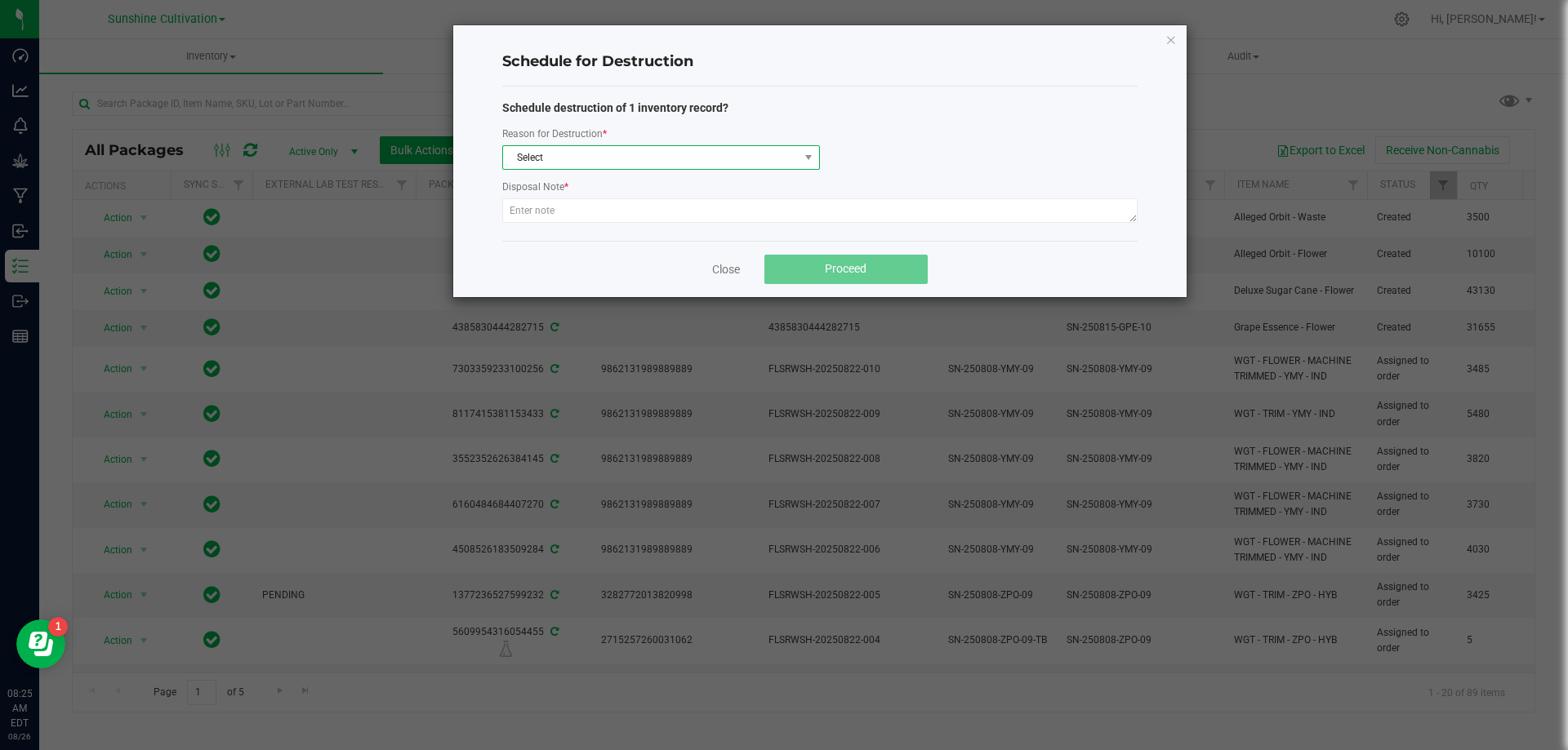
click at [657, 161] on span "Select" at bounding box center [651, 157] width 296 height 23
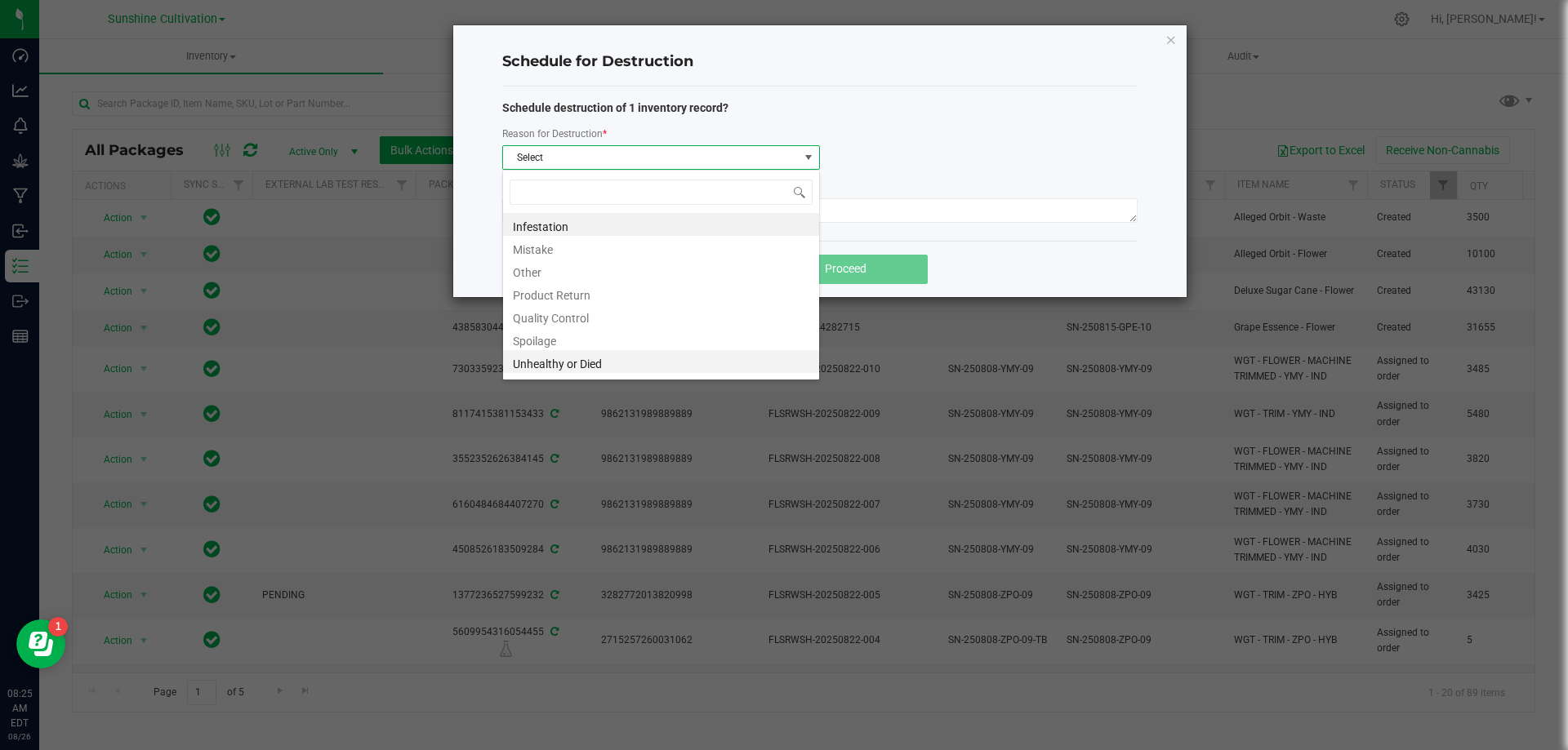
scroll to position [20, 0]
click at [532, 367] on li "Waste" at bounding box center [661, 364] width 316 height 23
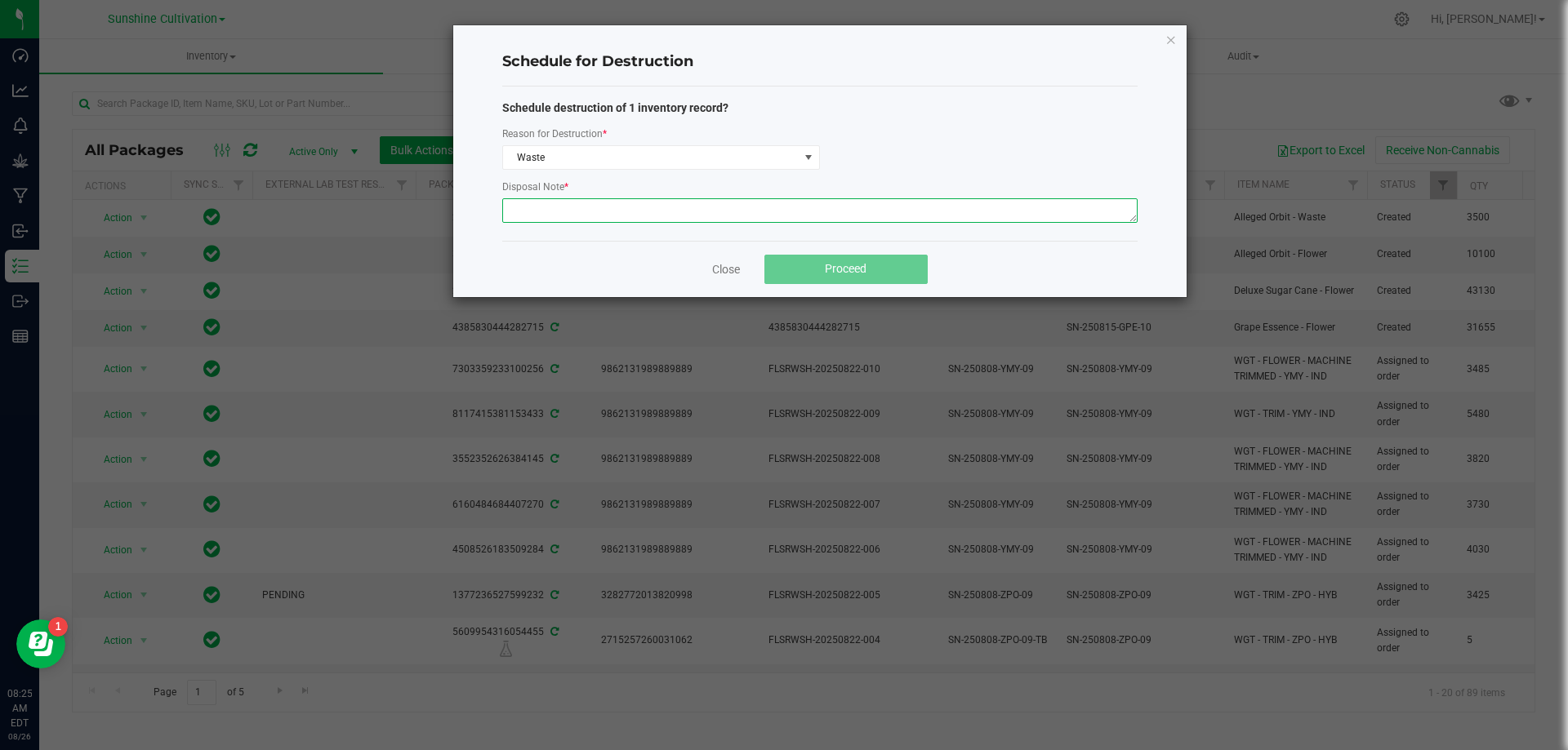
click at [554, 203] on textarea at bounding box center [820, 211] width 636 height 24
type textarea "WASTE"
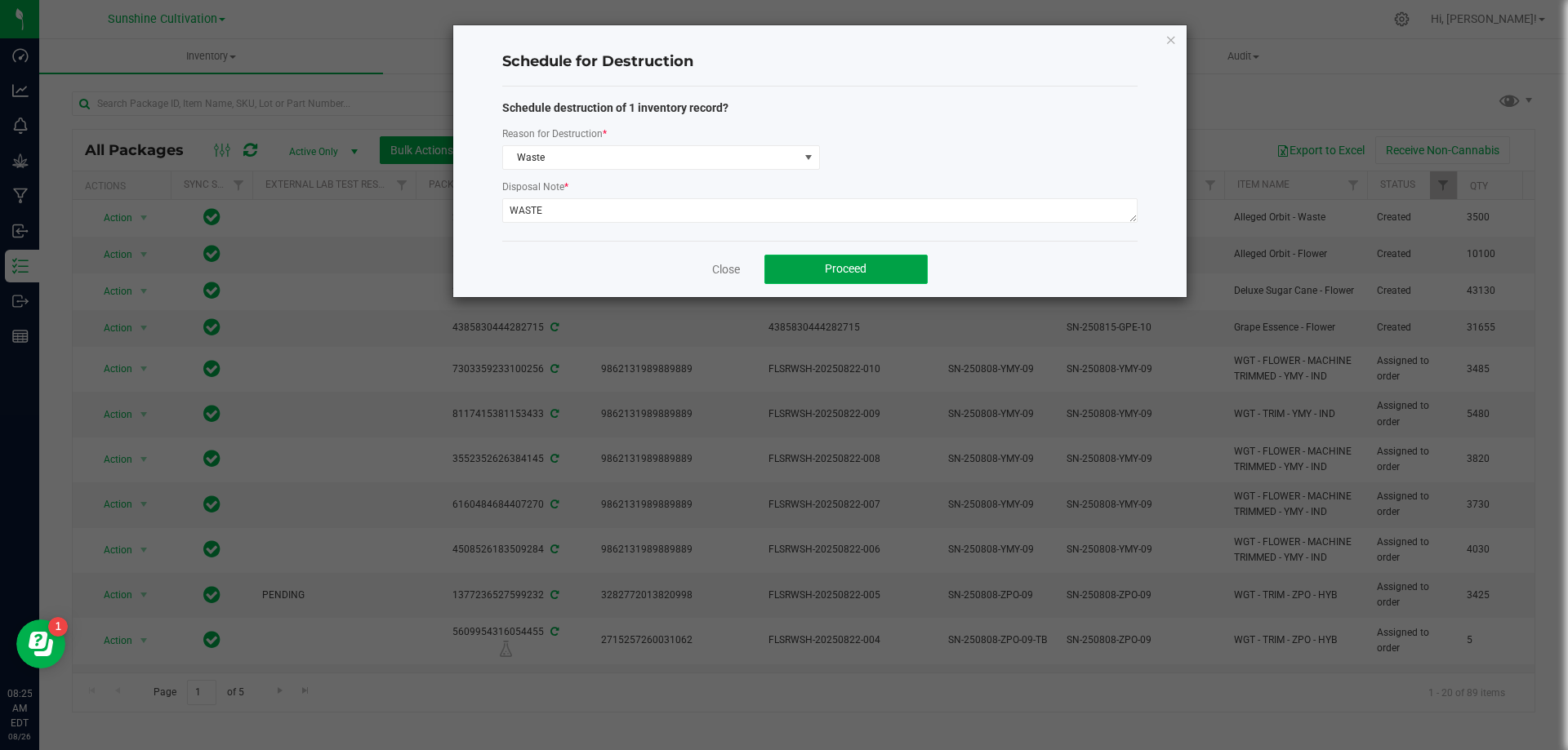
click at [824, 272] on button "Proceed" at bounding box center [846, 269] width 164 height 29
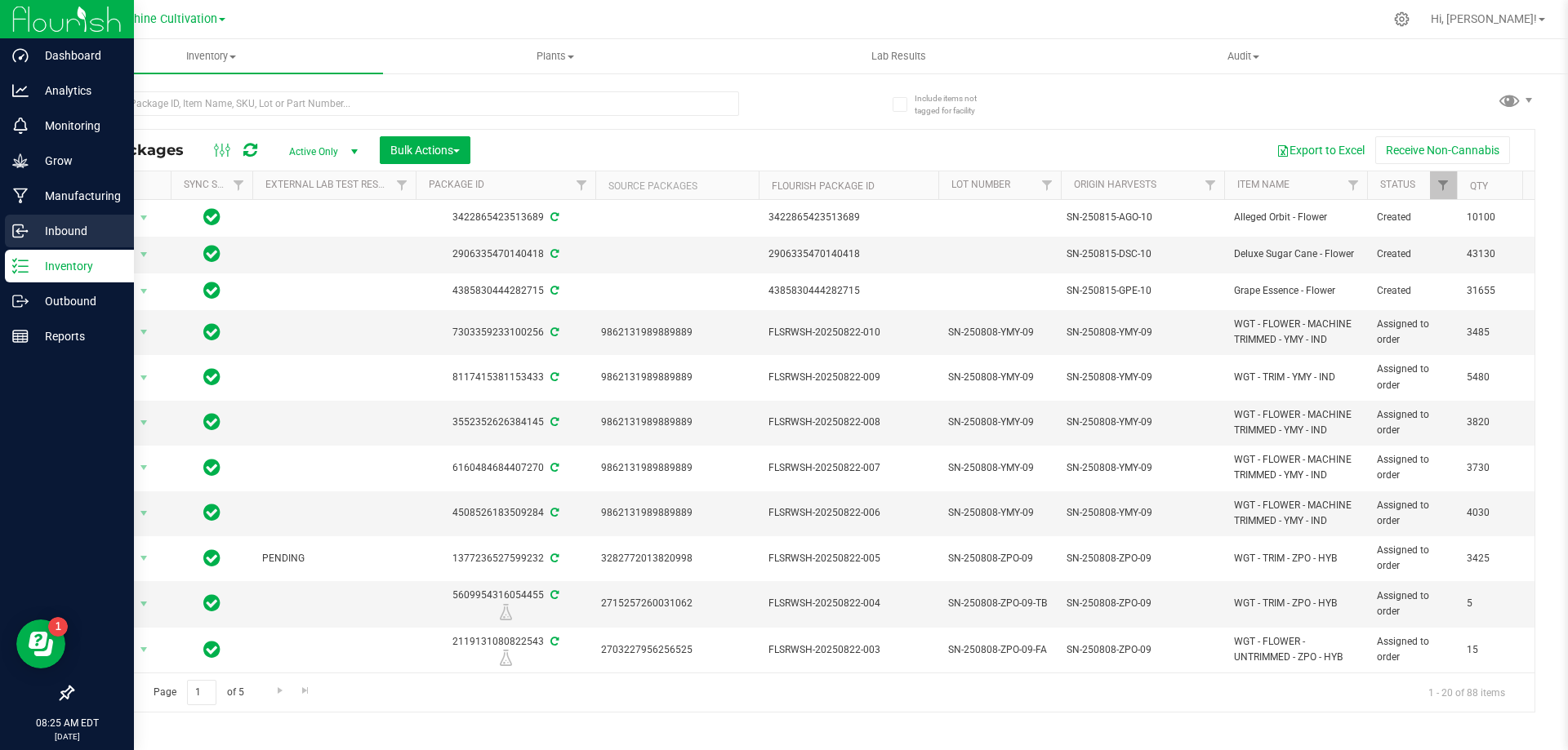
click at [1, 227] on link "Inbound" at bounding box center [67, 232] width 134 height 35
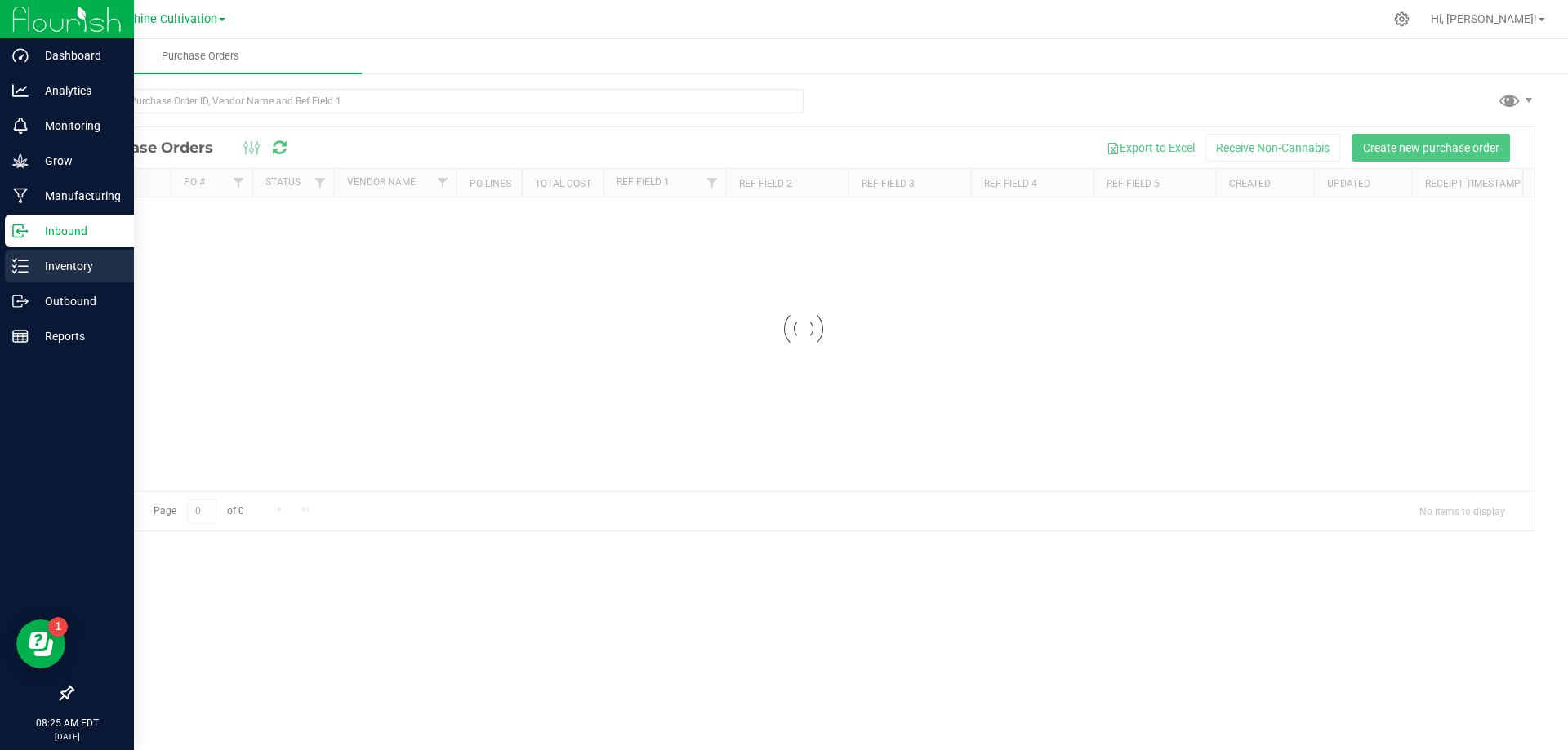
click at [101, 269] on p "Inventory" at bounding box center [77, 266] width 98 height 20
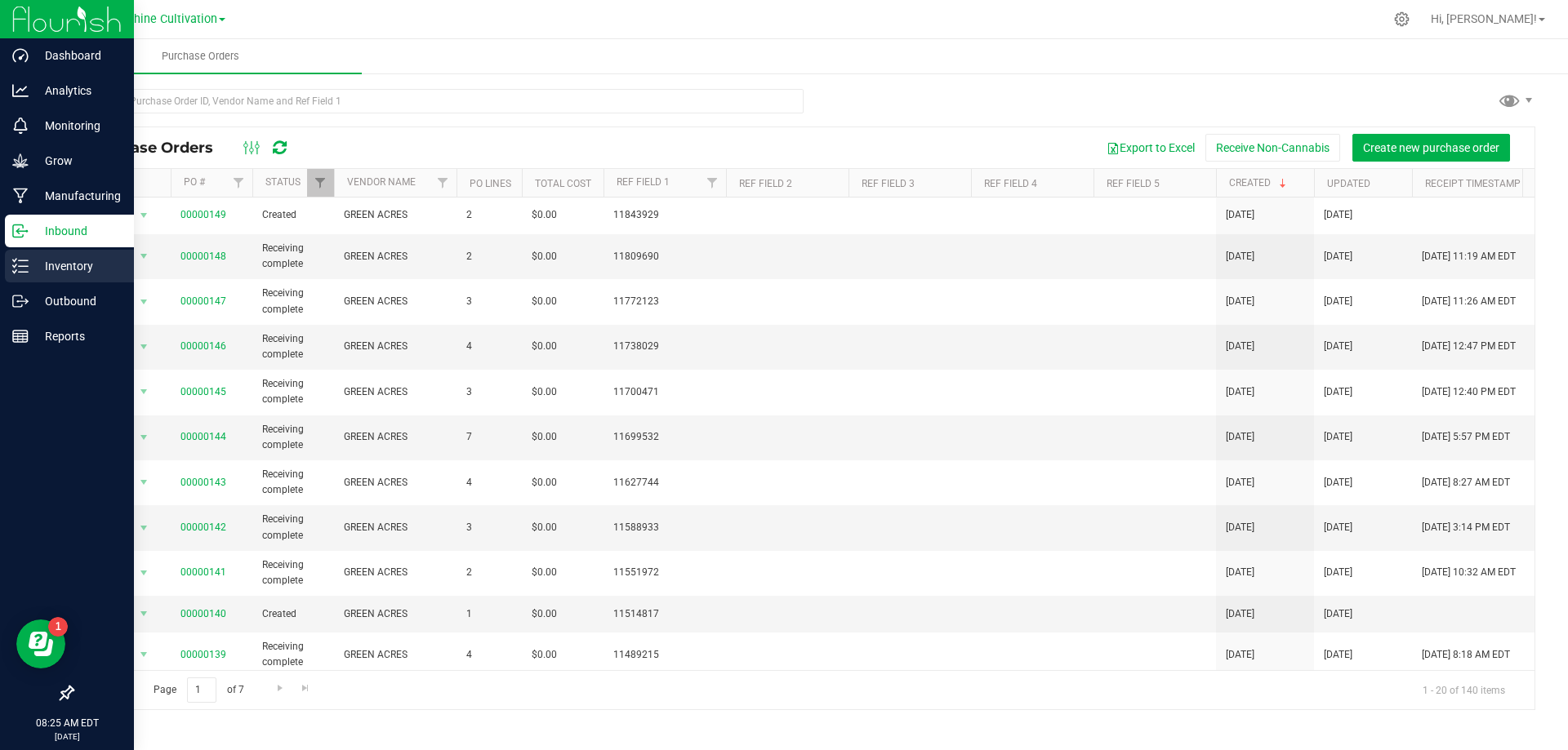
click at [81, 263] on p "Inventory" at bounding box center [77, 266] width 98 height 20
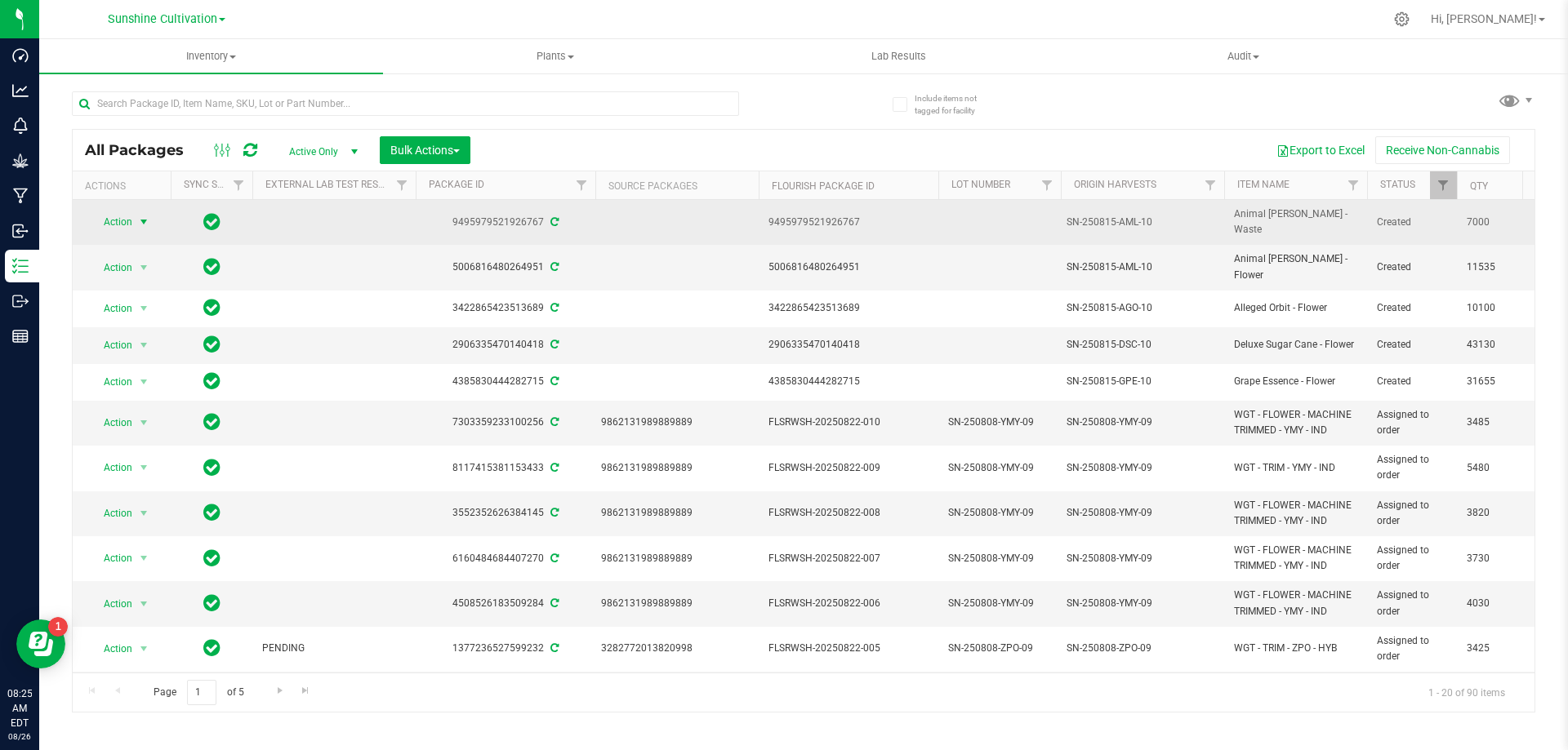
click at [116, 211] on span "Action" at bounding box center [111, 221] width 44 height 23
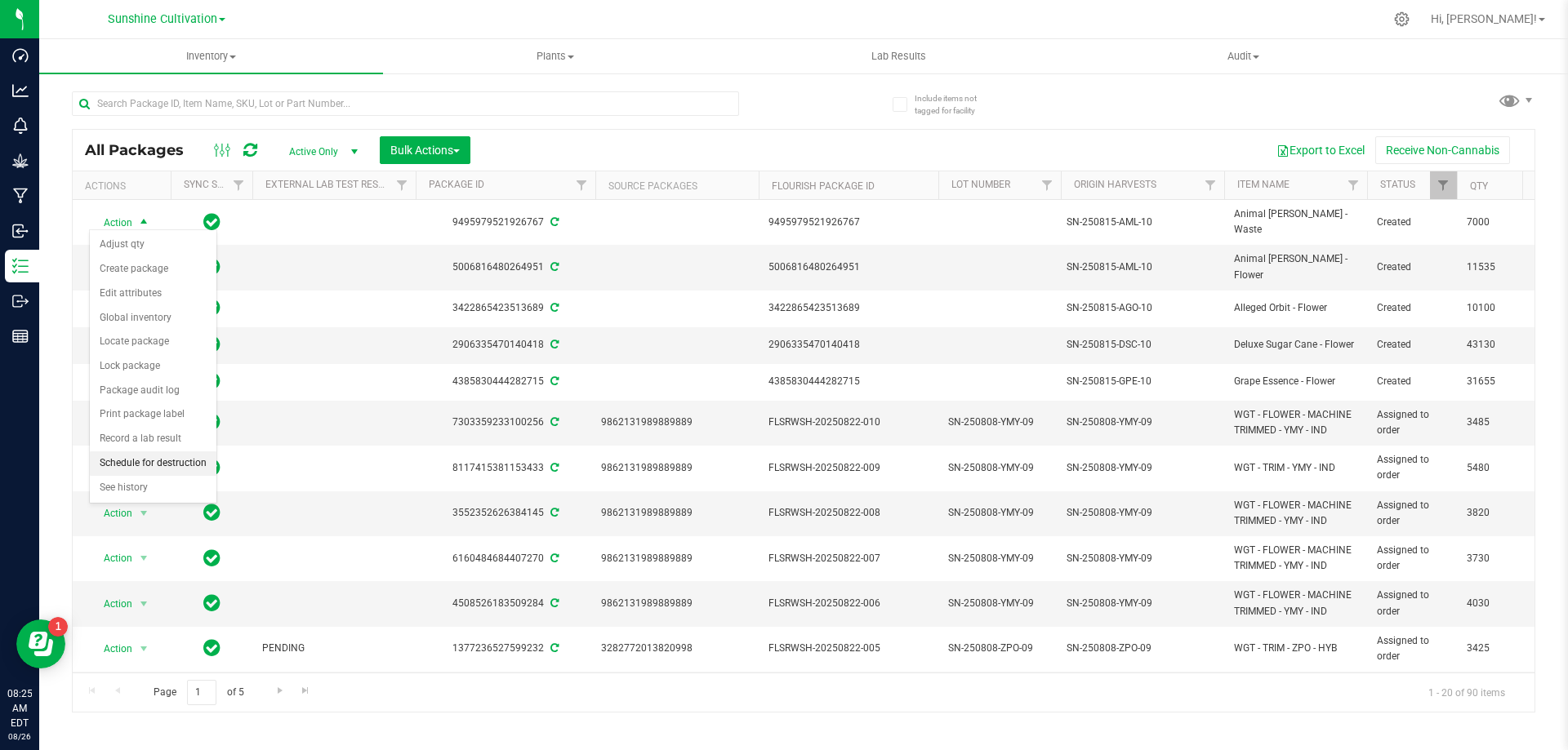
click at [166, 465] on li "Schedule for destruction" at bounding box center [153, 463] width 126 height 24
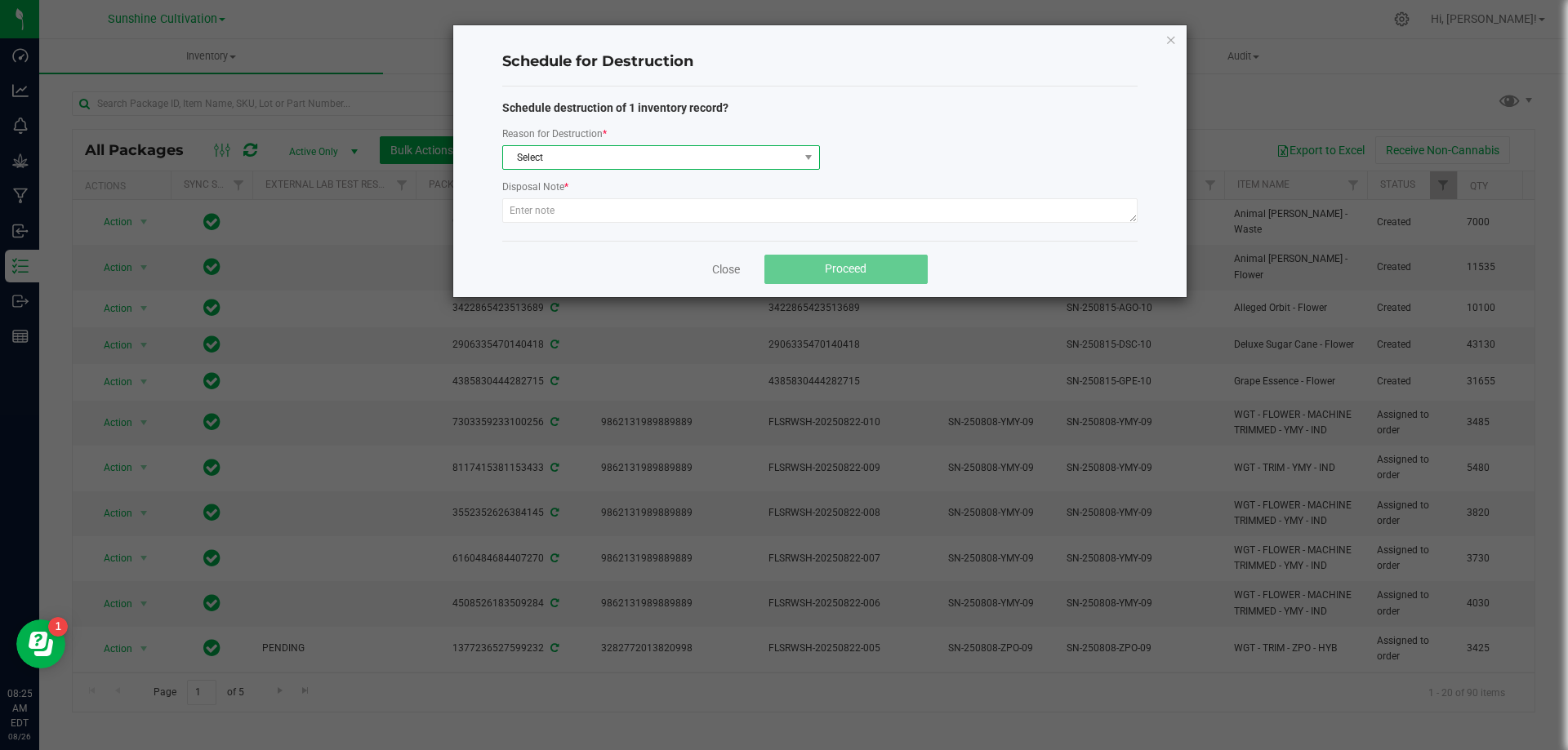
click at [620, 157] on span "Select" at bounding box center [651, 157] width 296 height 23
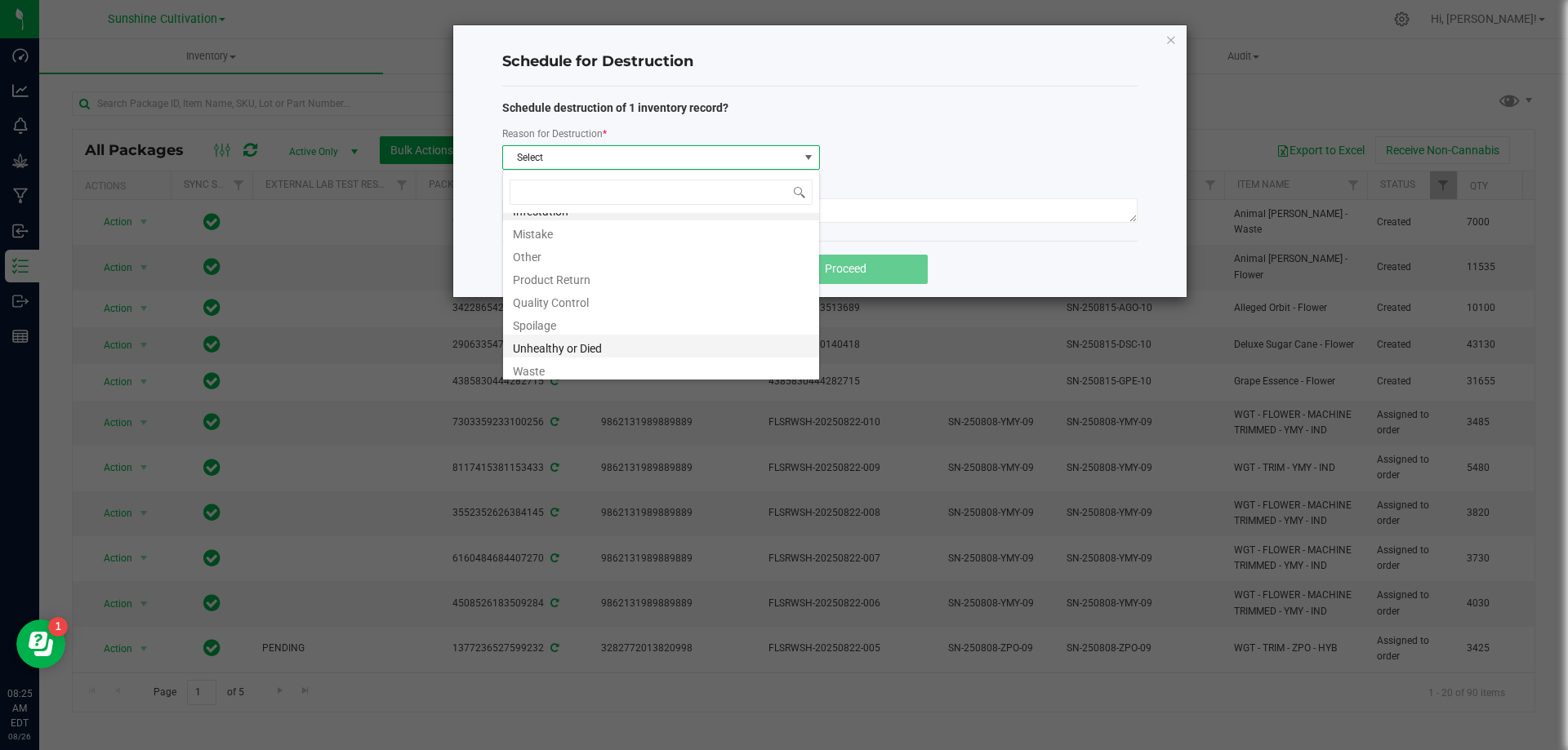
scroll to position [20, 0]
click at [546, 363] on li "Waste" at bounding box center [661, 364] width 316 height 23
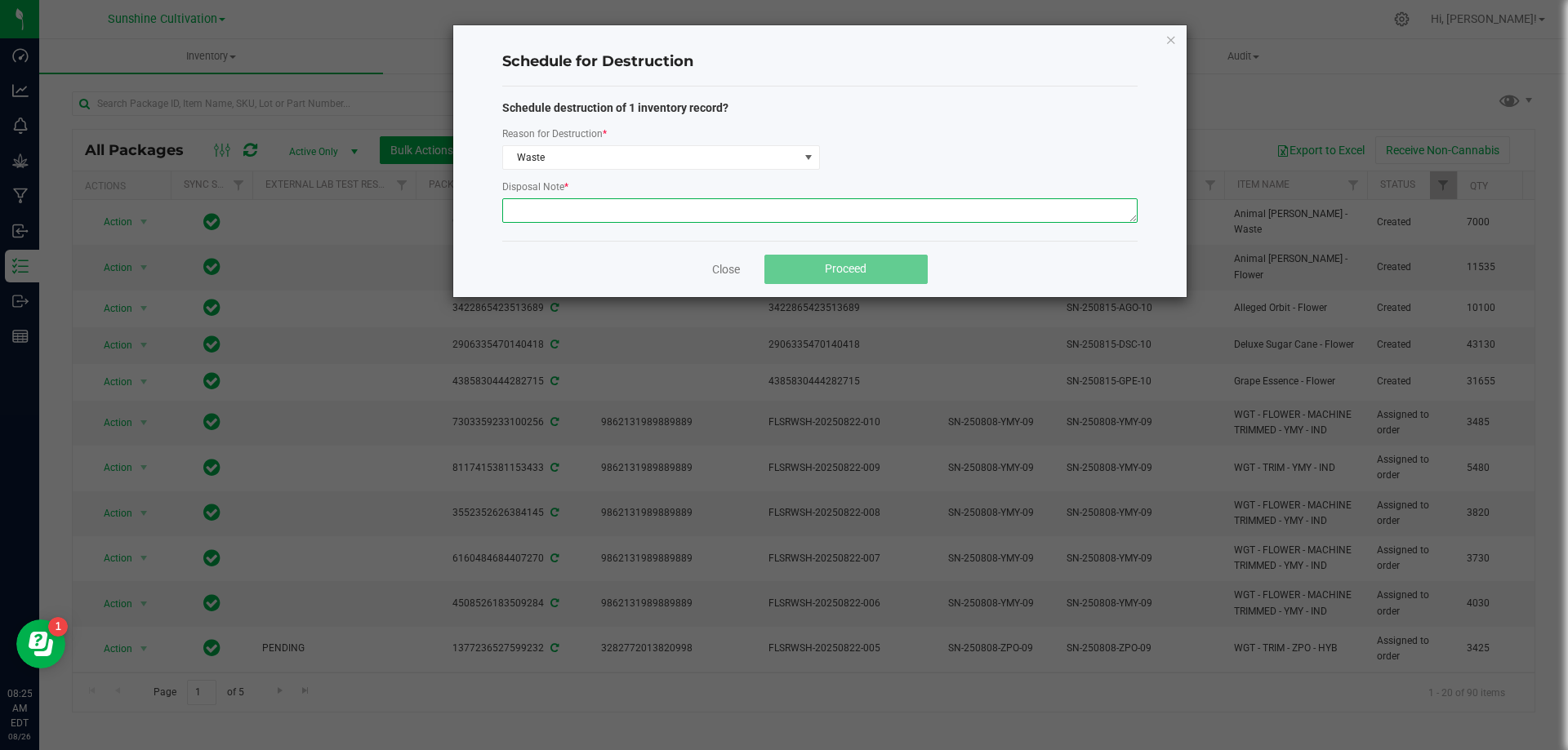
click at [553, 217] on textarea at bounding box center [820, 211] width 636 height 24
type textarea "WASTE"
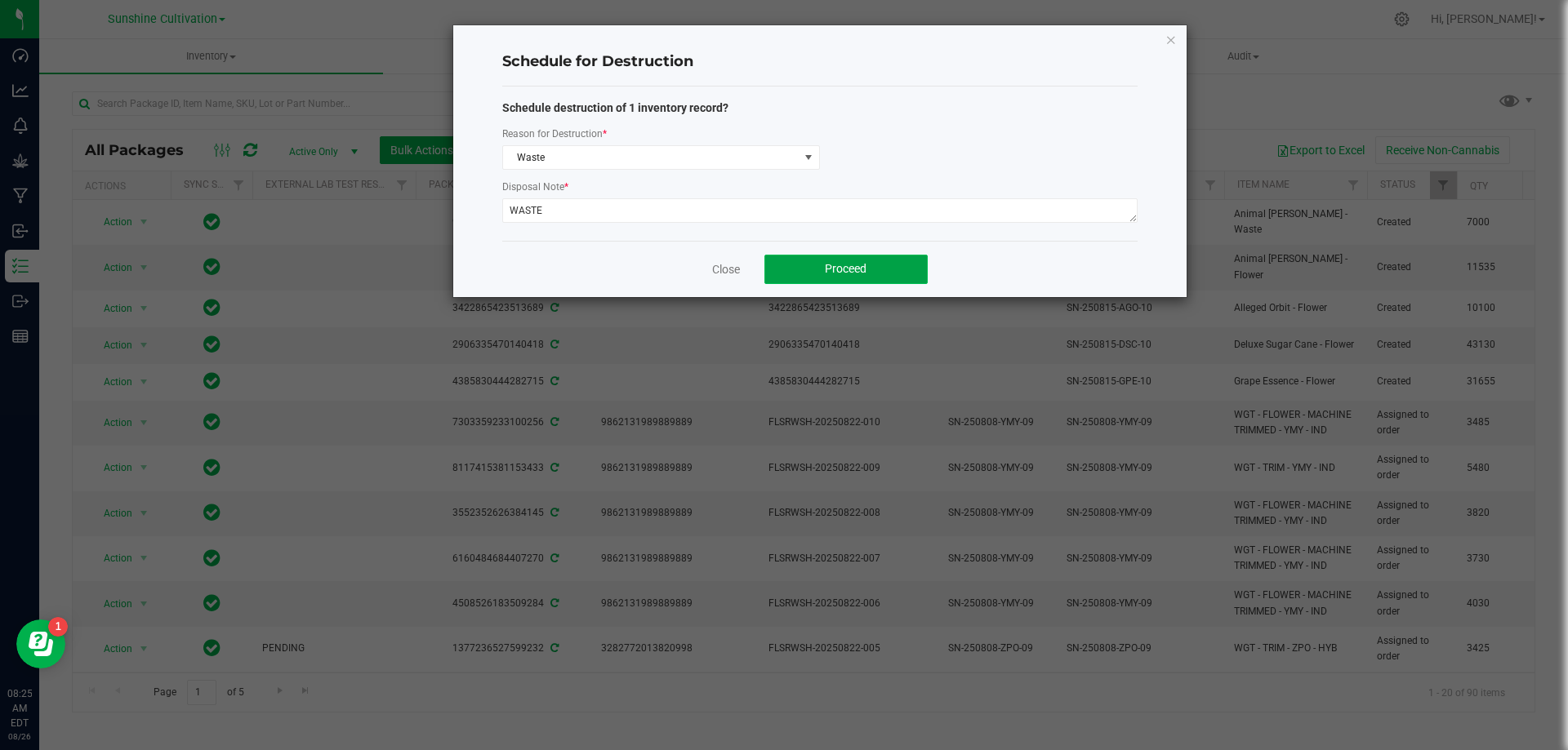
click at [825, 264] on span "Proceed" at bounding box center [845, 268] width 42 height 13
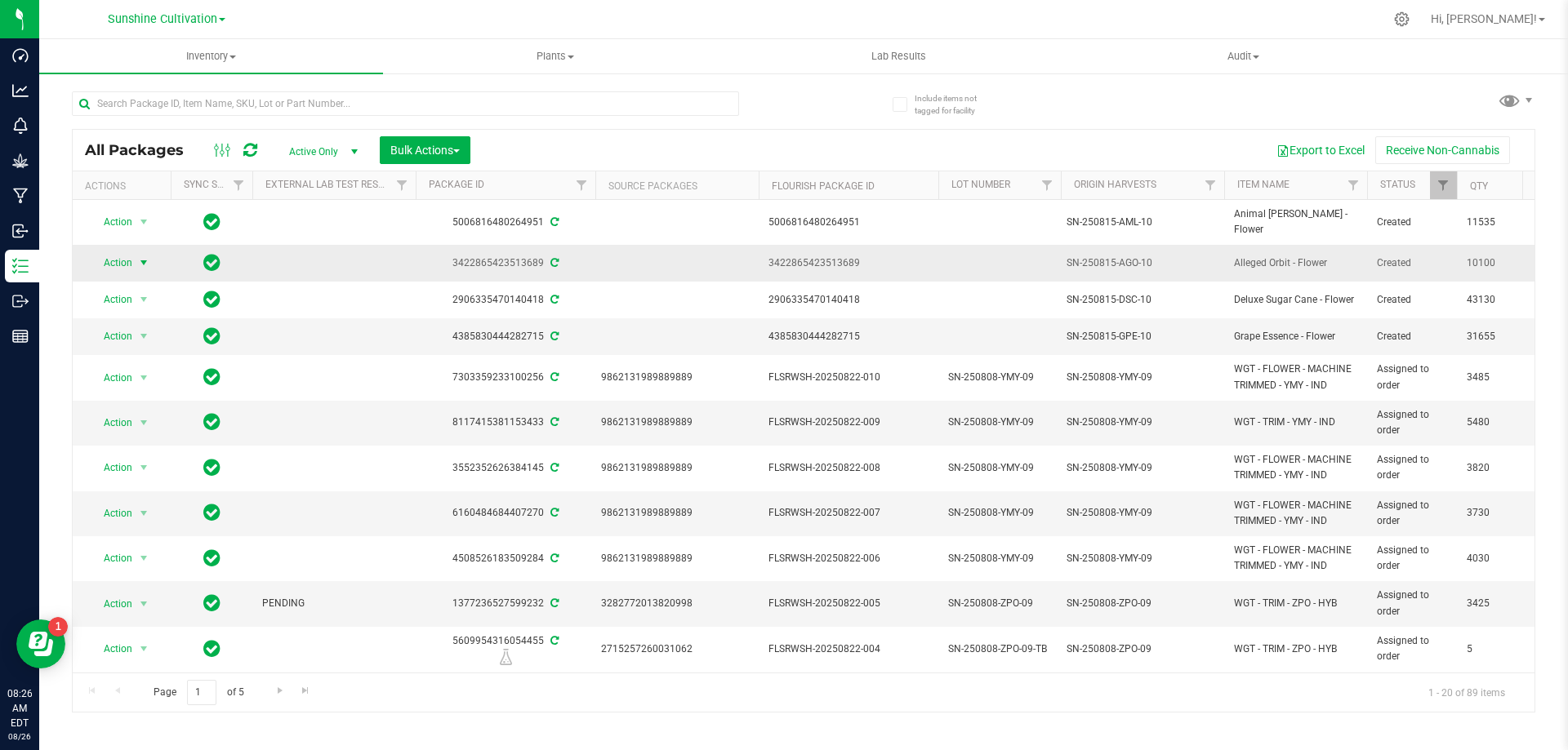
click at [145, 258] on span "select" at bounding box center [143, 262] width 13 height 13
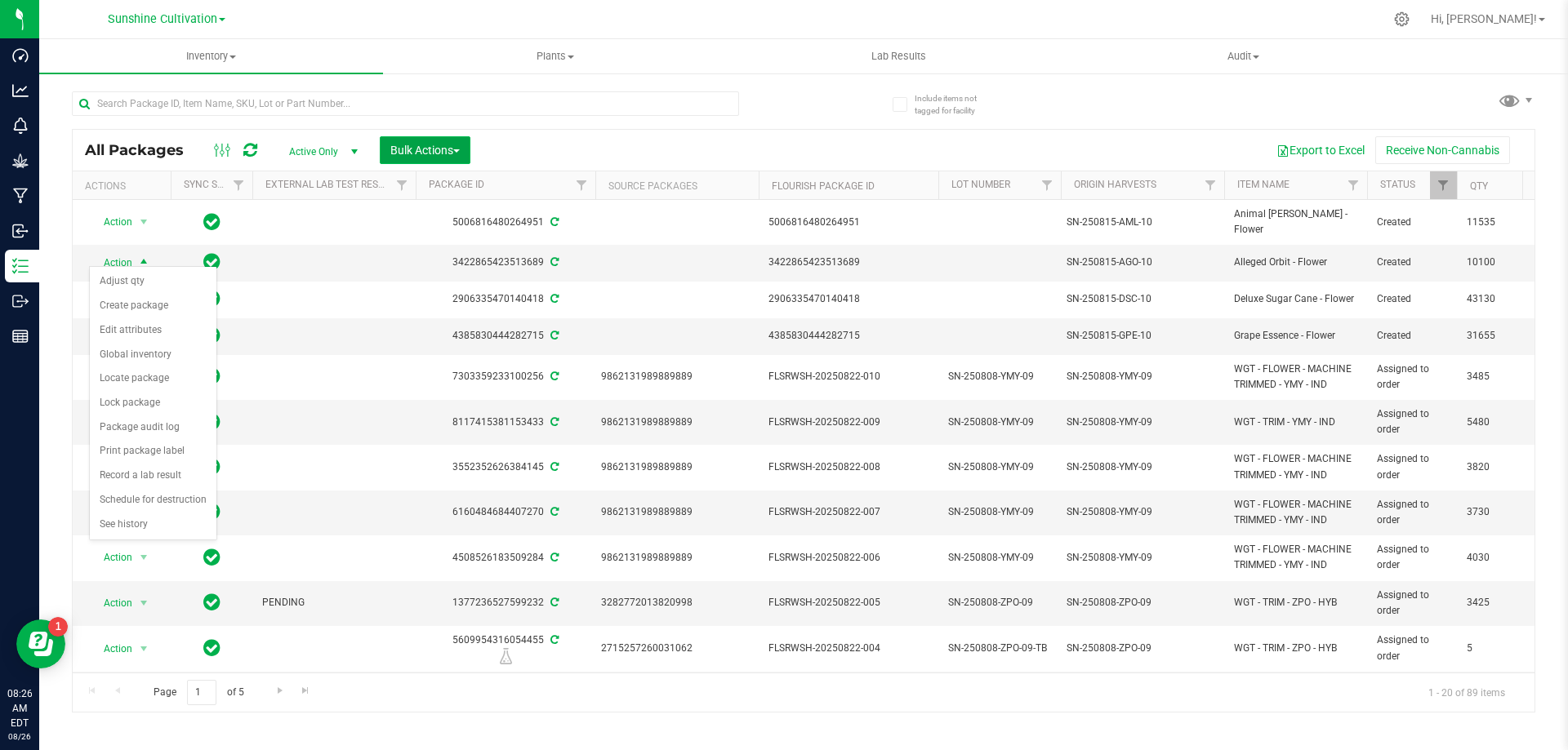
click at [411, 150] on span "Bulk Actions" at bounding box center [425, 150] width 70 height 13
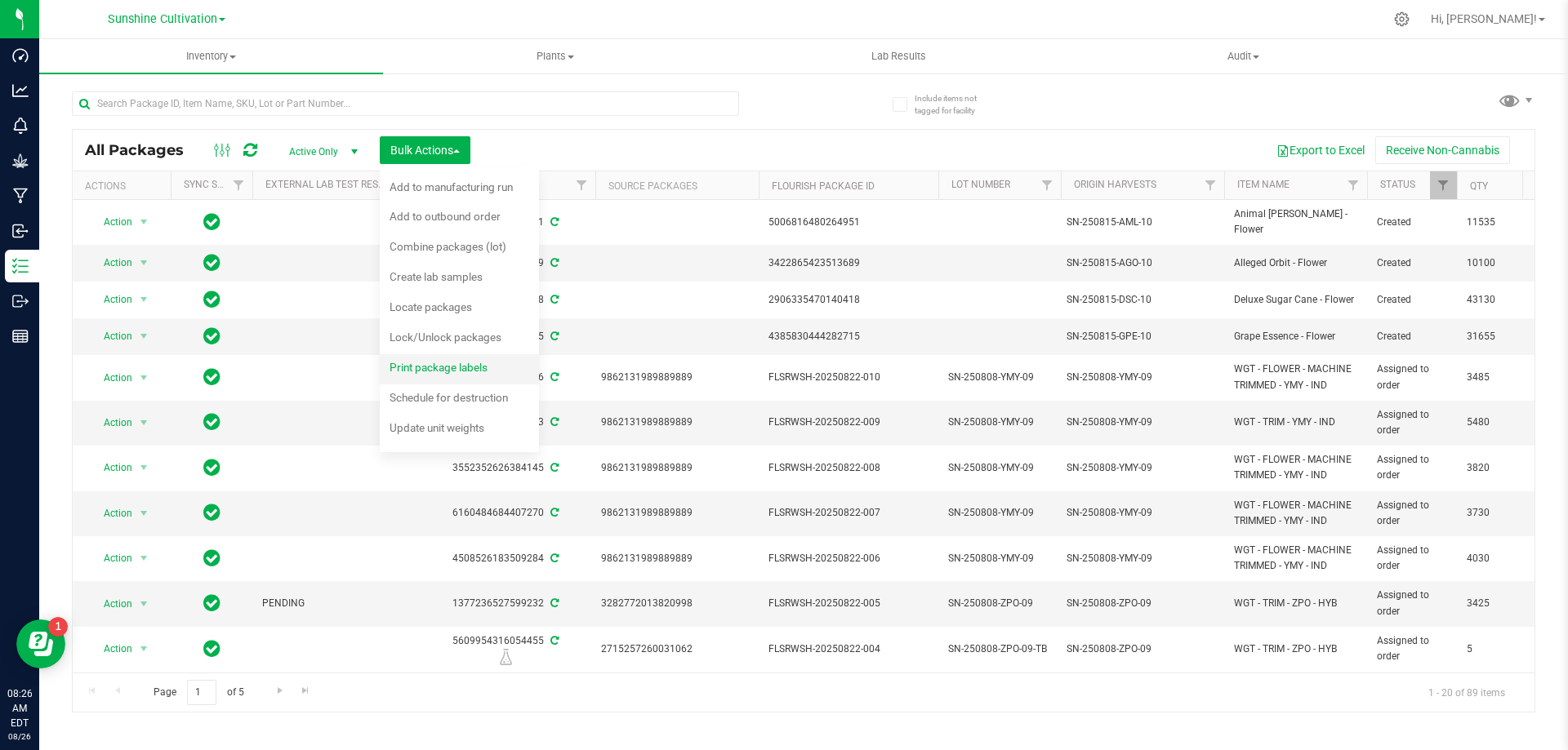
click at [476, 370] on span "Print package labels" at bounding box center [439, 367] width 98 height 13
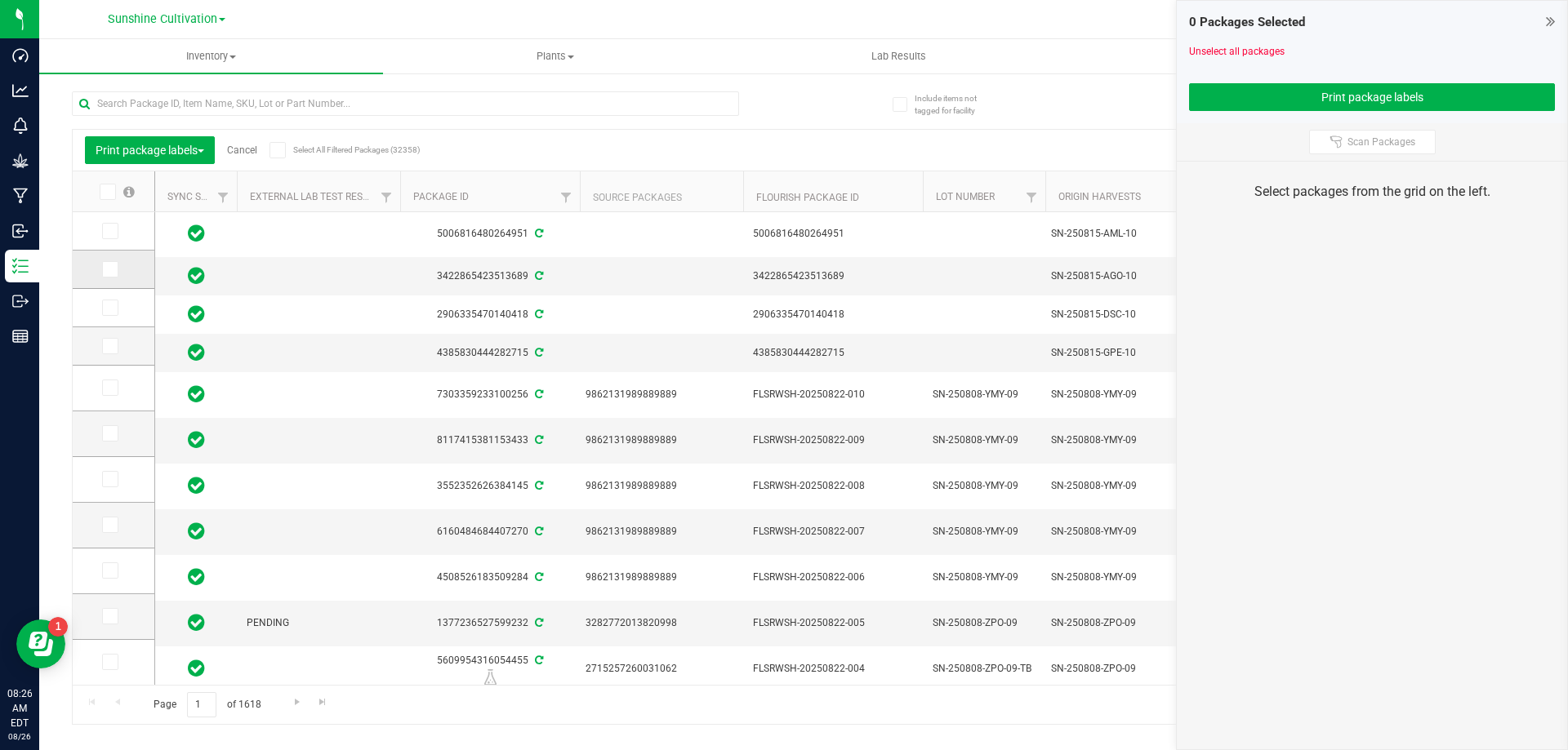
click at [114, 269] on icon at bounding box center [109, 269] width 11 height 0
click at [0, 0] on input "checkbox" at bounding box center [0, 0] width 0 height 0
click at [107, 231] on icon at bounding box center [109, 231] width 11 height 0
click at [0, 0] on input "checkbox" at bounding box center [0, 0] width 0 height 0
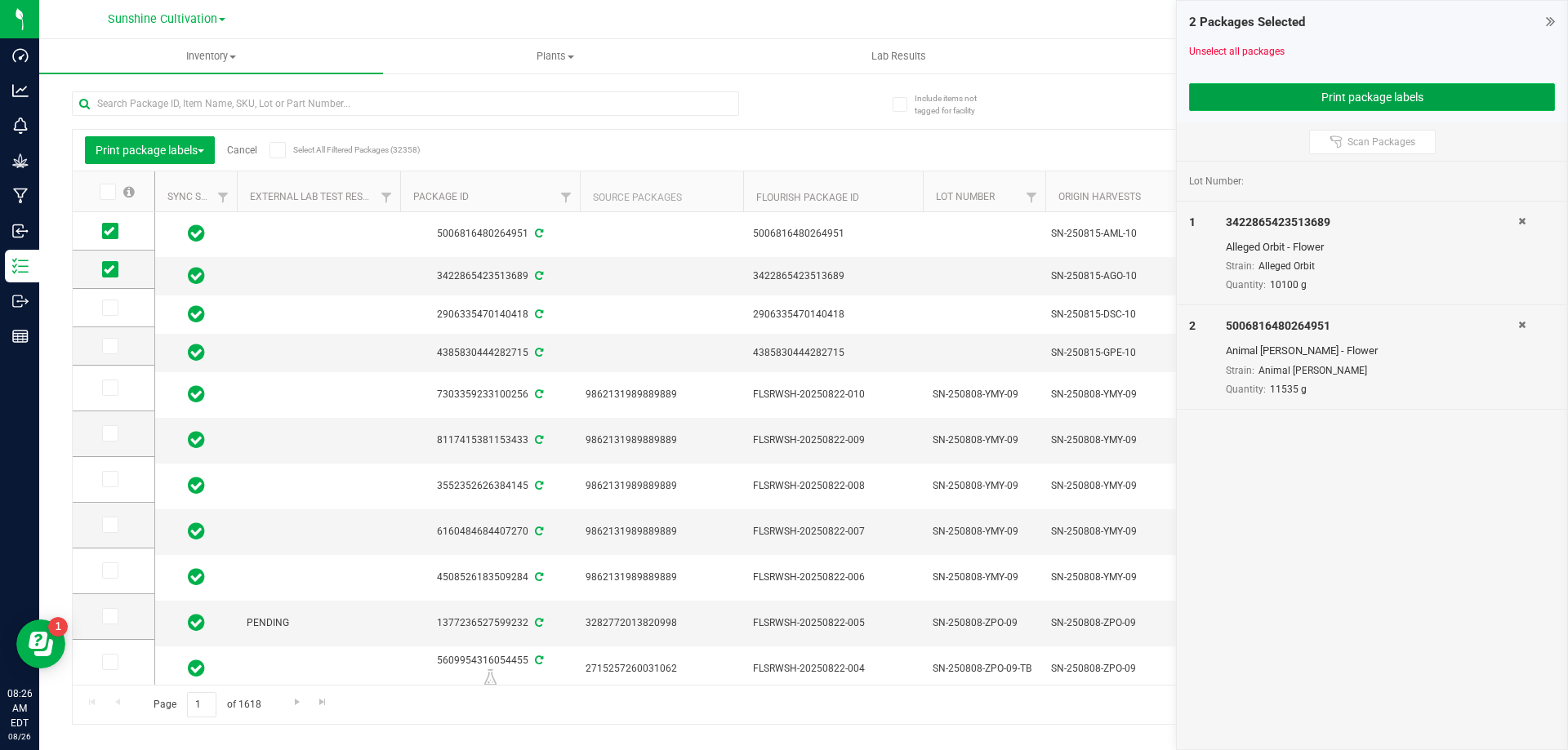
click at [1316, 96] on button "Print package labels" at bounding box center [1372, 97] width 366 height 27
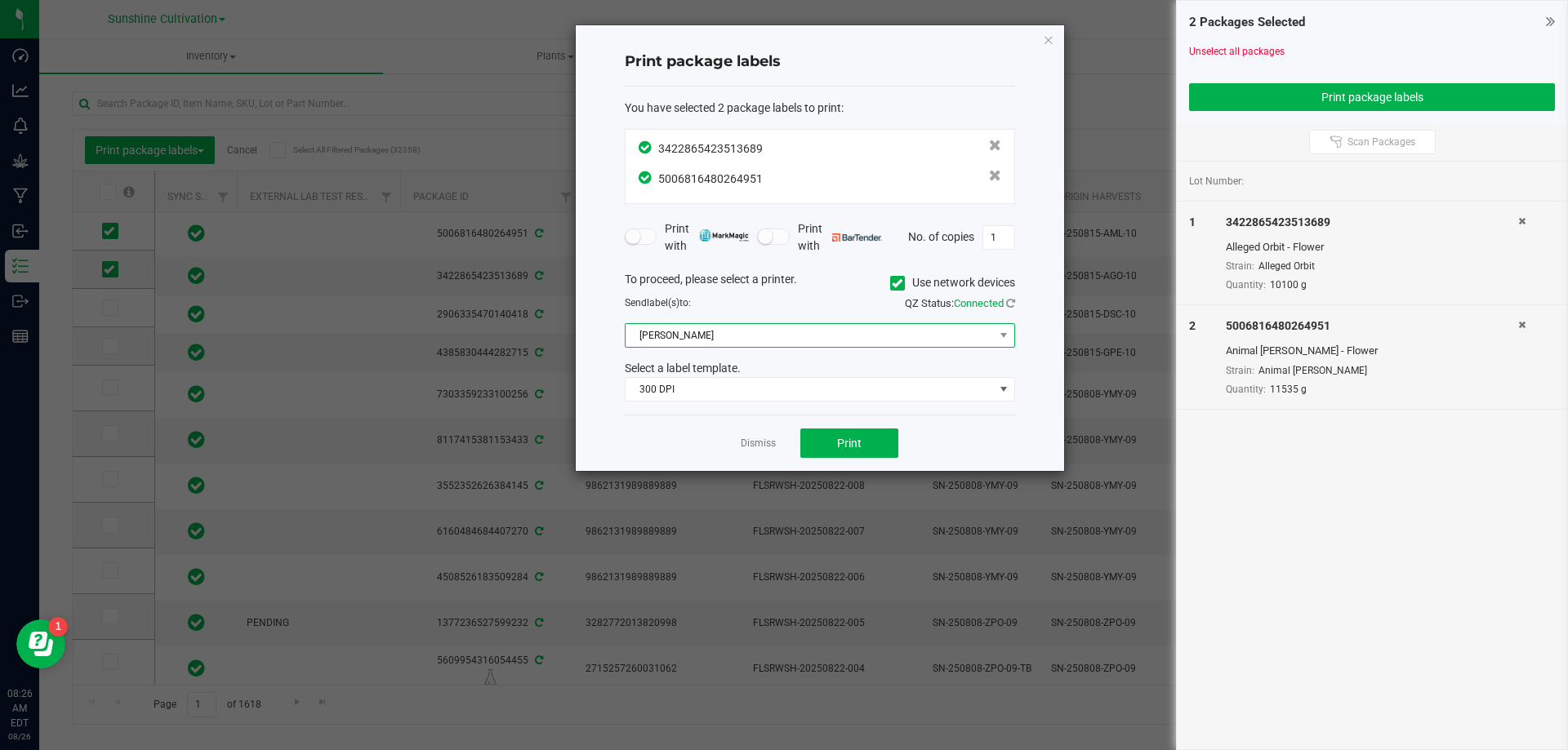
click at [845, 335] on span "Christine_TEST" at bounding box center [810, 335] width 368 height 23
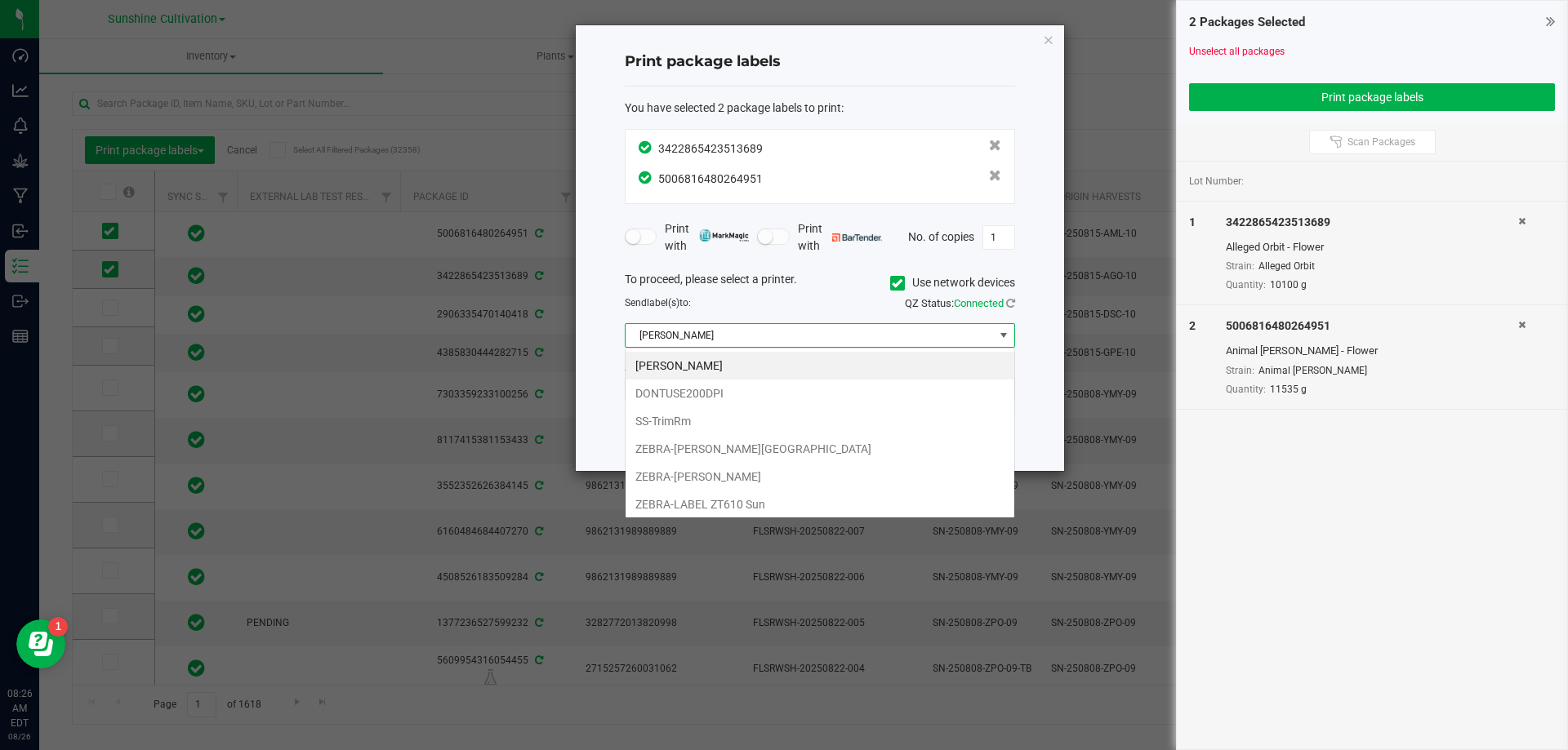
scroll to position [24, 391]
click at [766, 417] on li "SS-TrimRm" at bounding box center [820, 421] width 389 height 27
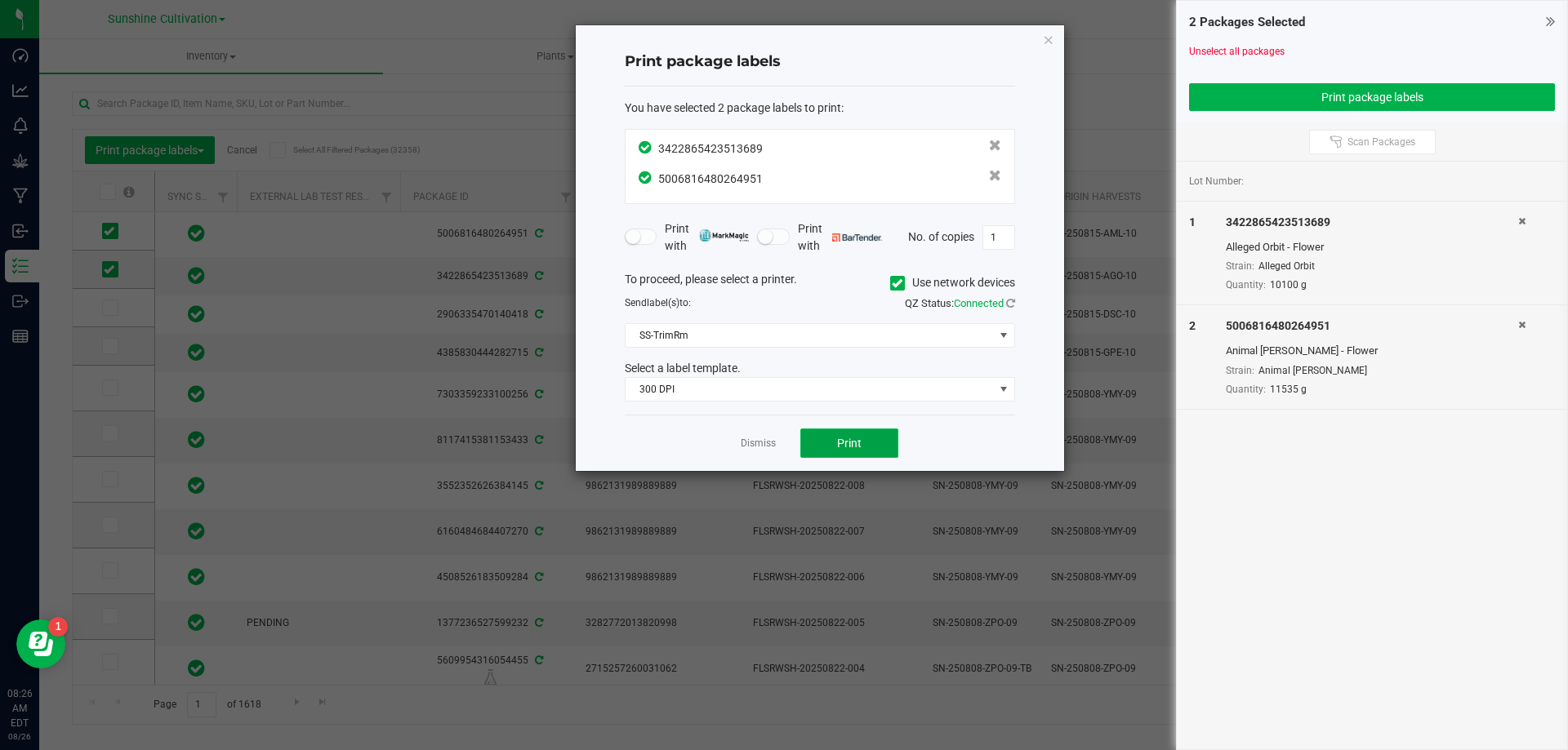
click at [829, 455] on button "Print" at bounding box center [849, 444] width 98 height 29
click at [1047, 42] on icon "button" at bounding box center [1049, 39] width 12 height 20
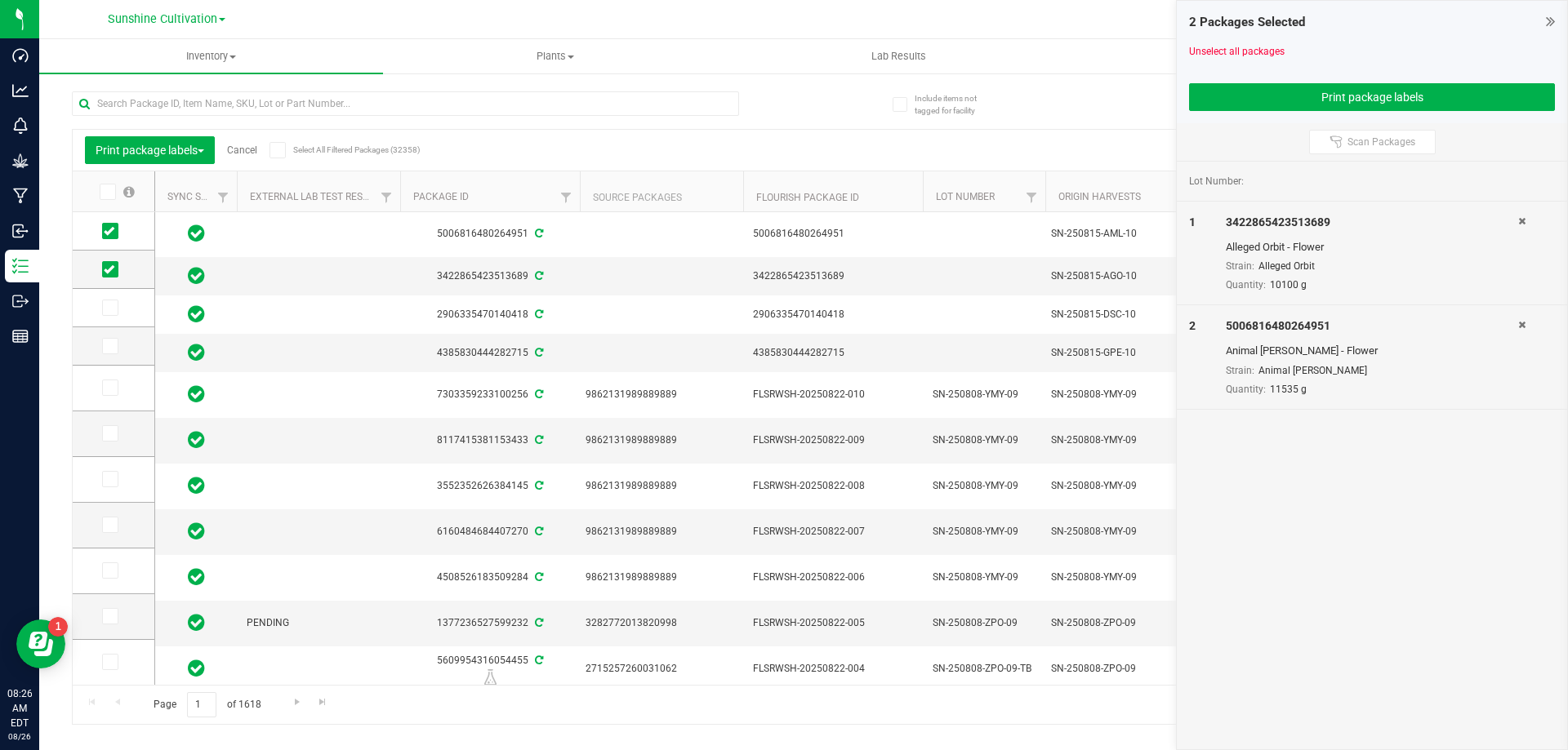
click at [1525, 222] on icon at bounding box center [1522, 221] width 8 height 10
click at [1526, 224] on icon at bounding box center [1522, 221] width 8 height 10
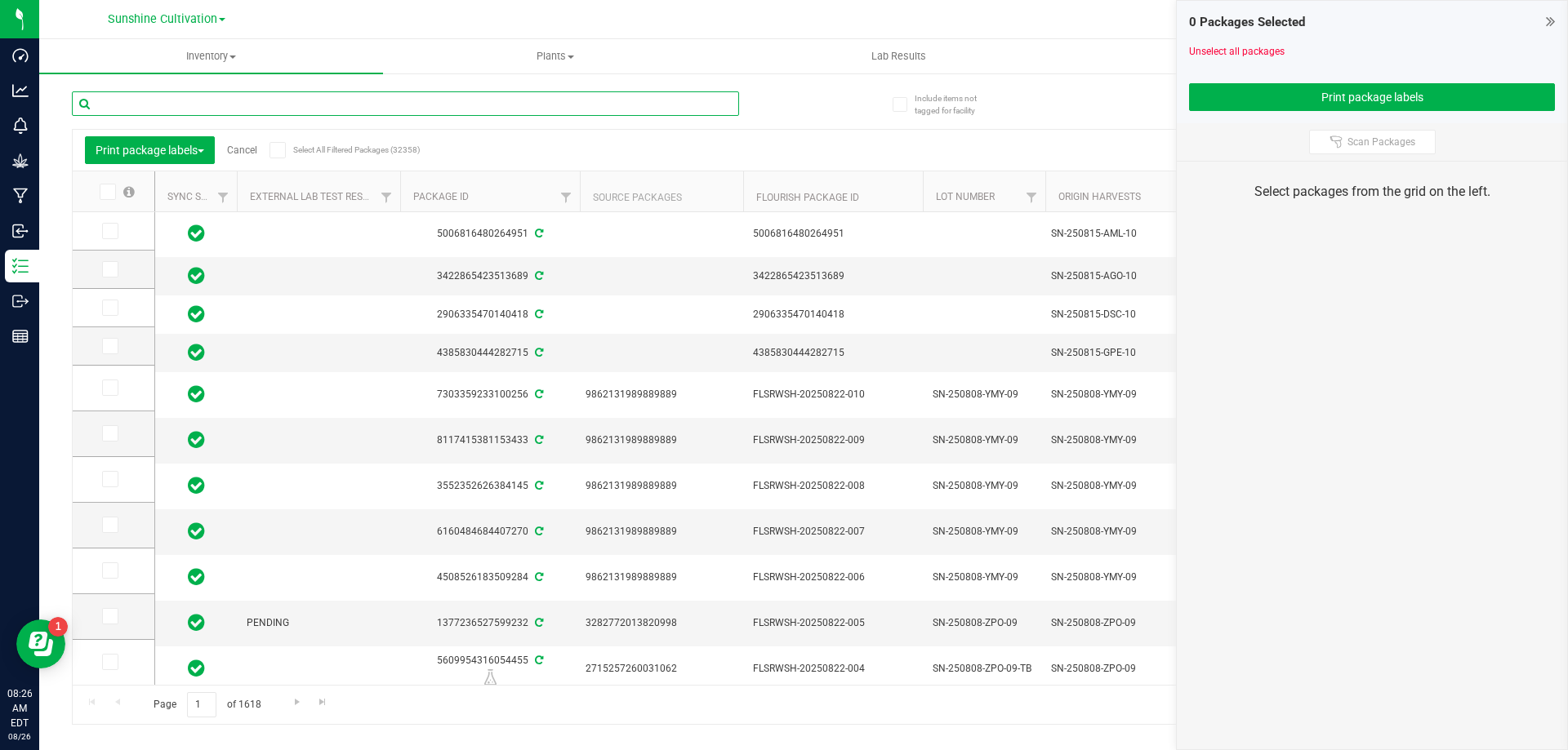
click at [414, 106] on input "text" at bounding box center [404, 103] width 667 height 24
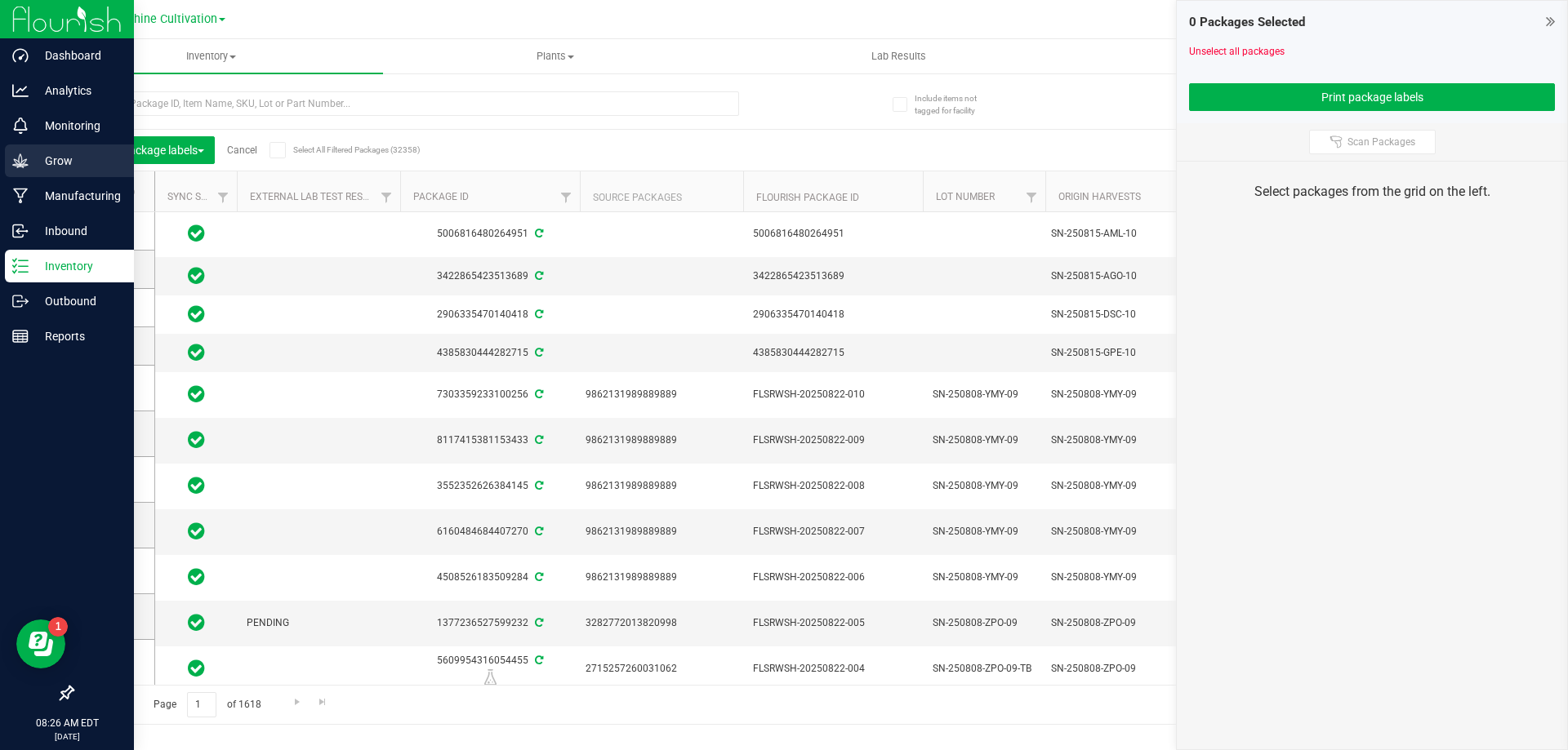
click at [57, 161] on p "Grow" at bounding box center [77, 161] width 98 height 20
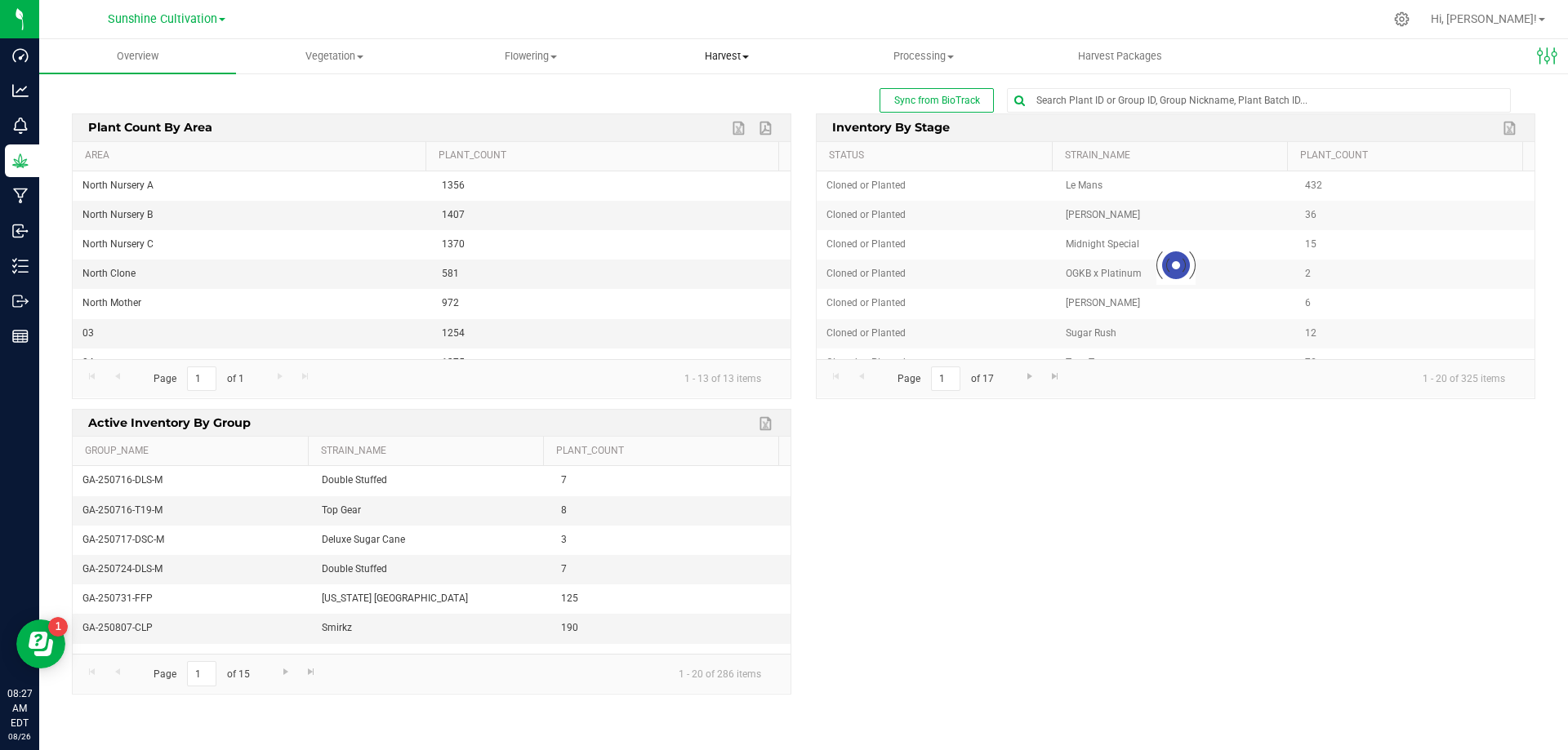
click at [723, 56] on span "Harvest" at bounding box center [727, 56] width 195 height 15
click at [692, 96] on span "Harvests" at bounding box center [674, 98] width 91 height 14
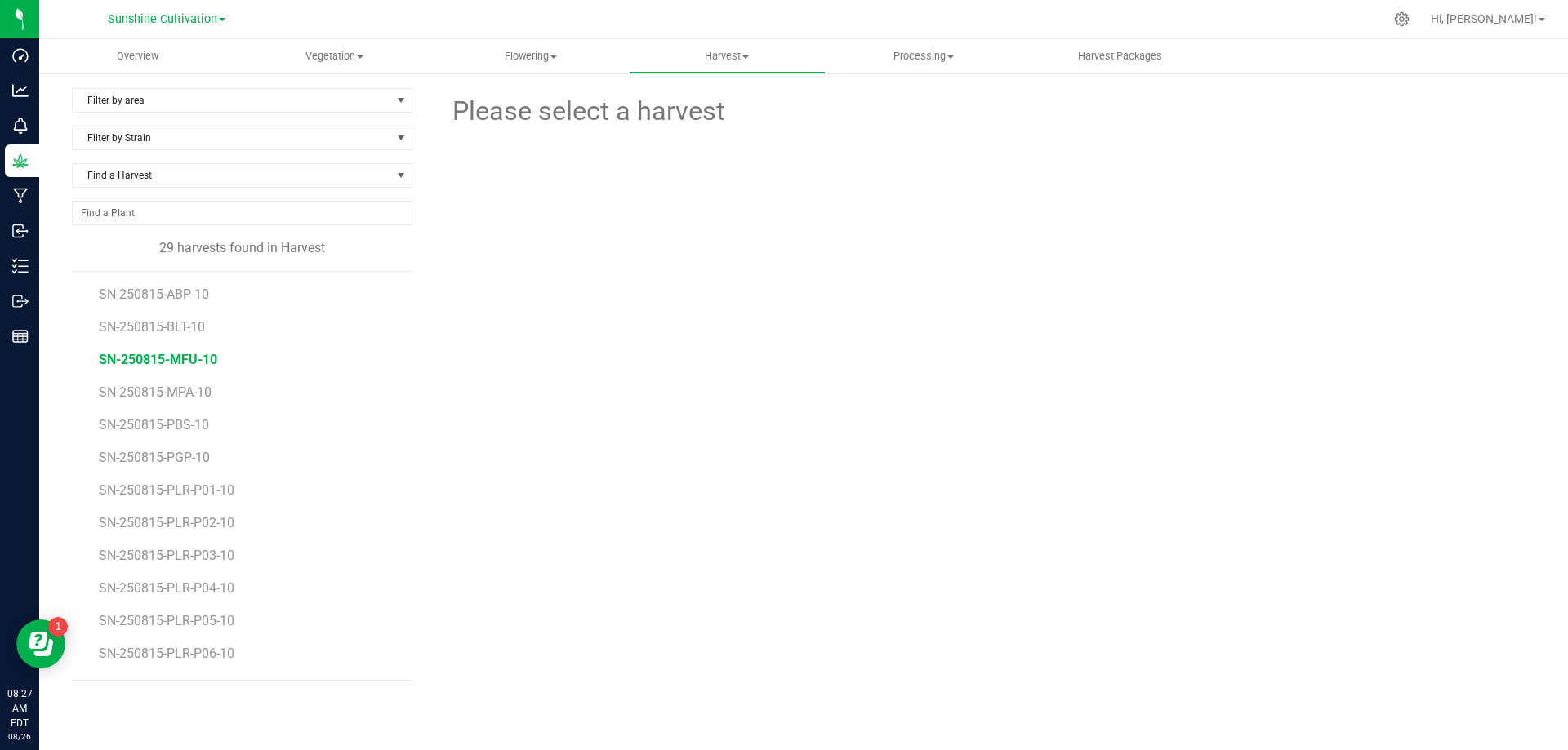
click at [199, 357] on span "SN-250815-MFU-10" at bounding box center [158, 359] width 119 height 16
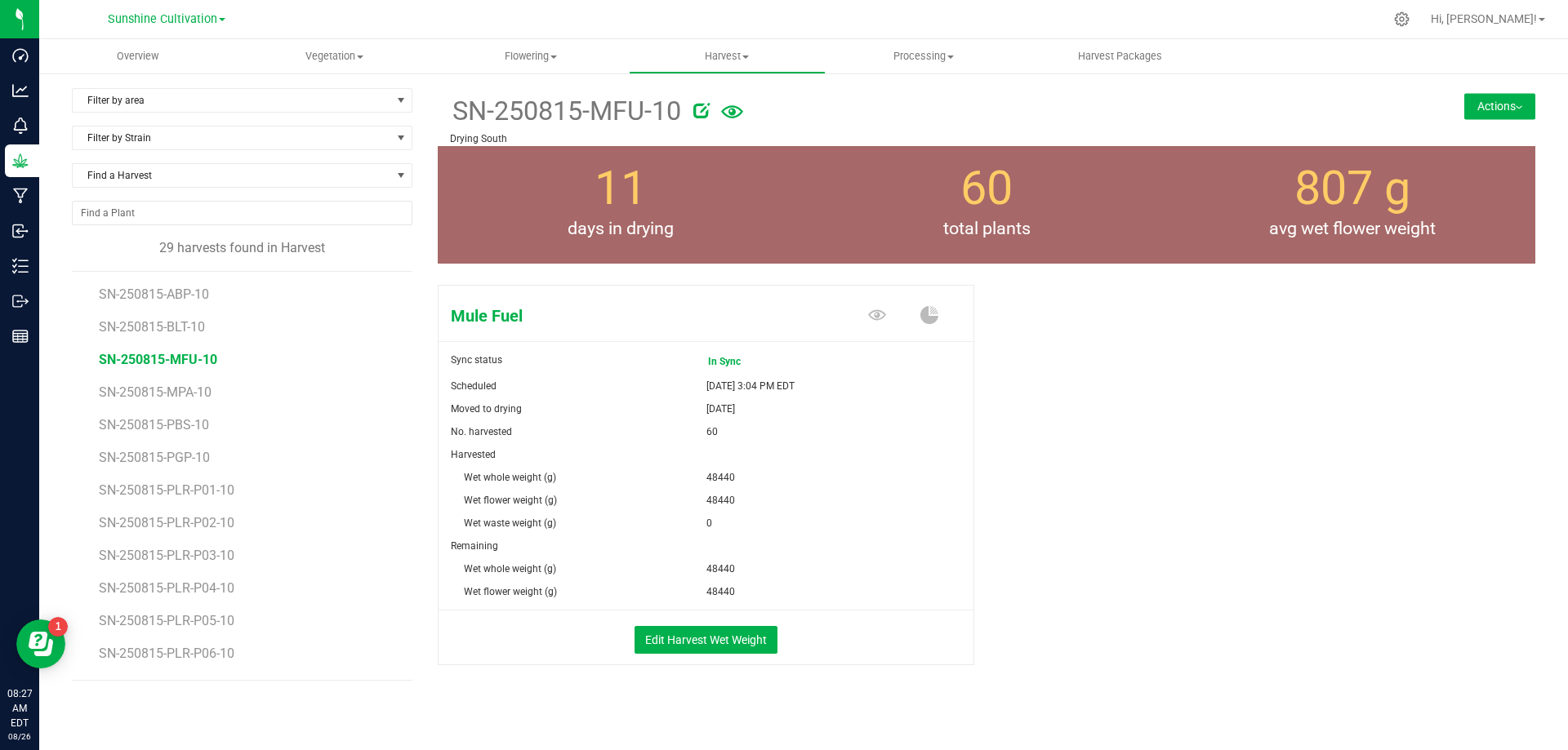
click at [1497, 107] on button "Actions" at bounding box center [1499, 106] width 71 height 26
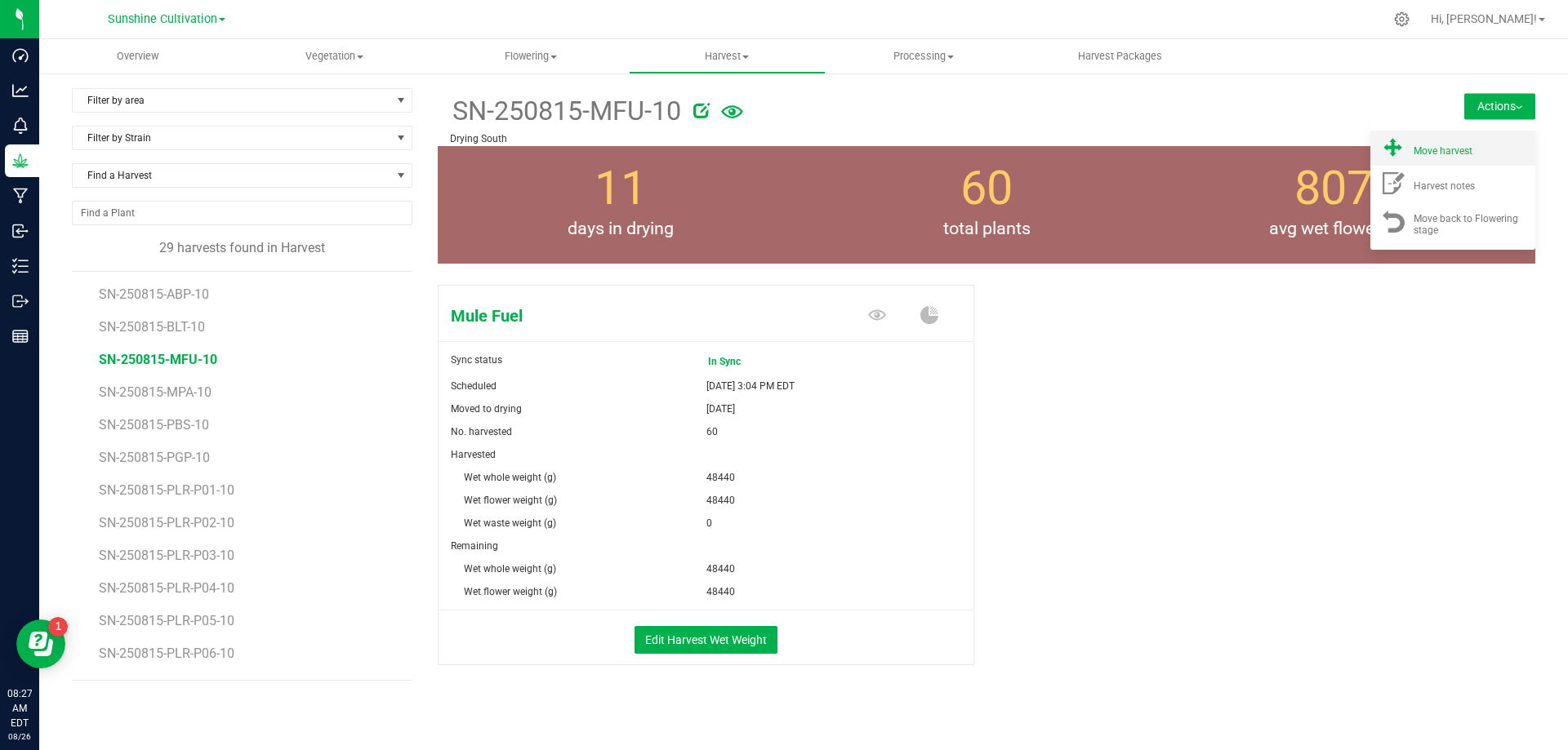
click at [1466, 135] on li "Move harvest" at bounding box center [1452, 148] width 165 height 35
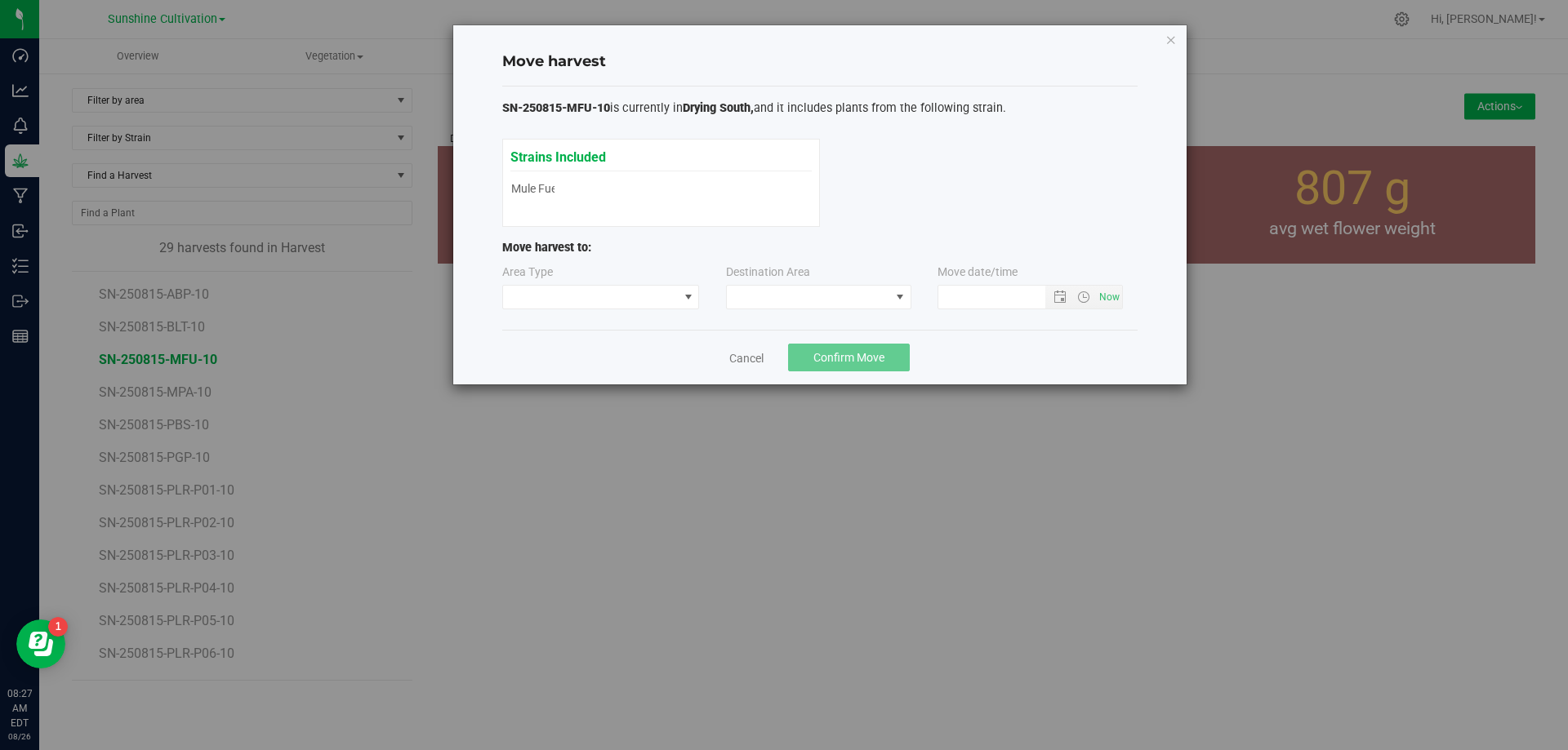
type input "8/26/2025 8:27 AM"
click at [815, 295] on span at bounding box center [808, 297] width 164 height 23
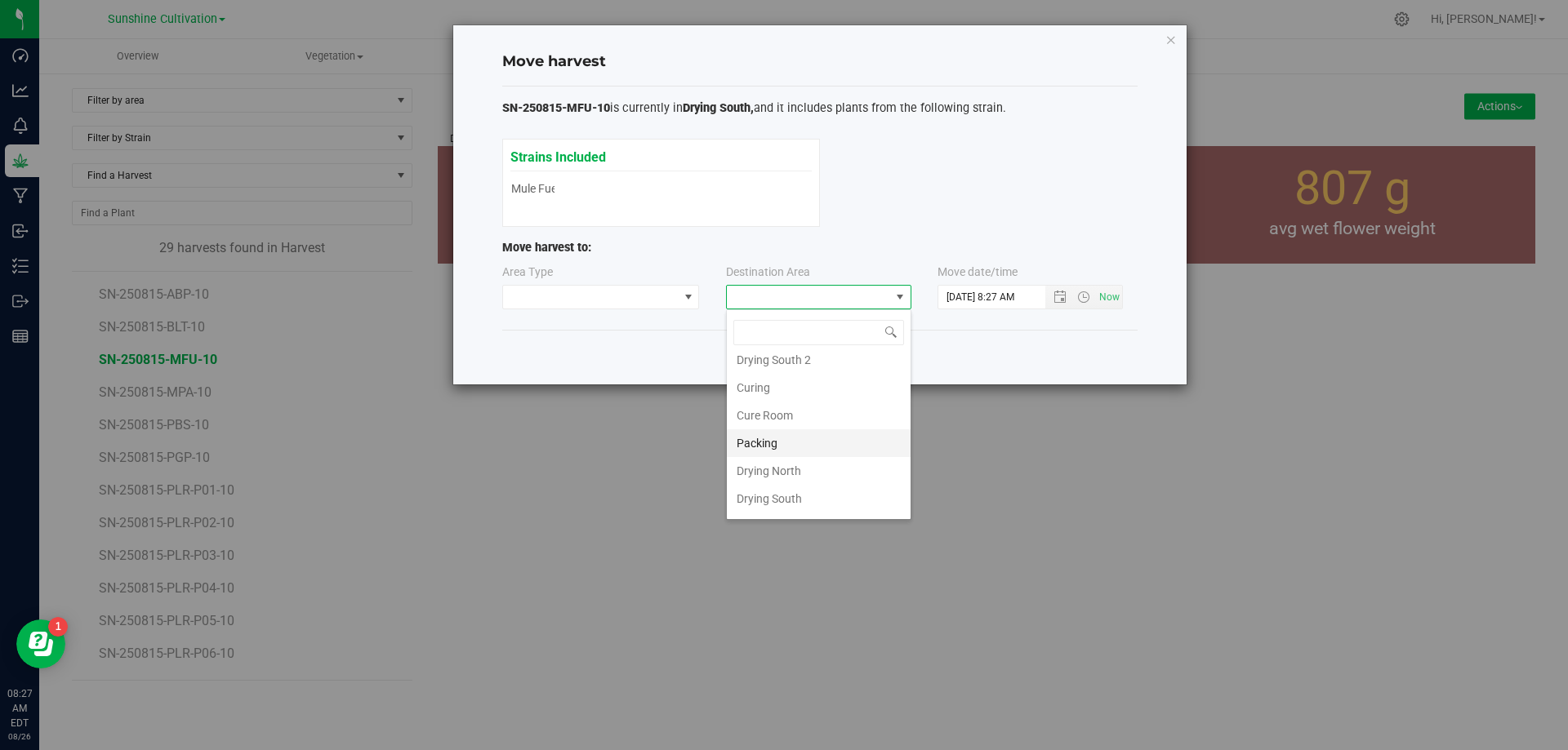
scroll to position [115, 0]
click at [791, 465] on li "Flower Storage" at bounding box center [819, 475] width 184 height 27
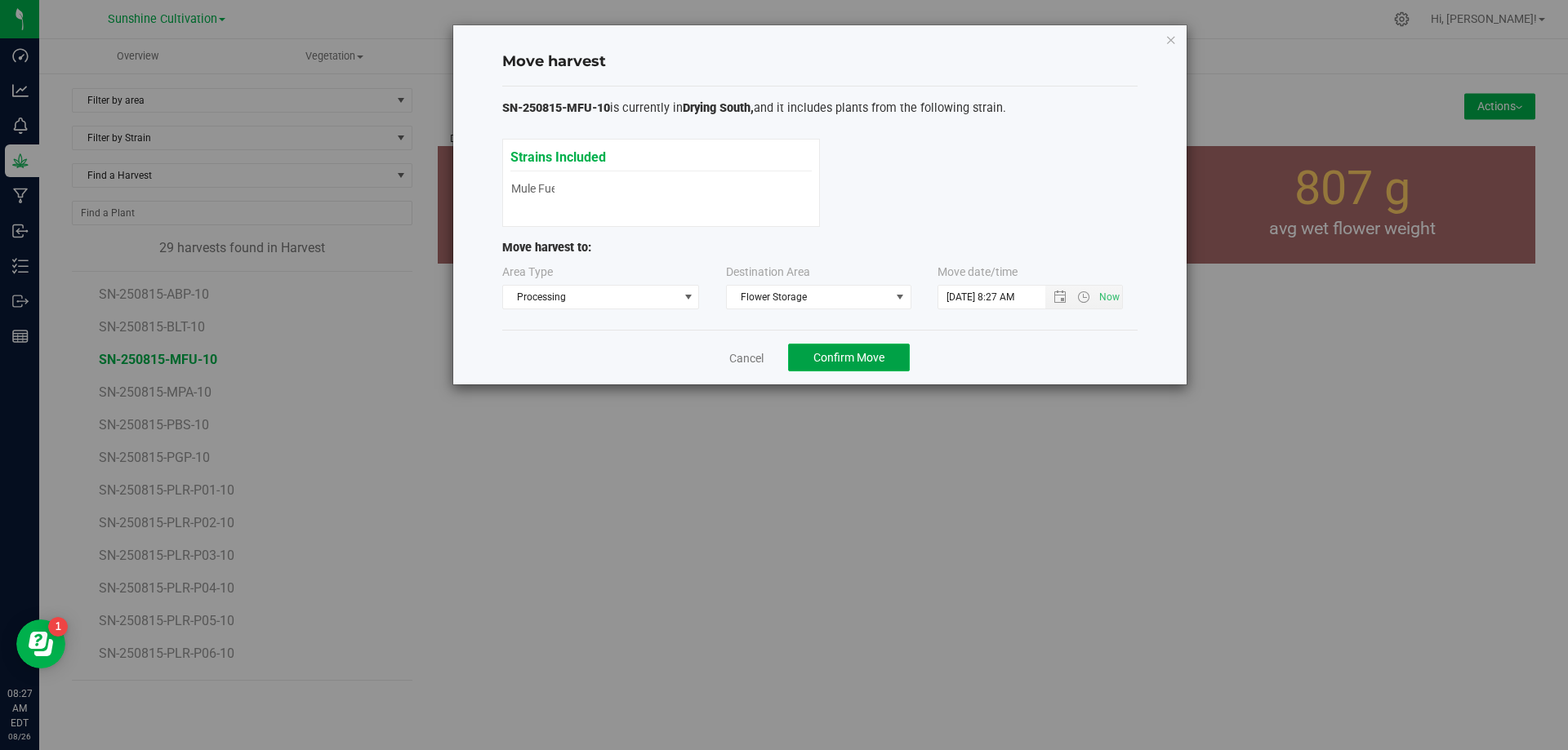
click at [867, 348] on button "Confirm Move" at bounding box center [849, 357] width 121 height 27
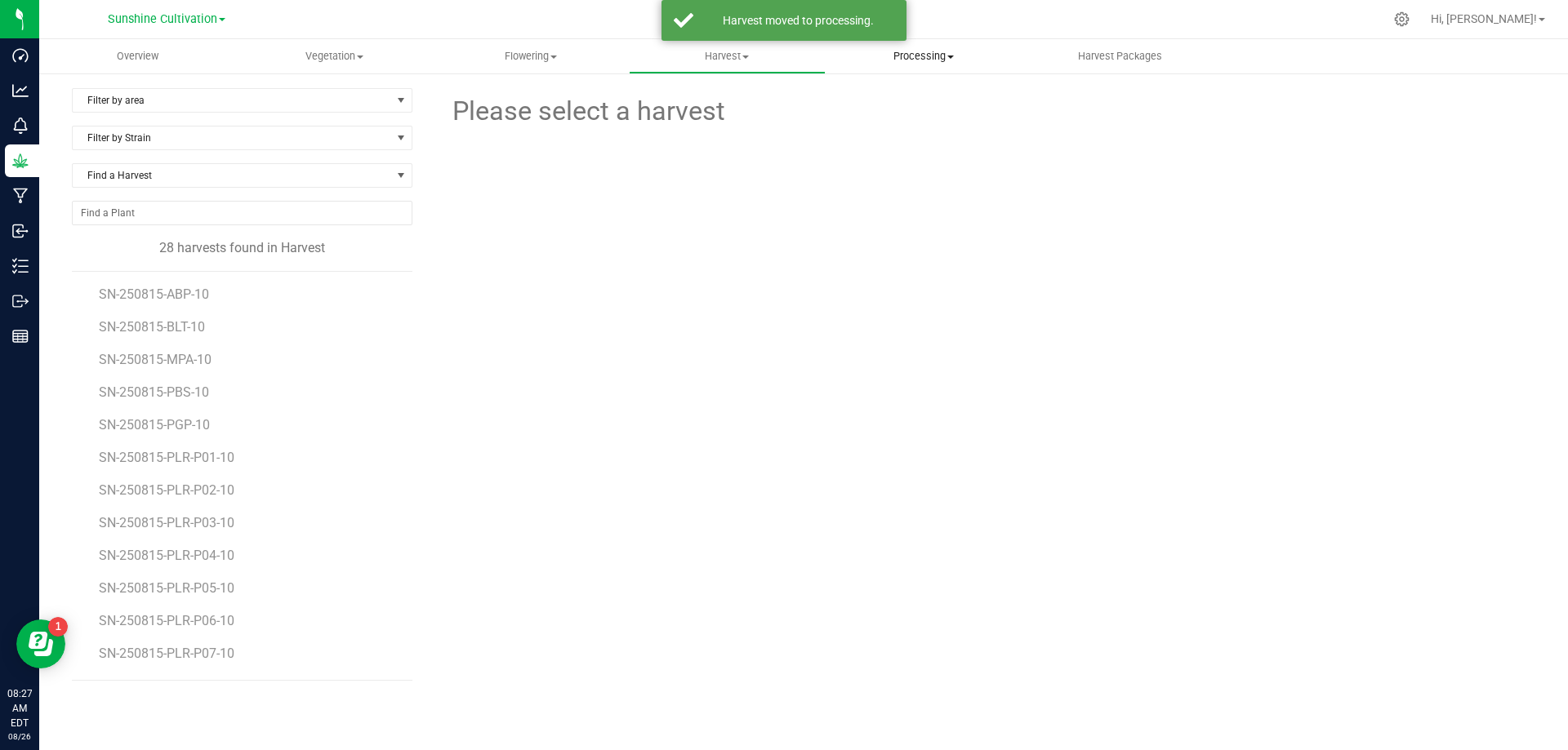
click at [932, 49] on span "Processing" at bounding box center [924, 56] width 195 height 15
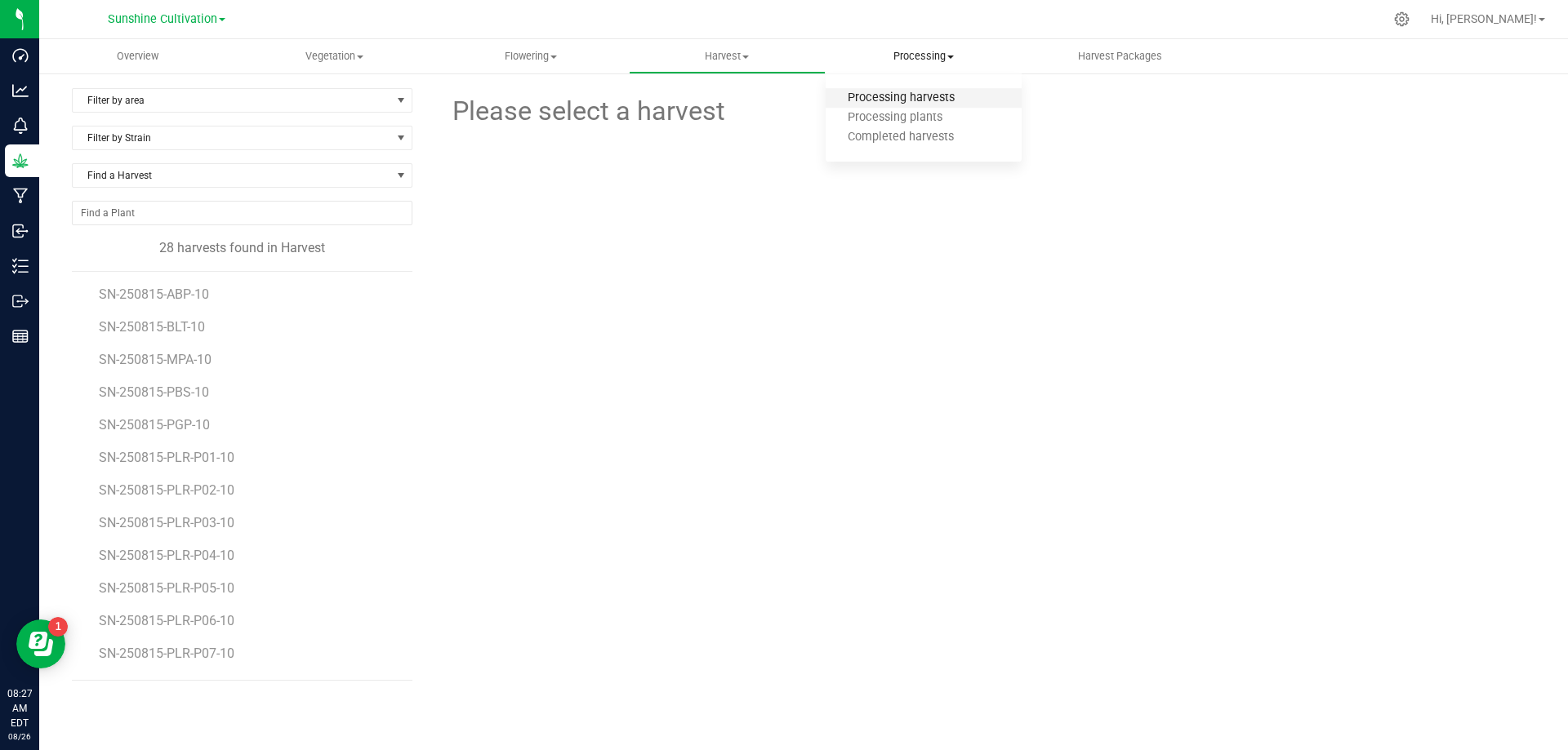
click at [879, 98] on span "Processing harvests" at bounding box center [901, 98] width 151 height 14
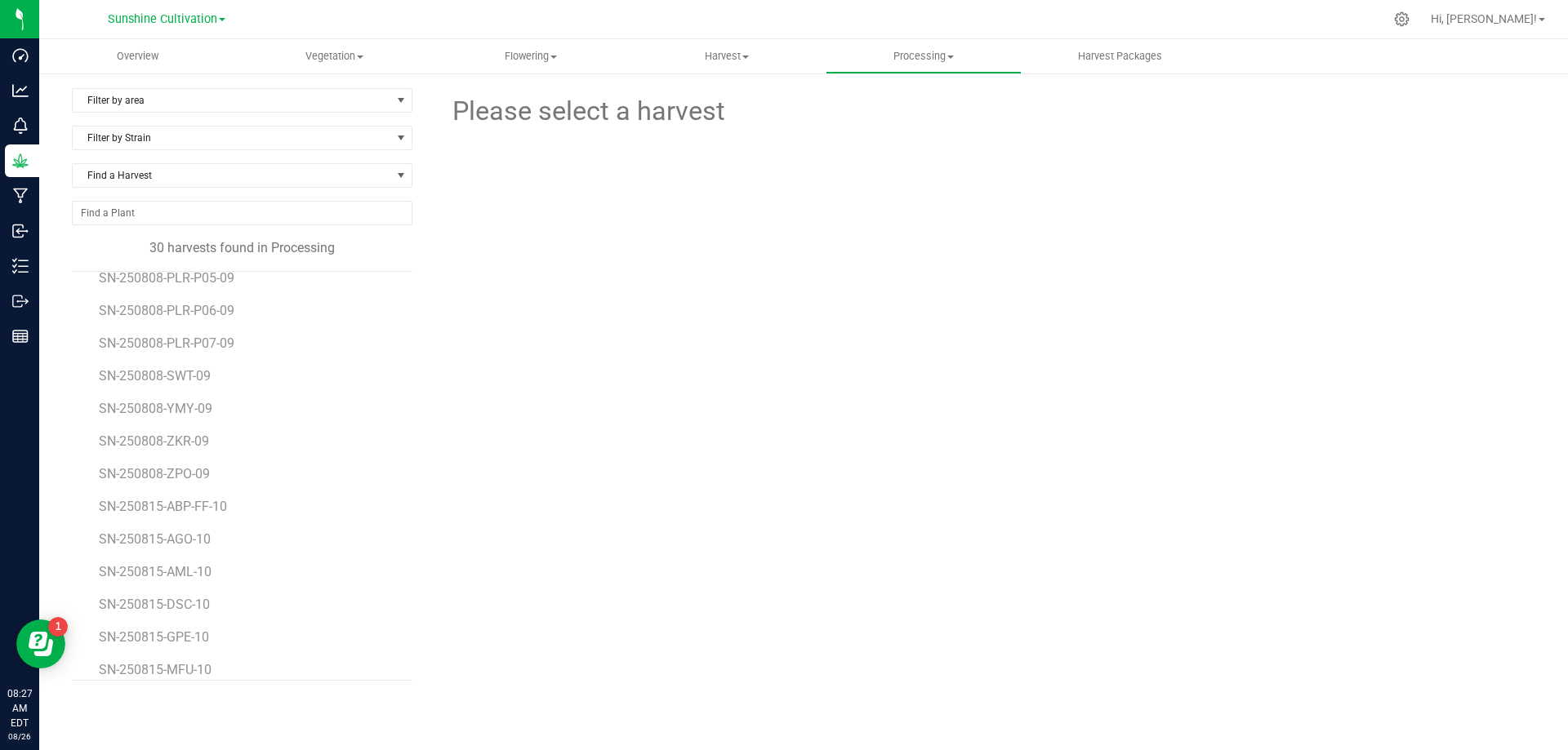
scroll to position [585, 0]
click at [197, 650] on span "SN-250815-MFU-10" at bounding box center [158, 657] width 119 height 16
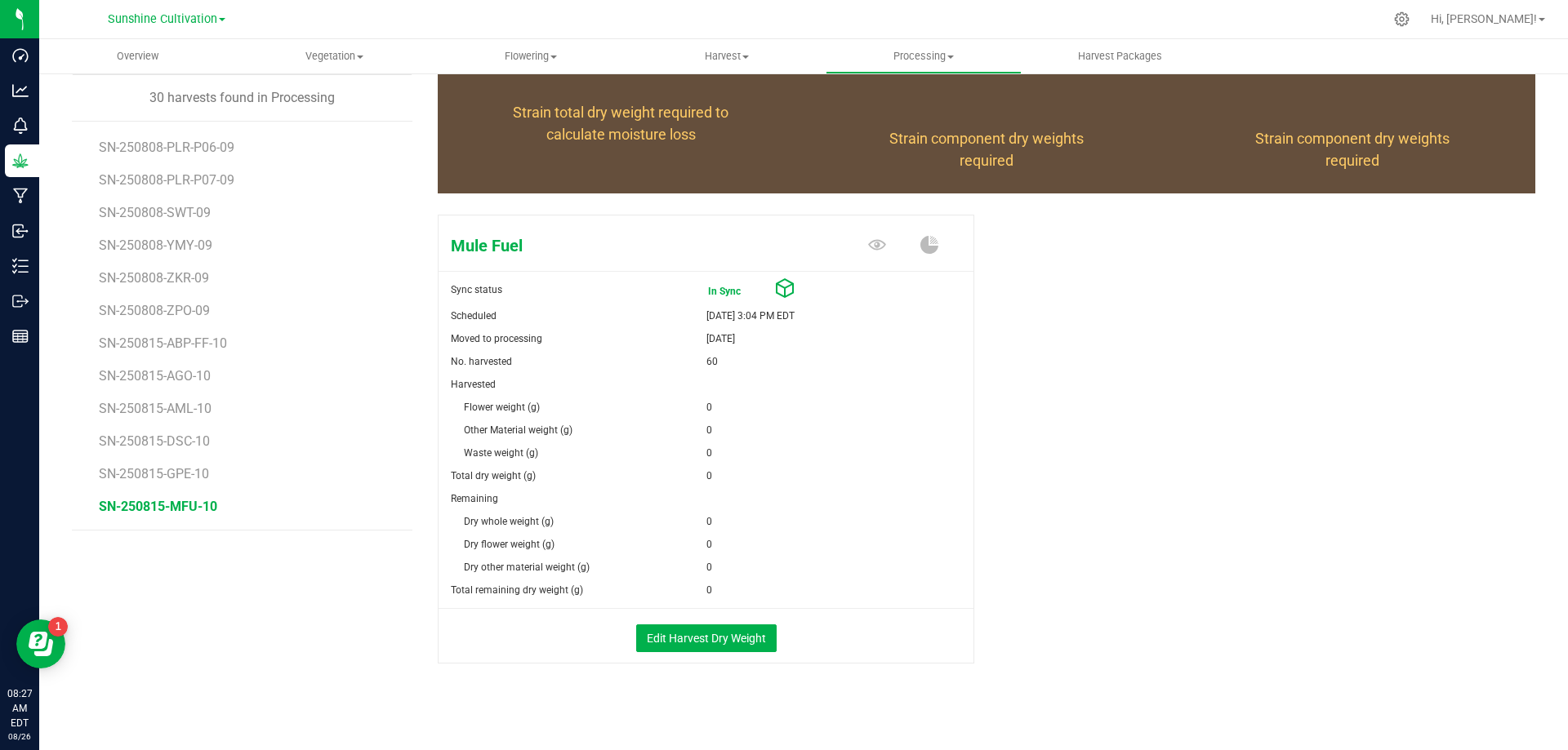
scroll to position [158, 0]
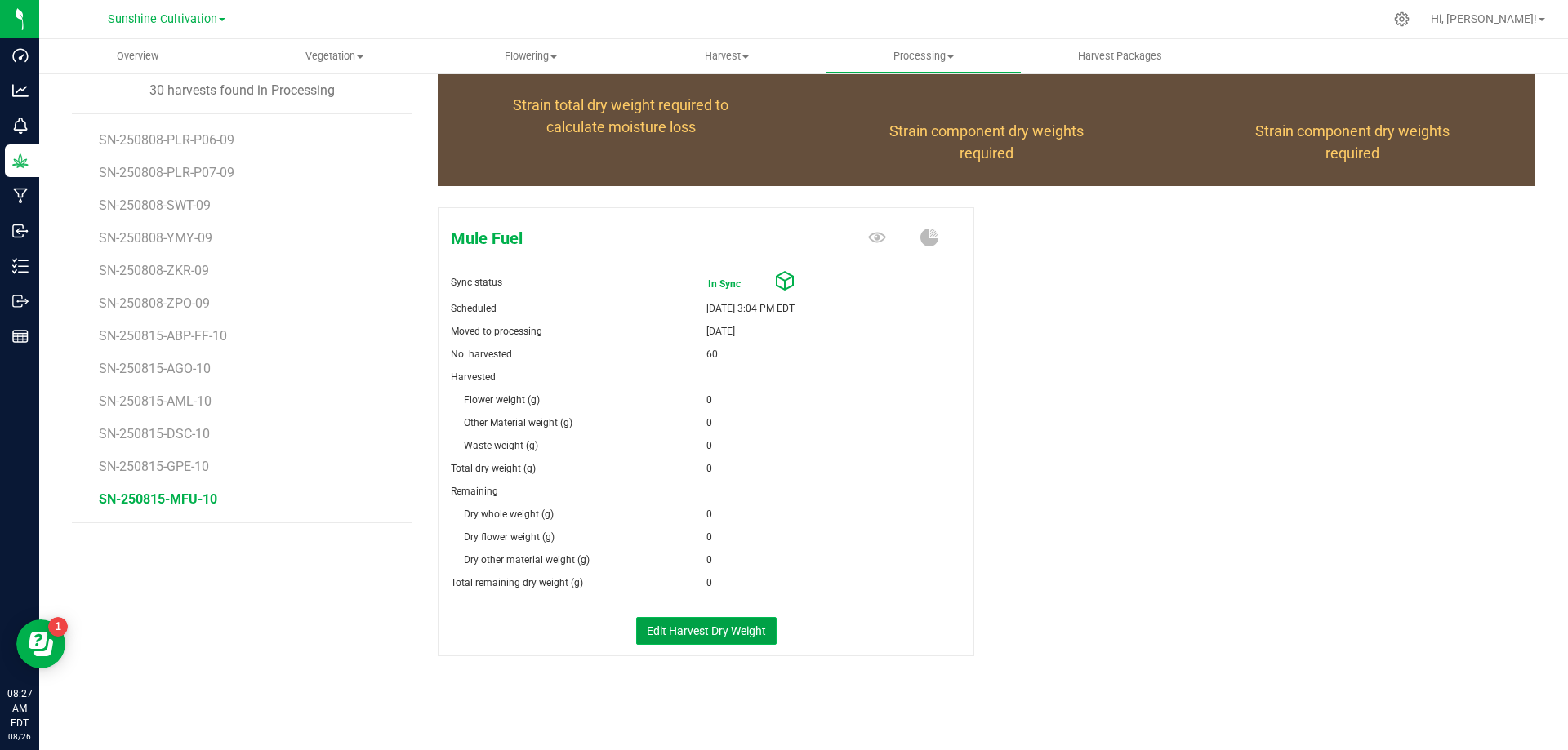
click at [746, 631] on button "Edit Harvest Dry Weight" at bounding box center [706, 631] width 140 height 27
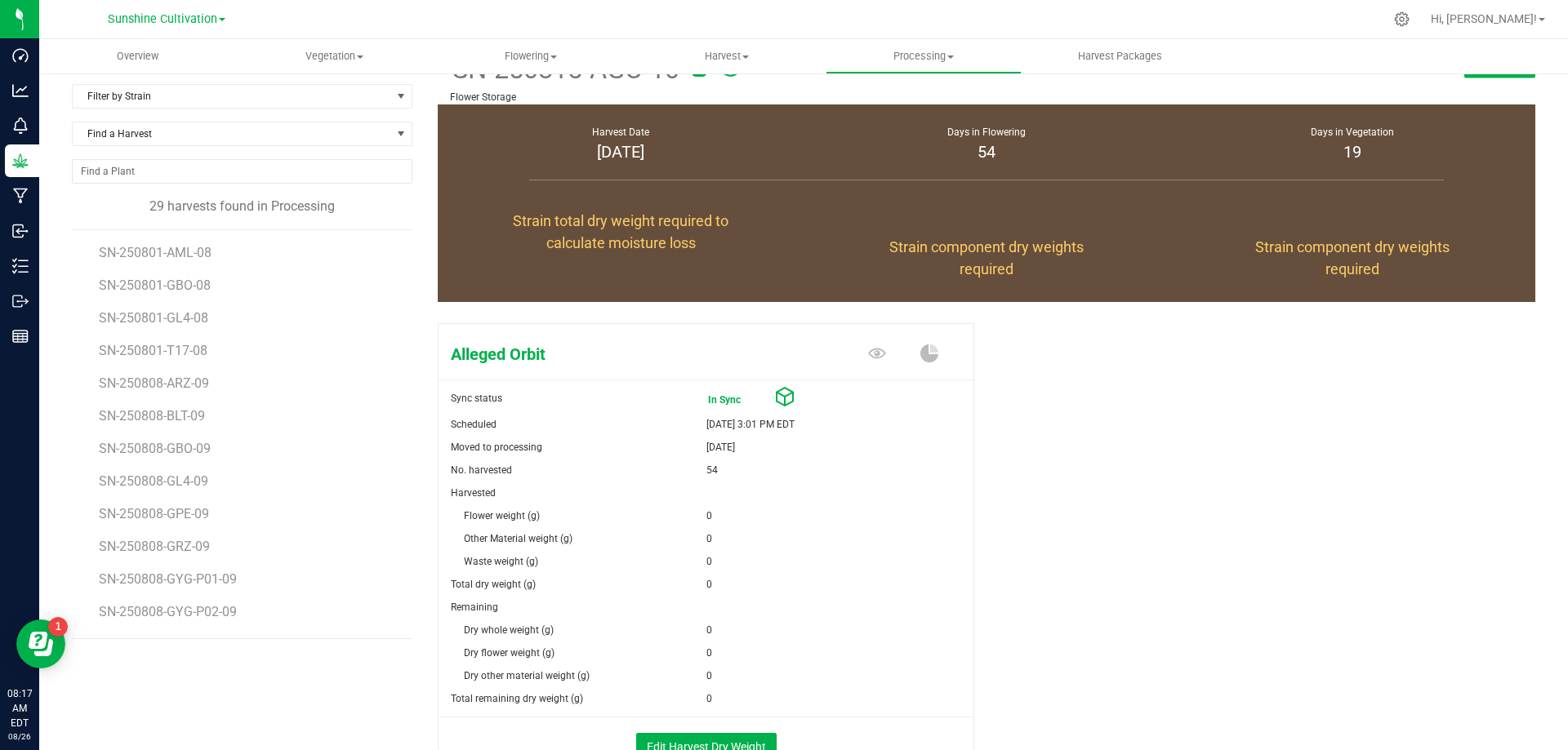
scroll to position [81, 0]
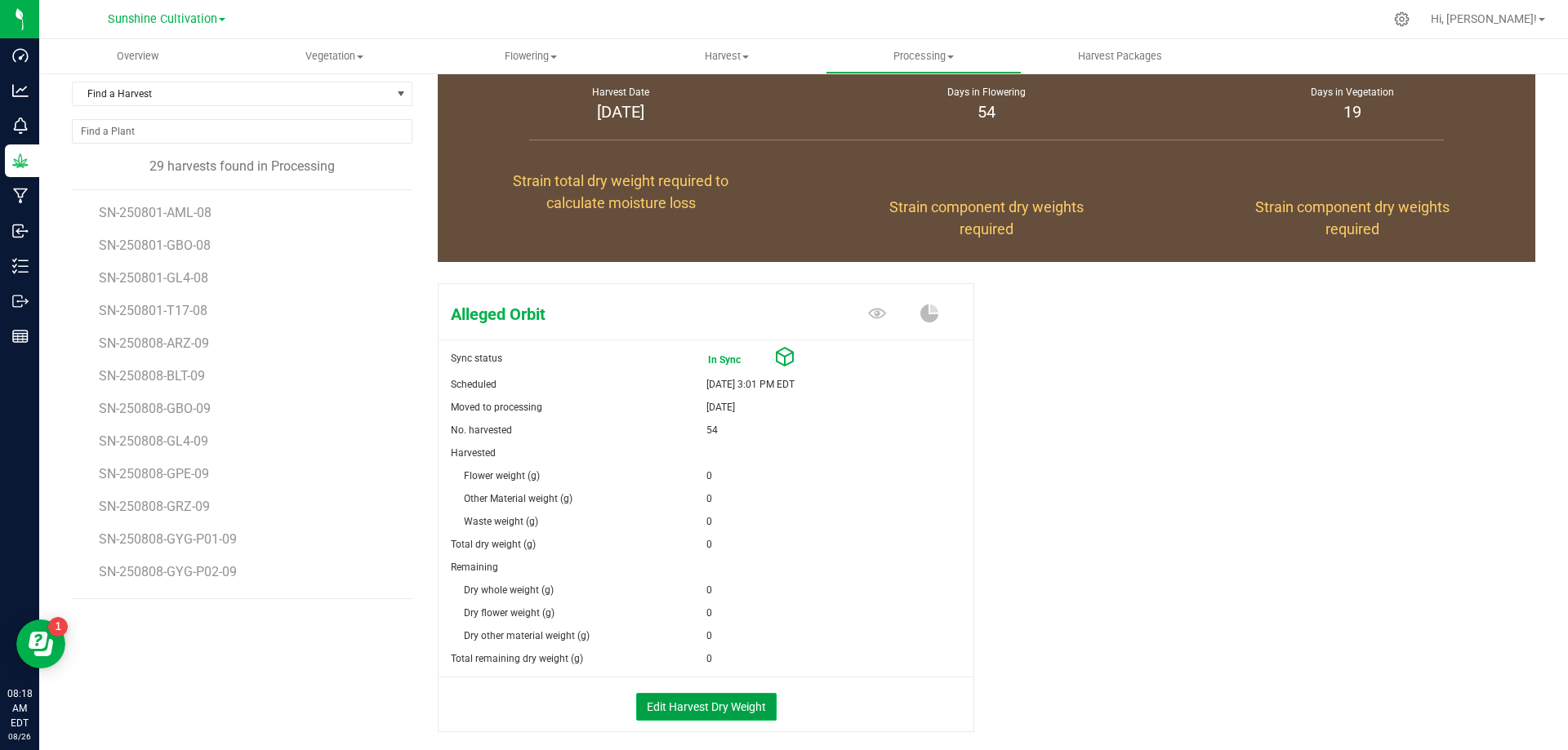
click at [750, 708] on button "Edit Harvest Dry Weight" at bounding box center [706, 707] width 140 height 27
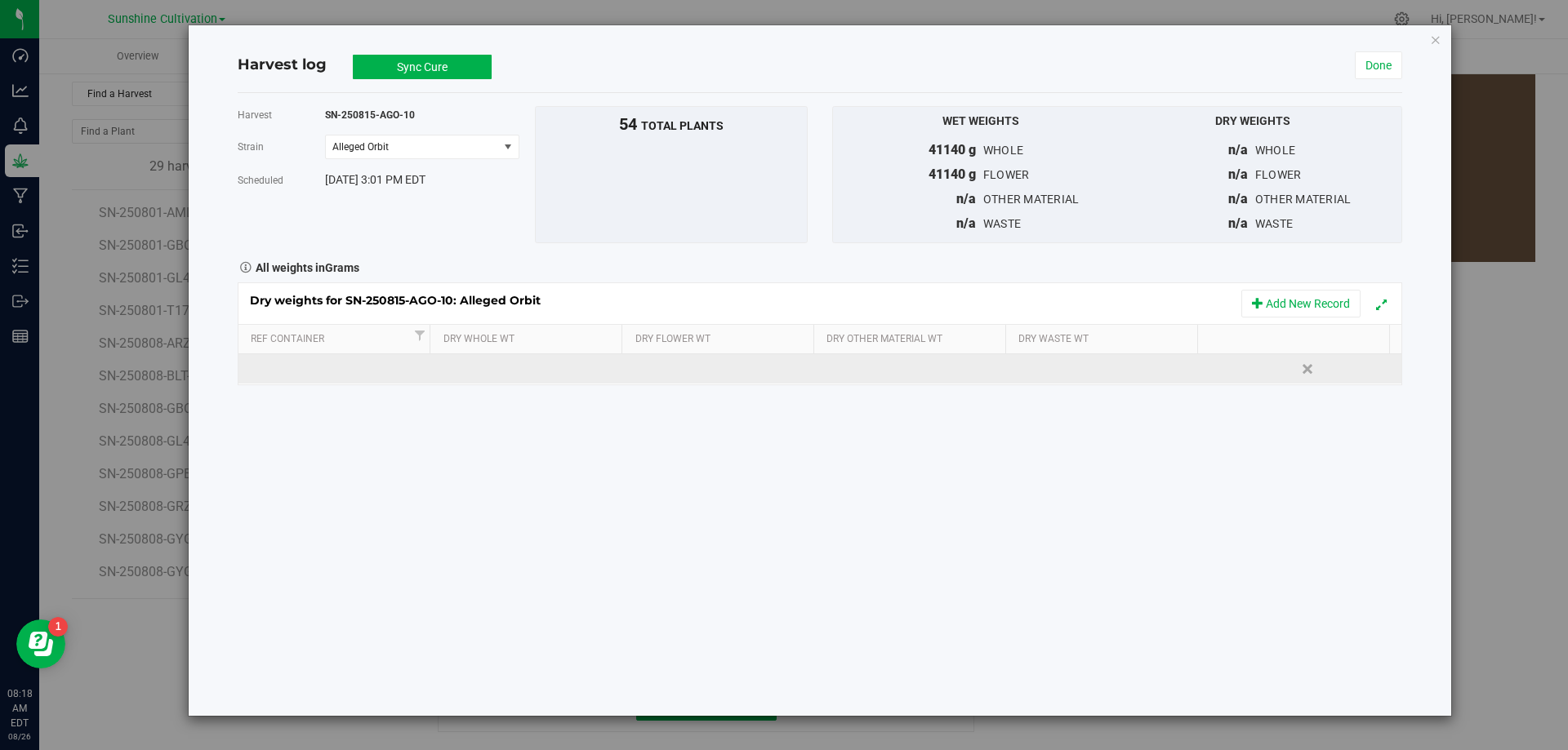
click at [1033, 361] on div at bounding box center [1116, 368] width 181 height 24
click at [899, 371] on td at bounding box center [916, 369] width 194 height 29
click at [472, 371] on td at bounding box center [529, 369] width 194 height 29
click at [672, 374] on td at bounding box center [723, 369] width 194 height 29
click at [498, 371] on td at bounding box center [529, 369] width 194 height 29
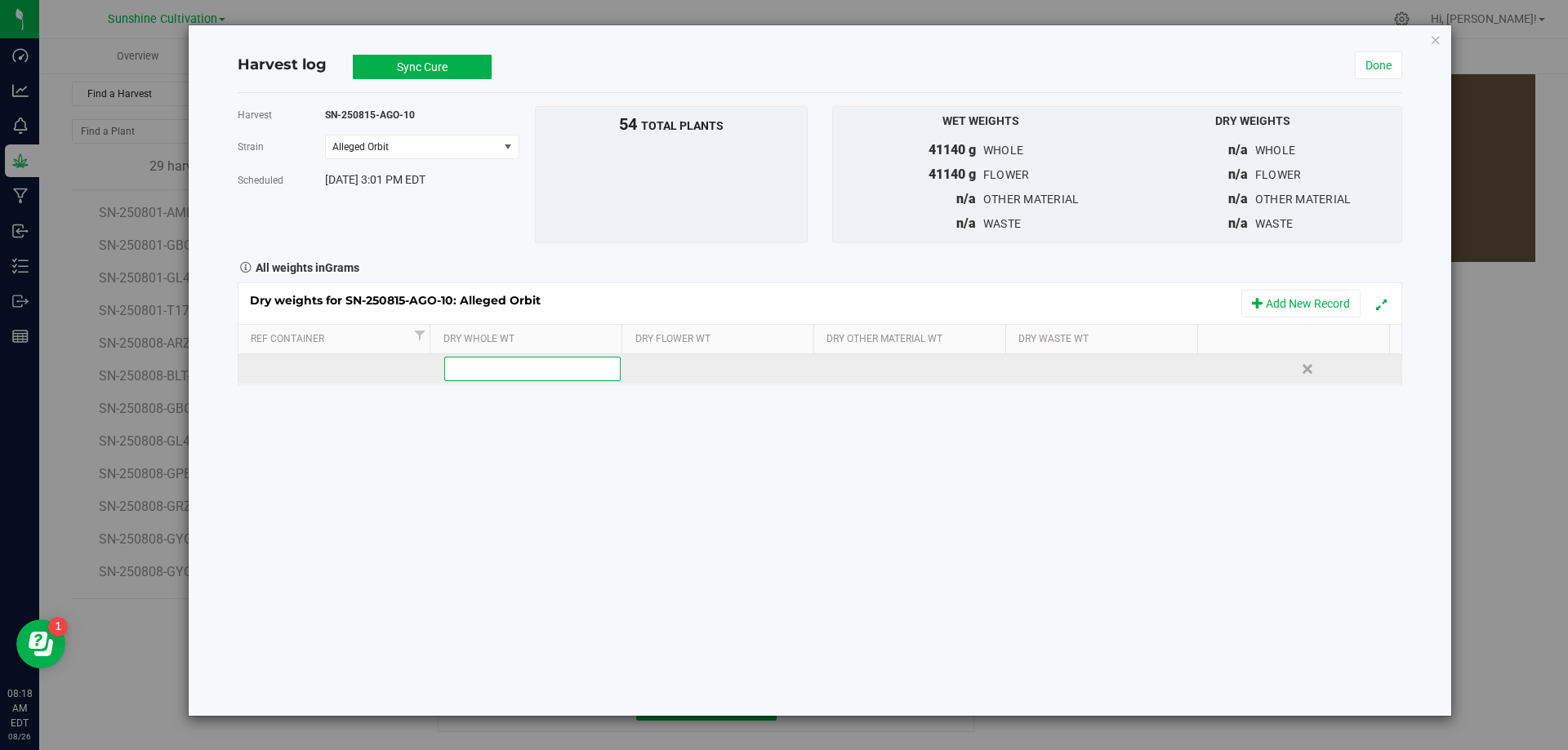
click at [671, 371] on td at bounding box center [723, 369] width 194 height 29
click at [511, 373] on td at bounding box center [529, 369] width 194 height 29
click at [684, 368] on td at bounding box center [723, 369] width 194 height 29
click at [478, 377] on td at bounding box center [529, 369] width 194 height 29
click at [659, 372] on td at bounding box center [723, 369] width 194 height 29
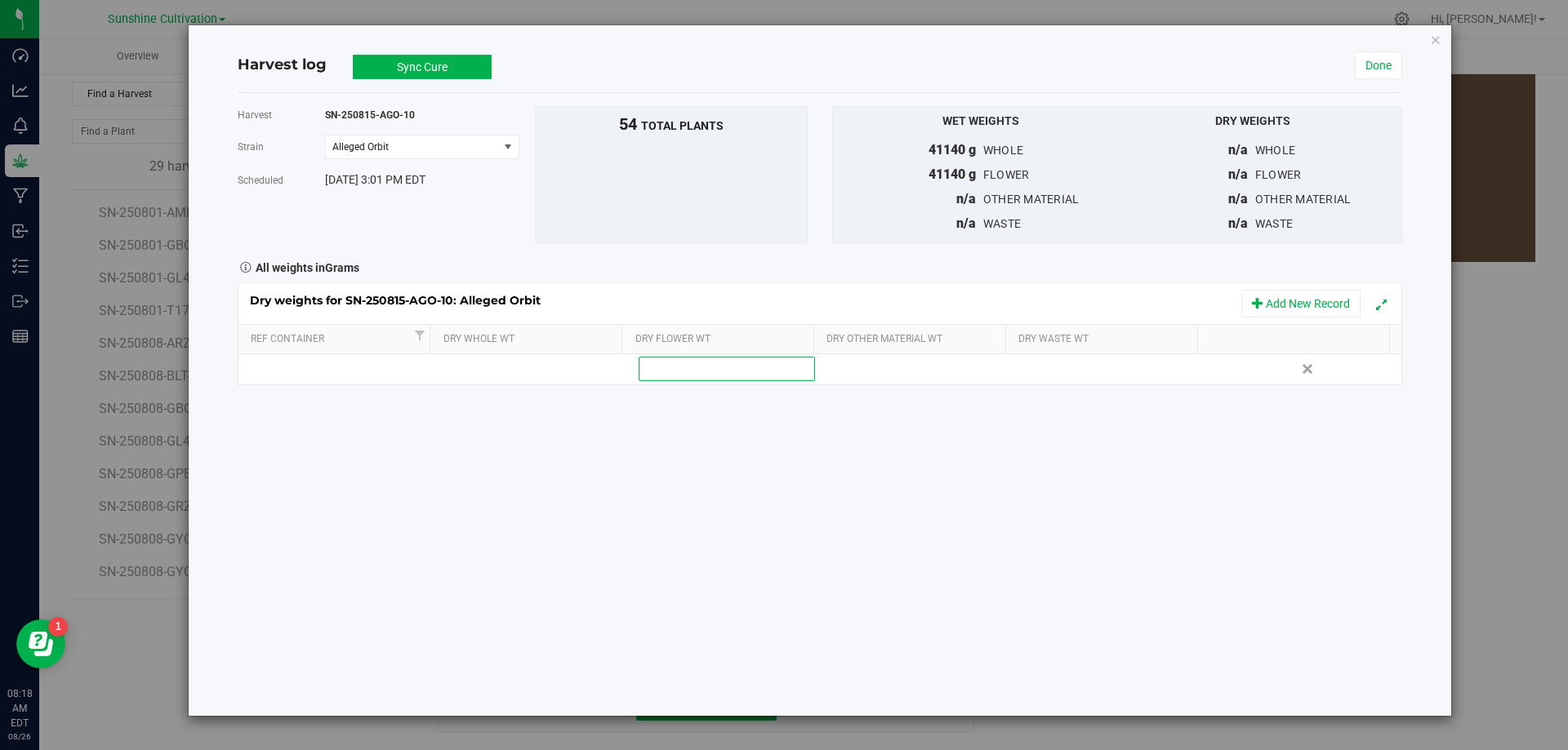
click at [1015, 361] on td at bounding box center [1111, 369] width 194 height 29
click at [527, 381] on td at bounding box center [529, 369] width 194 height 29
type input "10100"
click at [687, 365] on div "Dry weights for SN-250815-AGO-10: Alleged Orbit Add New Record Ref Container Dr…" at bounding box center [820, 334] width 1164 height 103
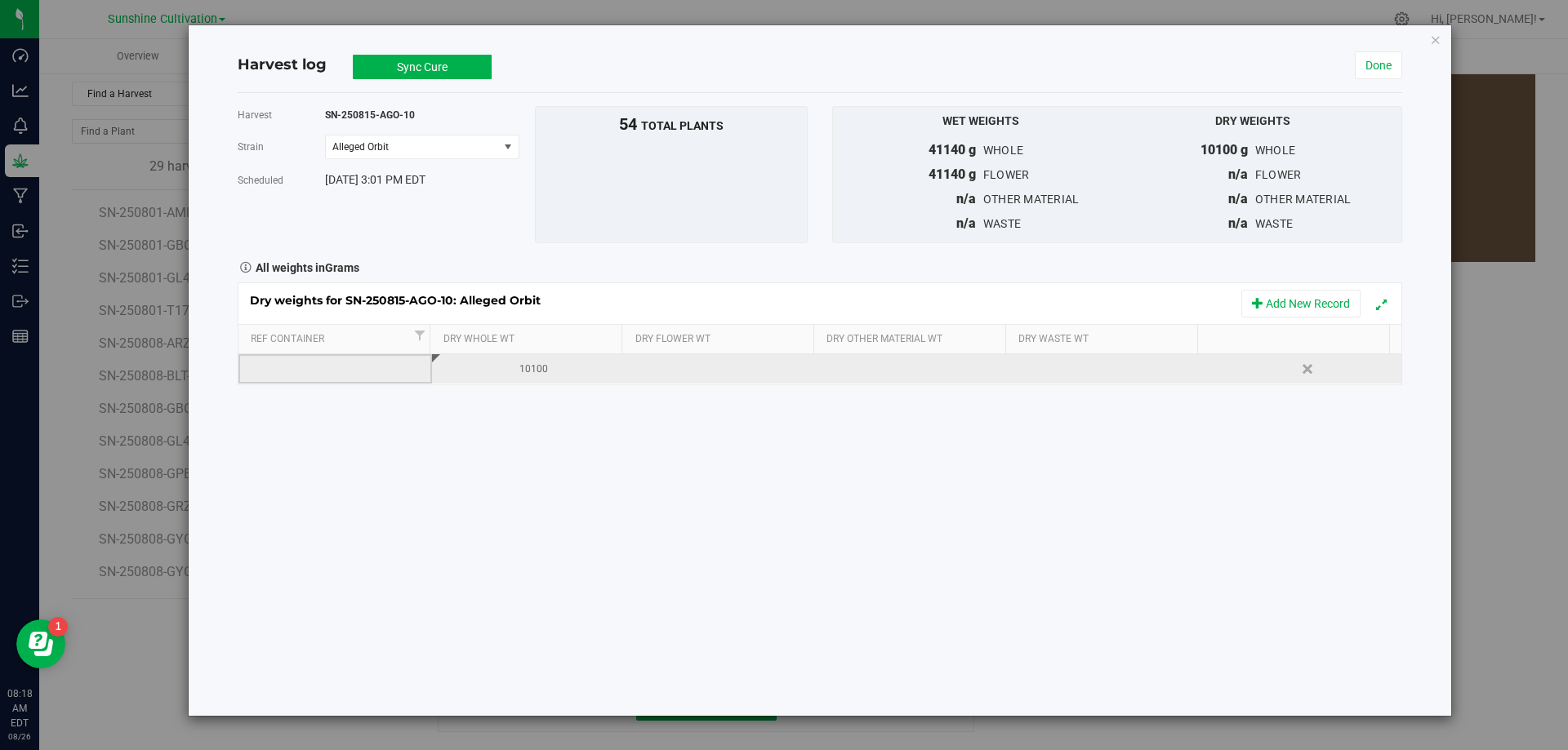
click at [687, 369] on td at bounding box center [723, 369] width 194 height 29
type input "10100"
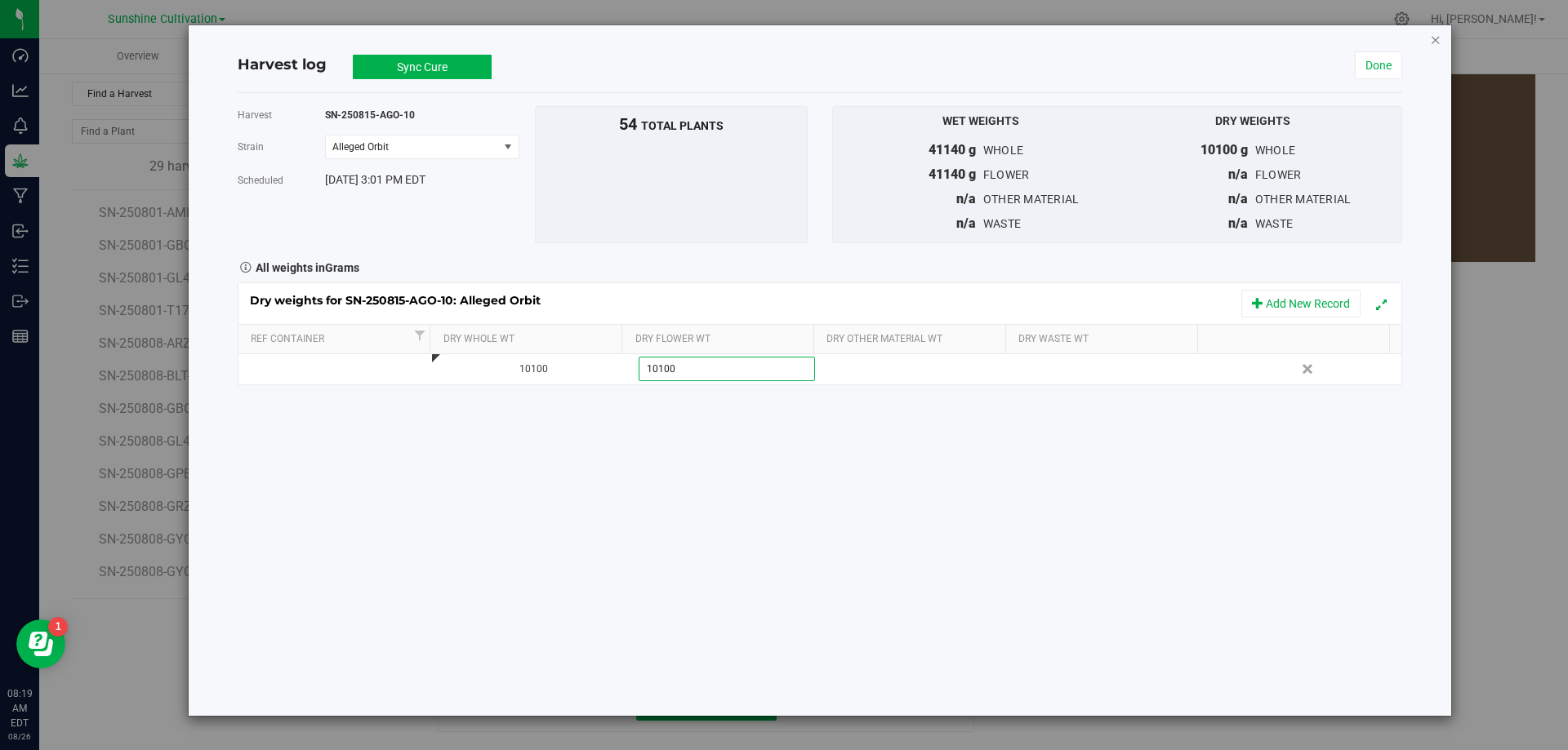
click at [1432, 36] on icon "button" at bounding box center [1436, 39] width 12 height 20
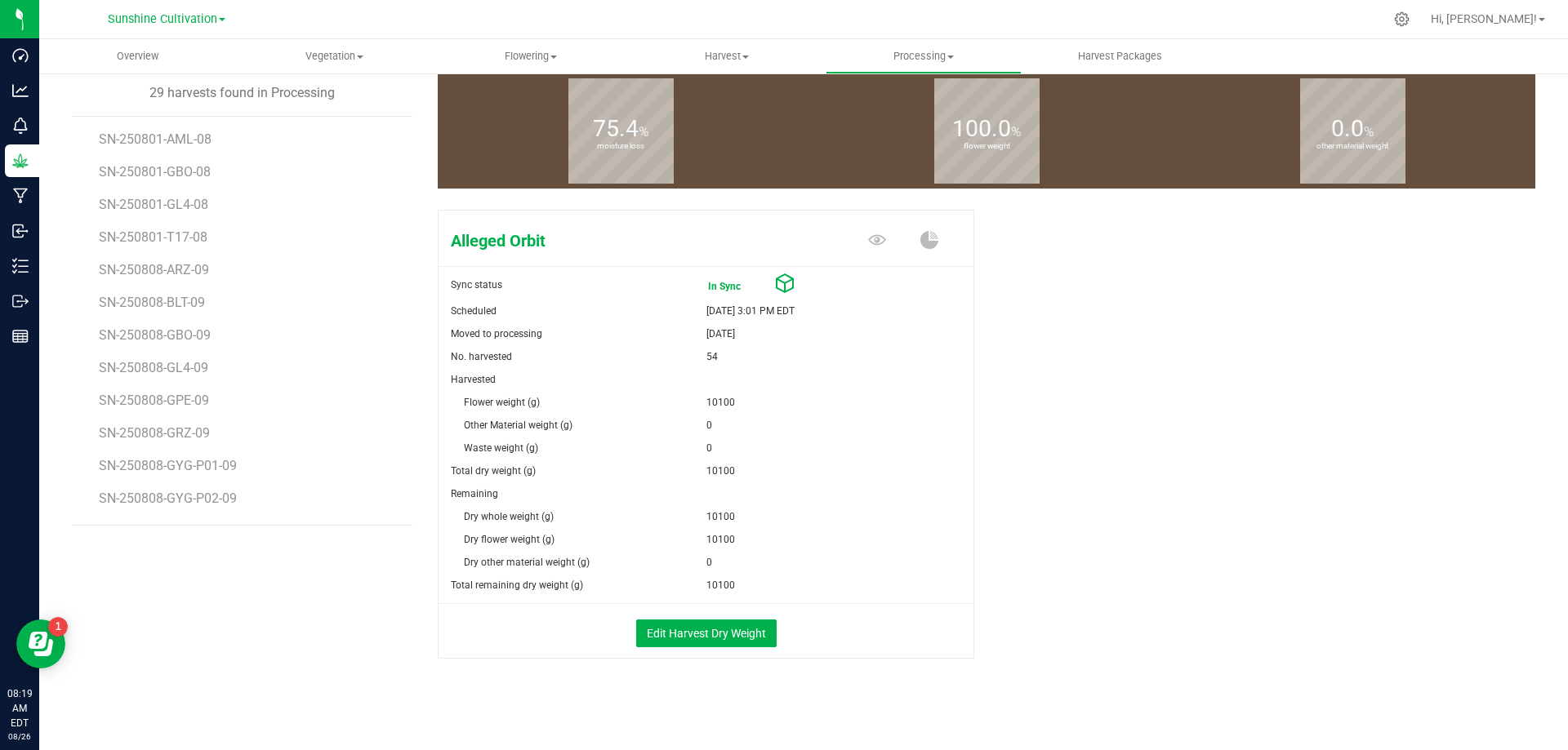
scroll to position [158, 0]
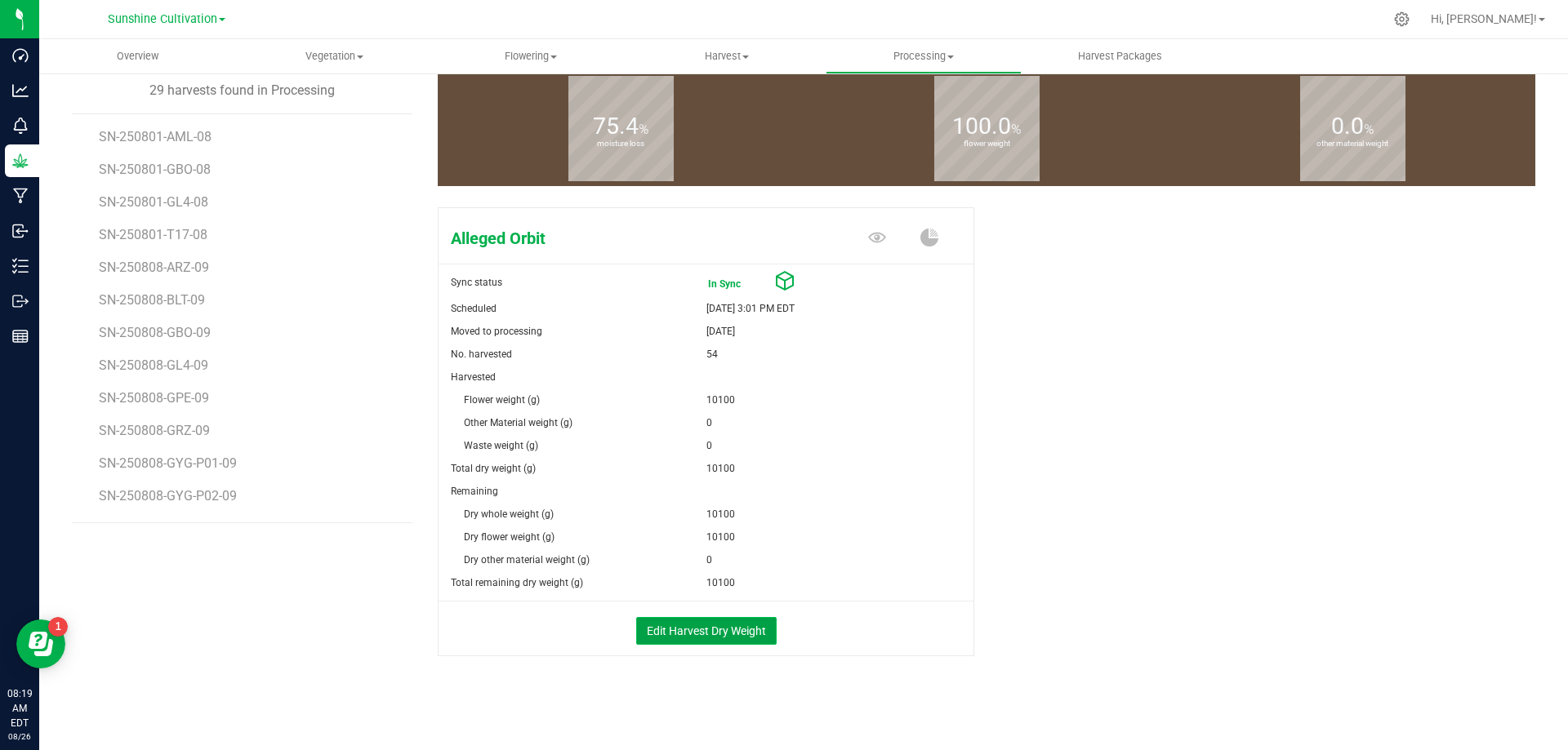
click at [660, 636] on button "Edit Harvest Dry Weight" at bounding box center [706, 631] width 140 height 27
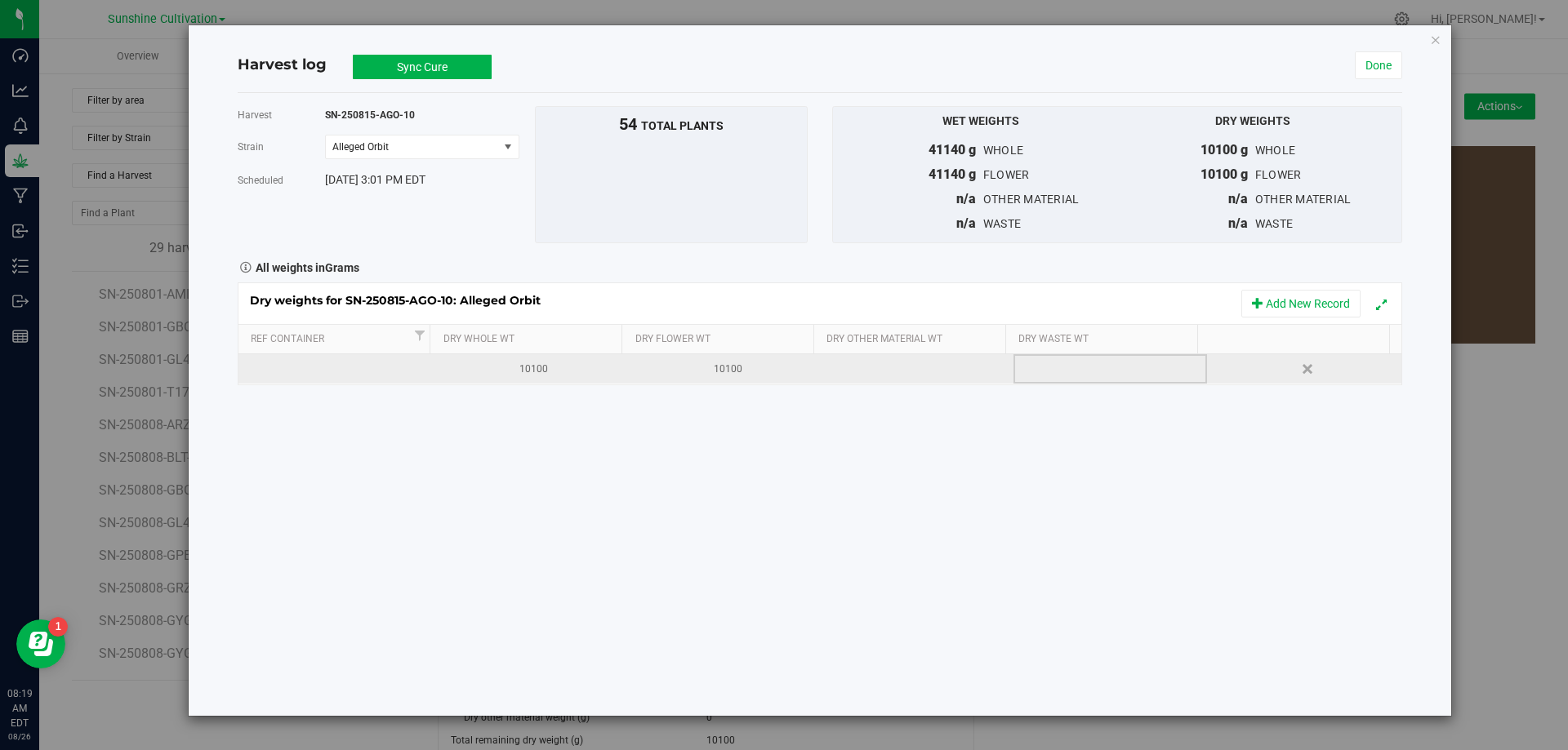
click at [1137, 371] on div at bounding box center [1116, 368] width 181 height 24
type input "3500"
click at [1014, 441] on div "Harvest SN-250815-AGO-10 [GEOGRAPHIC_DATA] Alleged Orbit Select strain Alleged …" at bounding box center [820, 404] width 1164 height 623
click at [397, 59] on button "Sync Cure" at bounding box center [422, 67] width 139 height 24
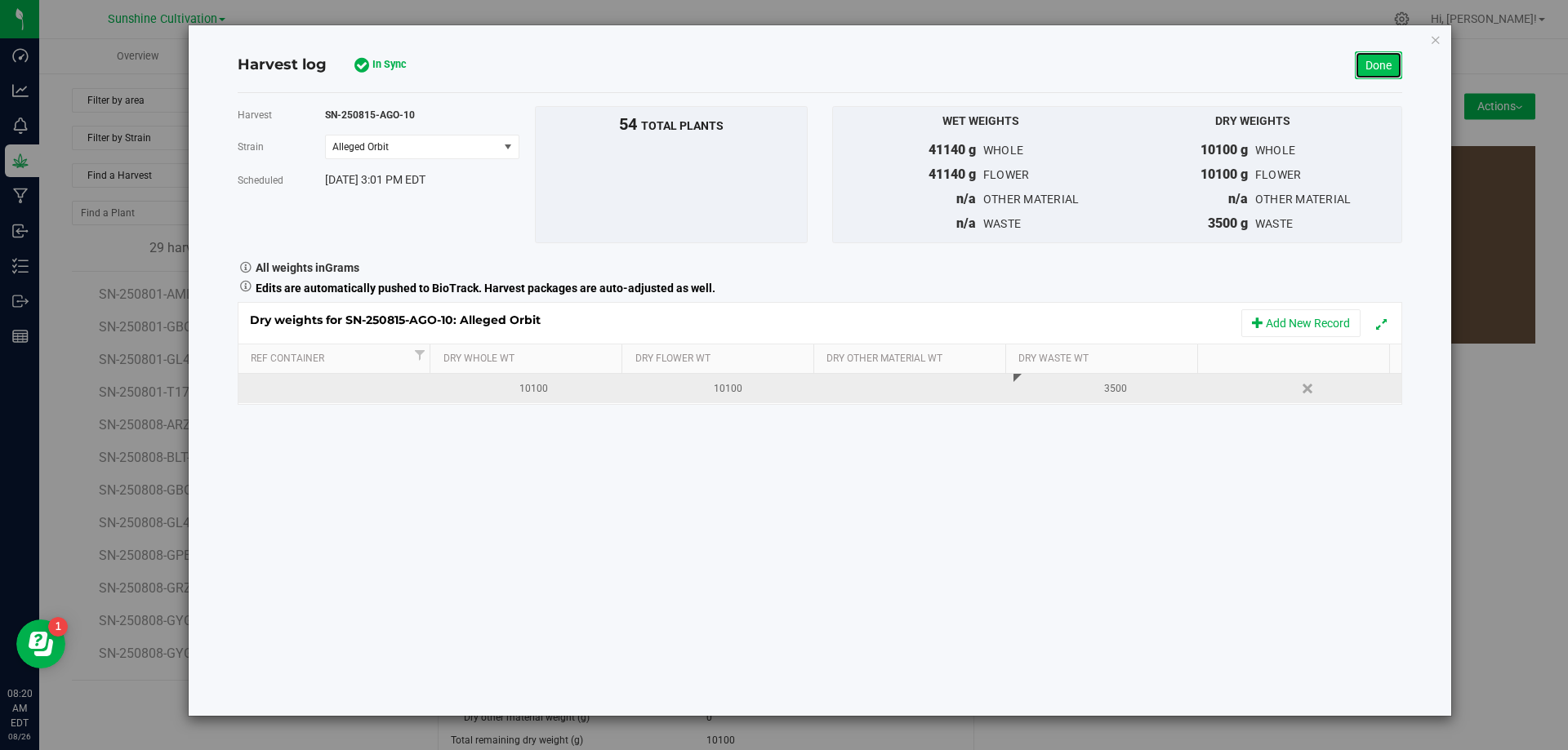
click at [1388, 69] on link "Done" at bounding box center [1379, 66] width 47 height 27
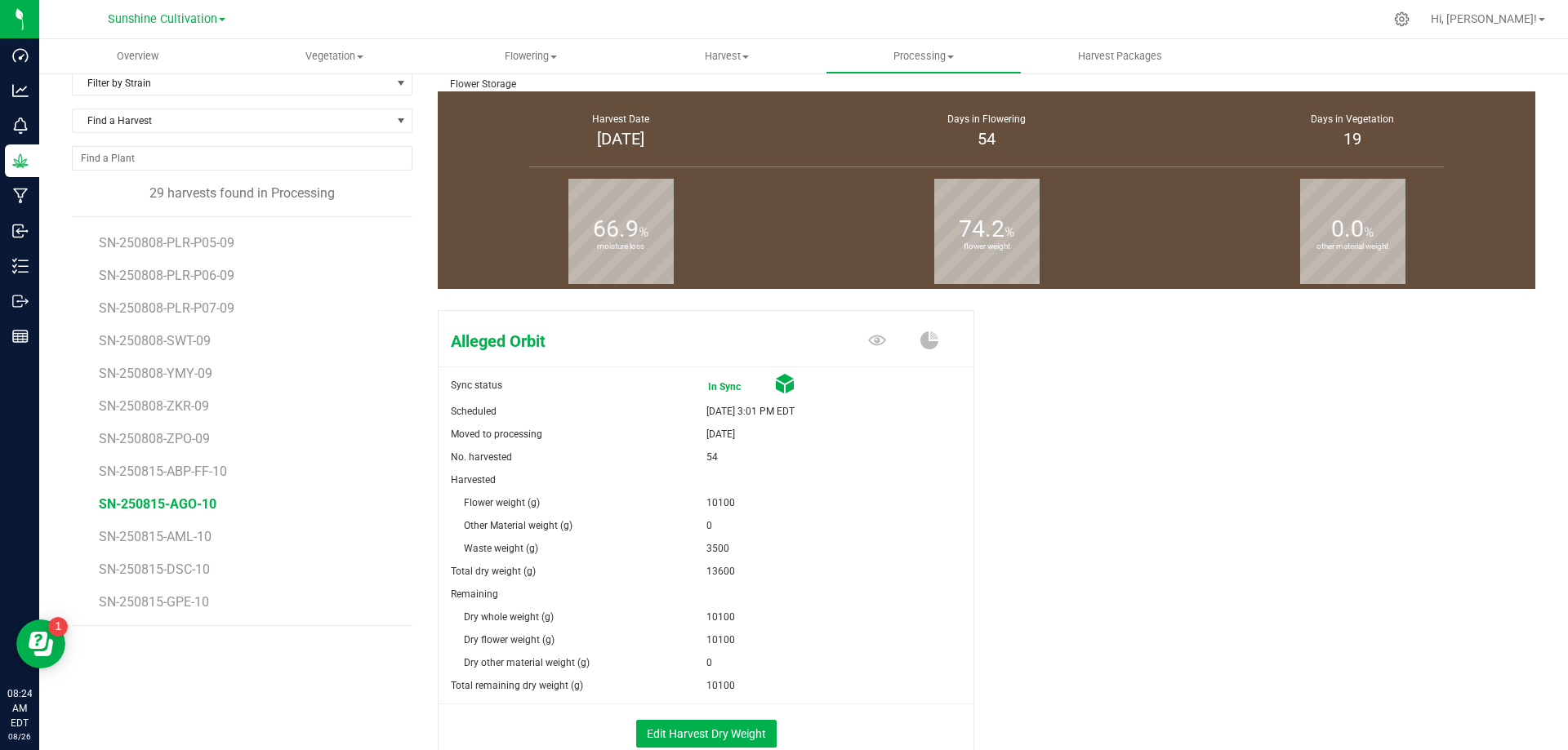
scroll to position [81, 0]
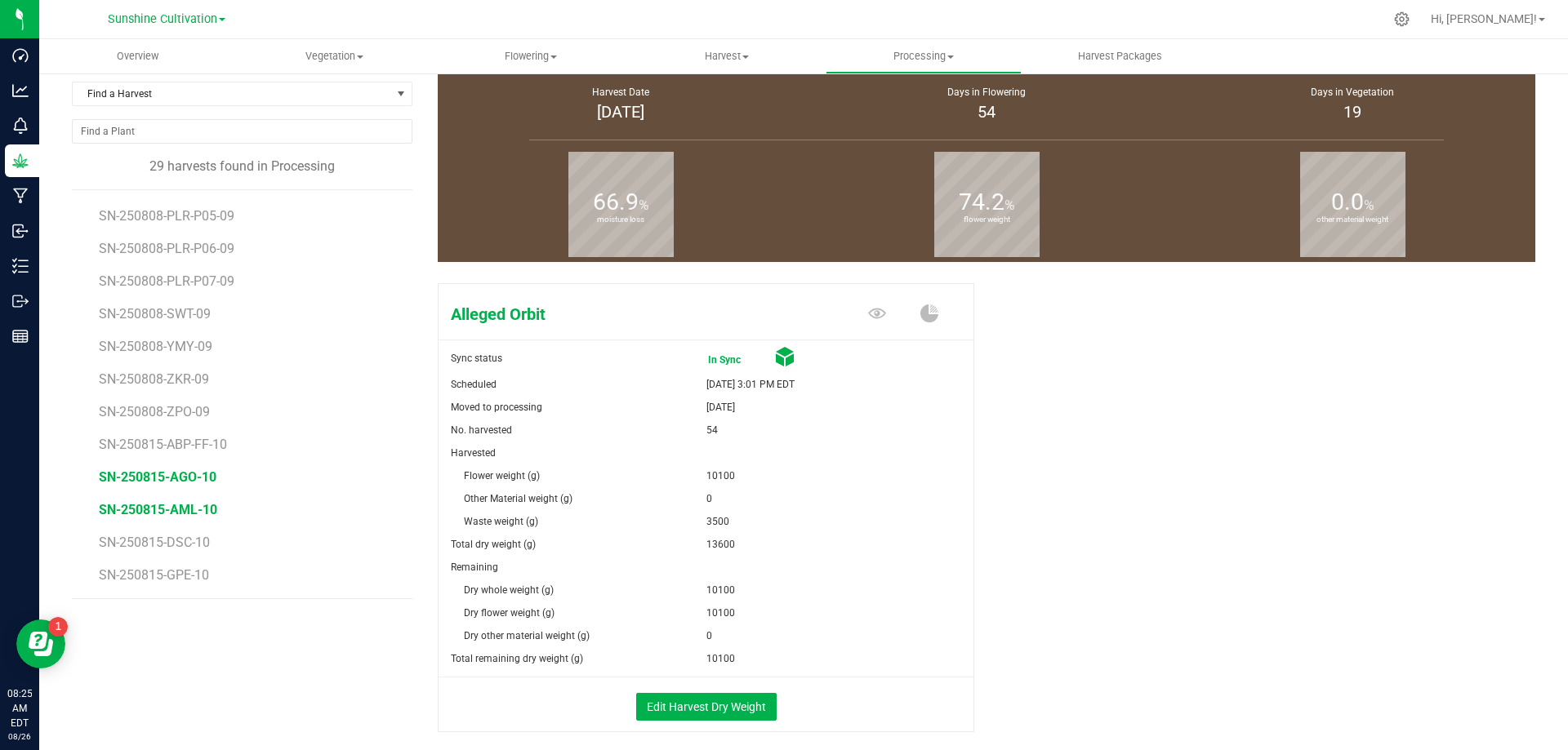
click at [187, 511] on span "SN-250815-AML-10" at bounding box center [158, 510] width 119 height 16
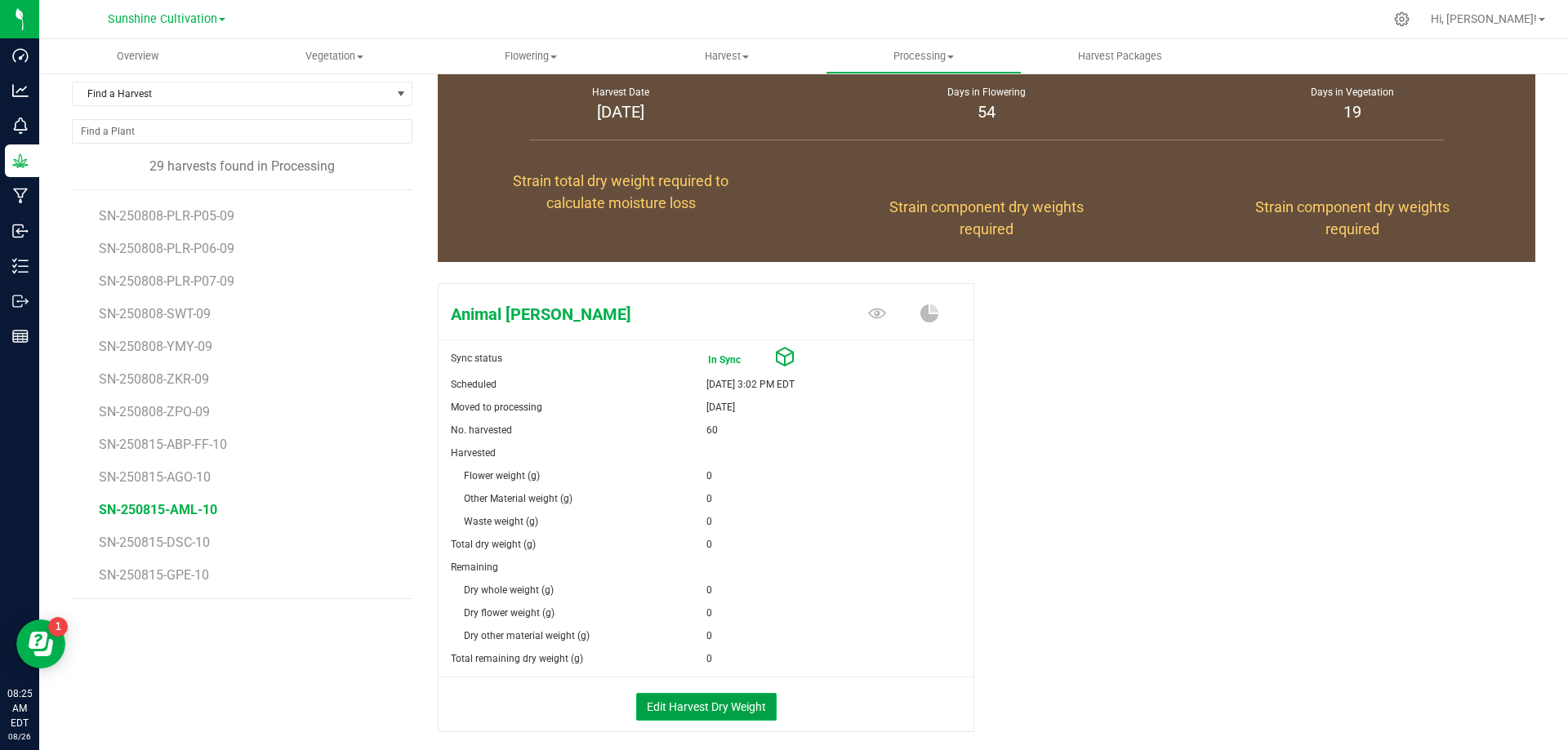
click at [685, 711] on button "Edit Harvest Dry Weight" at bounding box center [706, 707] width 140 height 27
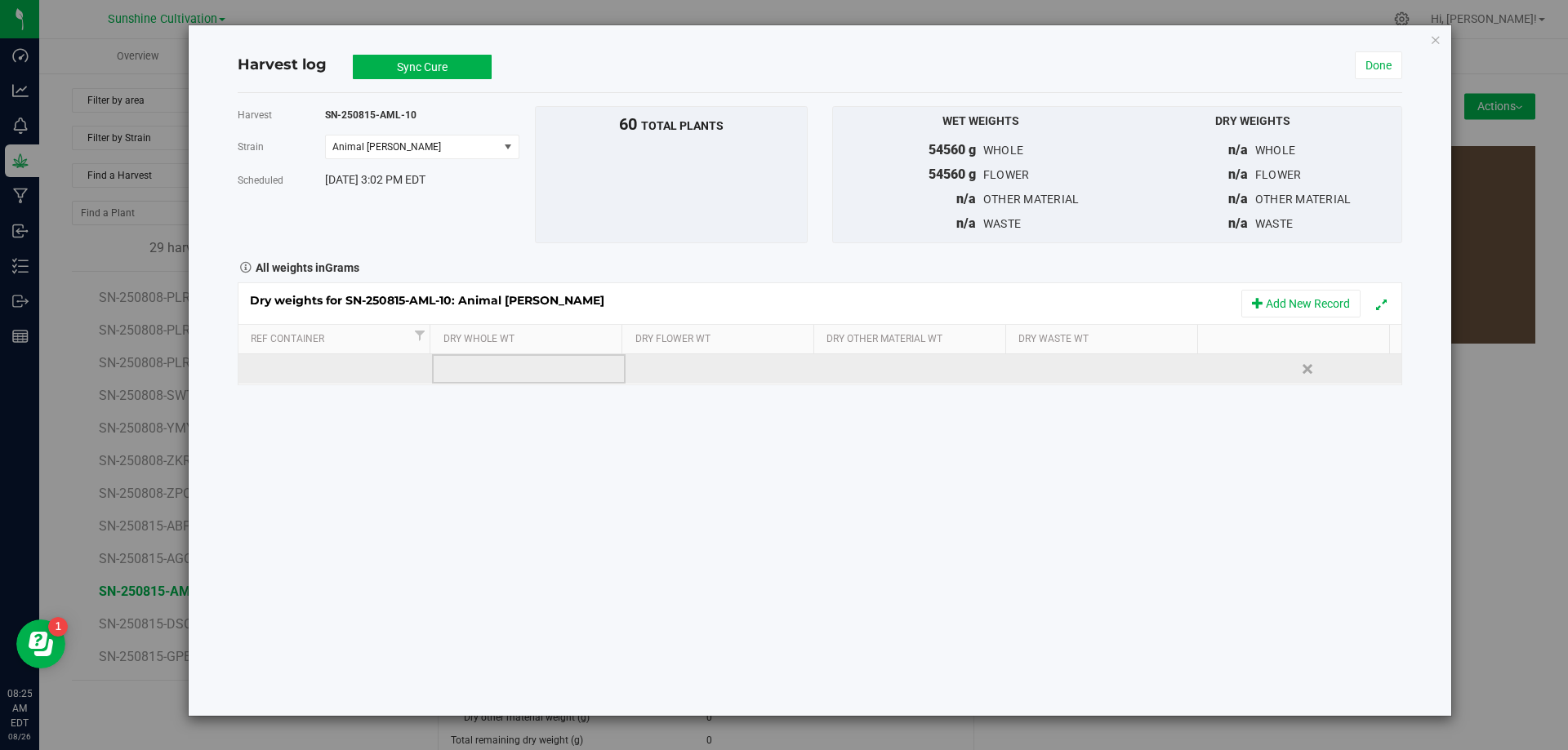
click at [490, 370] on td at bounding box center [529, 369] width 194 height 29
type input "11535"
click at [750, 366] on div "Dry weights for SN-250815-AML-10: Animal [PERSON_NAME] Add New Record Ref Conta…" at bounding box center [820, 334] width 1164 height 103
click at [726, 374] on td at bounding box center [723, 369] width 194 height 29
click at [726, 374] on input "text" at bounding box center [727, 368] width 174 height 23
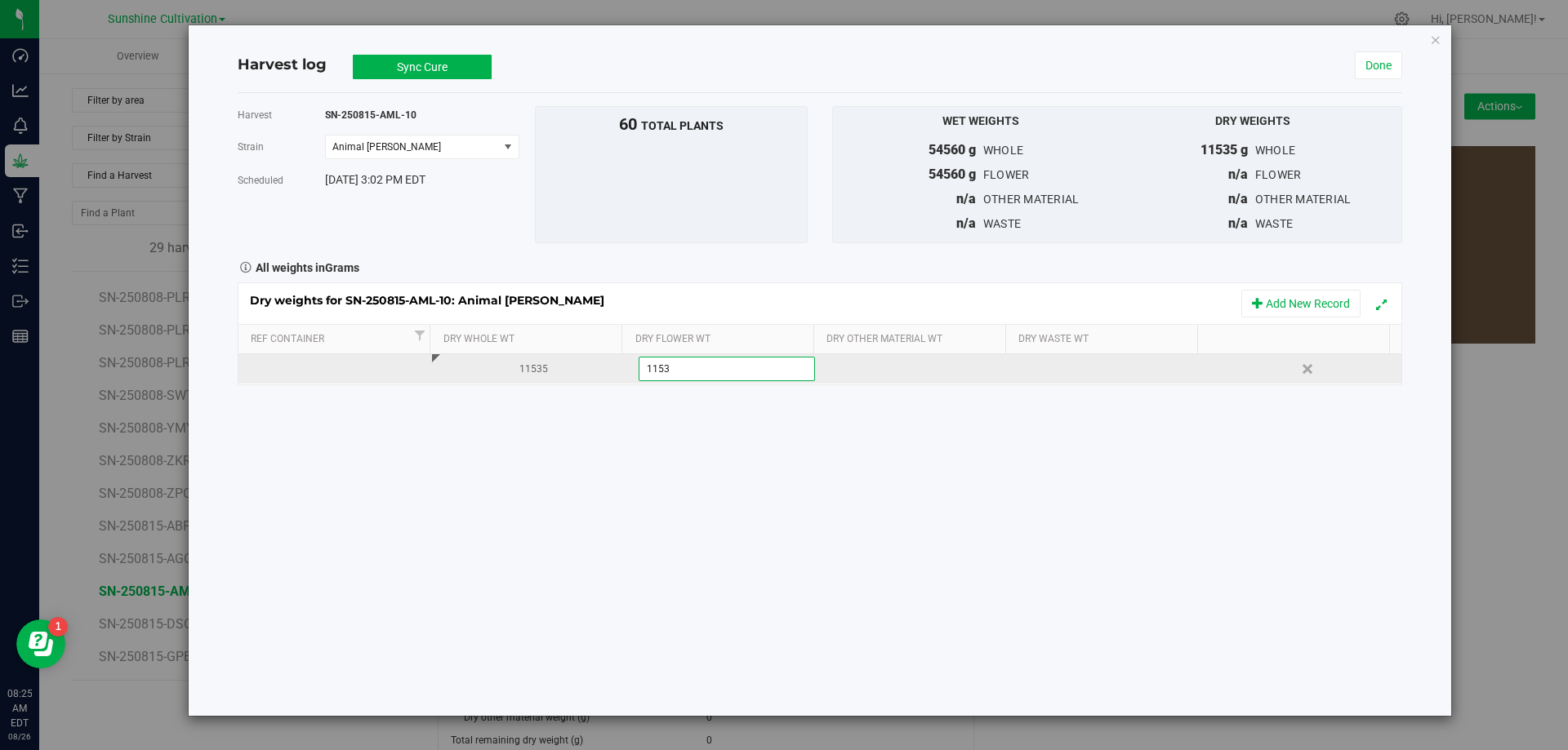
type input "11535"
click at [888, 371] on div "Dry weights for SN-250815-AML-10: Animal [PERSON_NAME] Add New Record Ref Conta…" at bounding box center [820, 334] width 1164 height 103
click at [888, 371] on div at bounding box center [821, 333] width 1164 height 101
click at [1122, 367] on div at bounding box center [1116, 368] width 181 height 24
click at [1122, 367] on input "text" at bounding box center [1114, 368] width 174 height 23
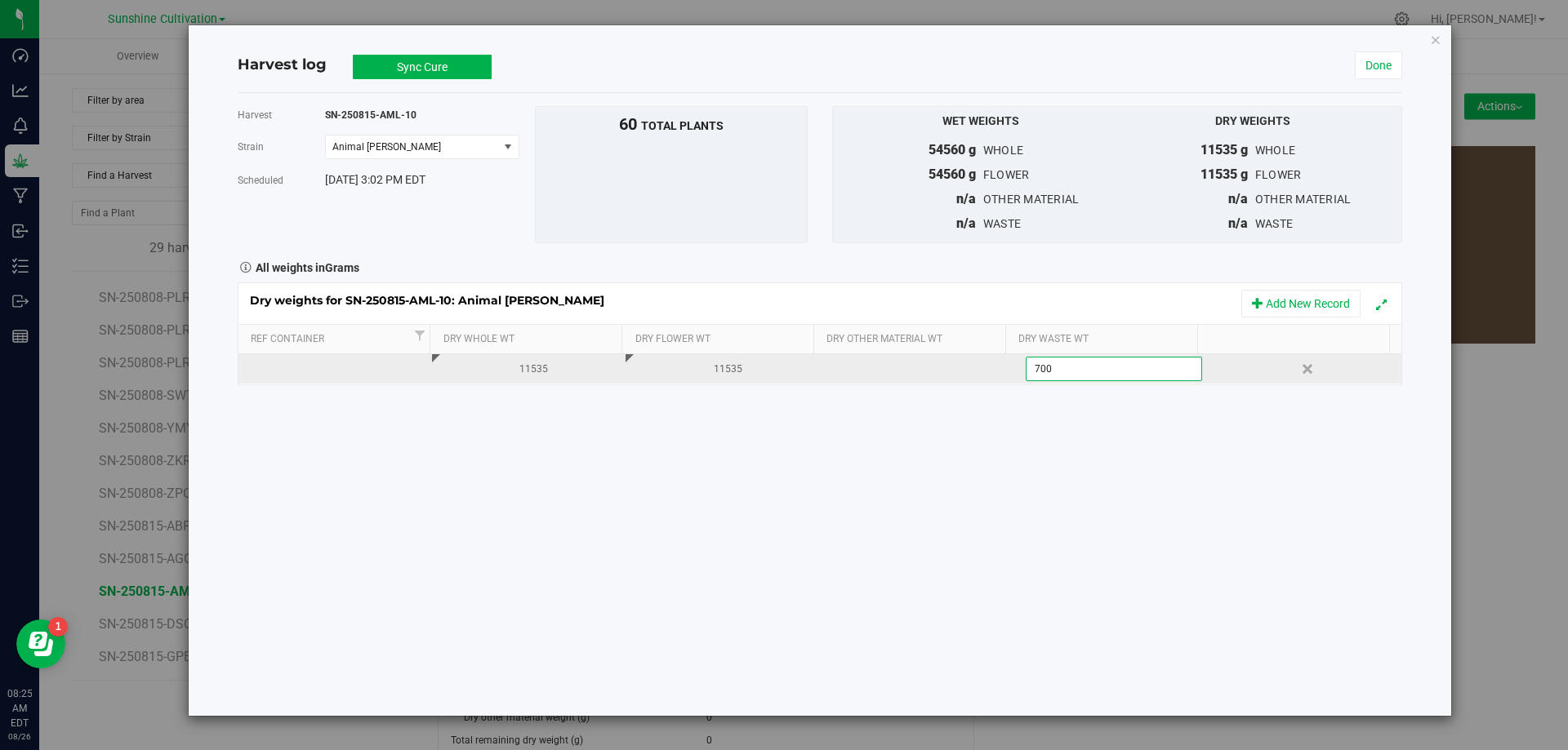
type input "7000"
click at [460, 65] on button "Sync Cure" at bounding box center [422, 67] width 139 height 24
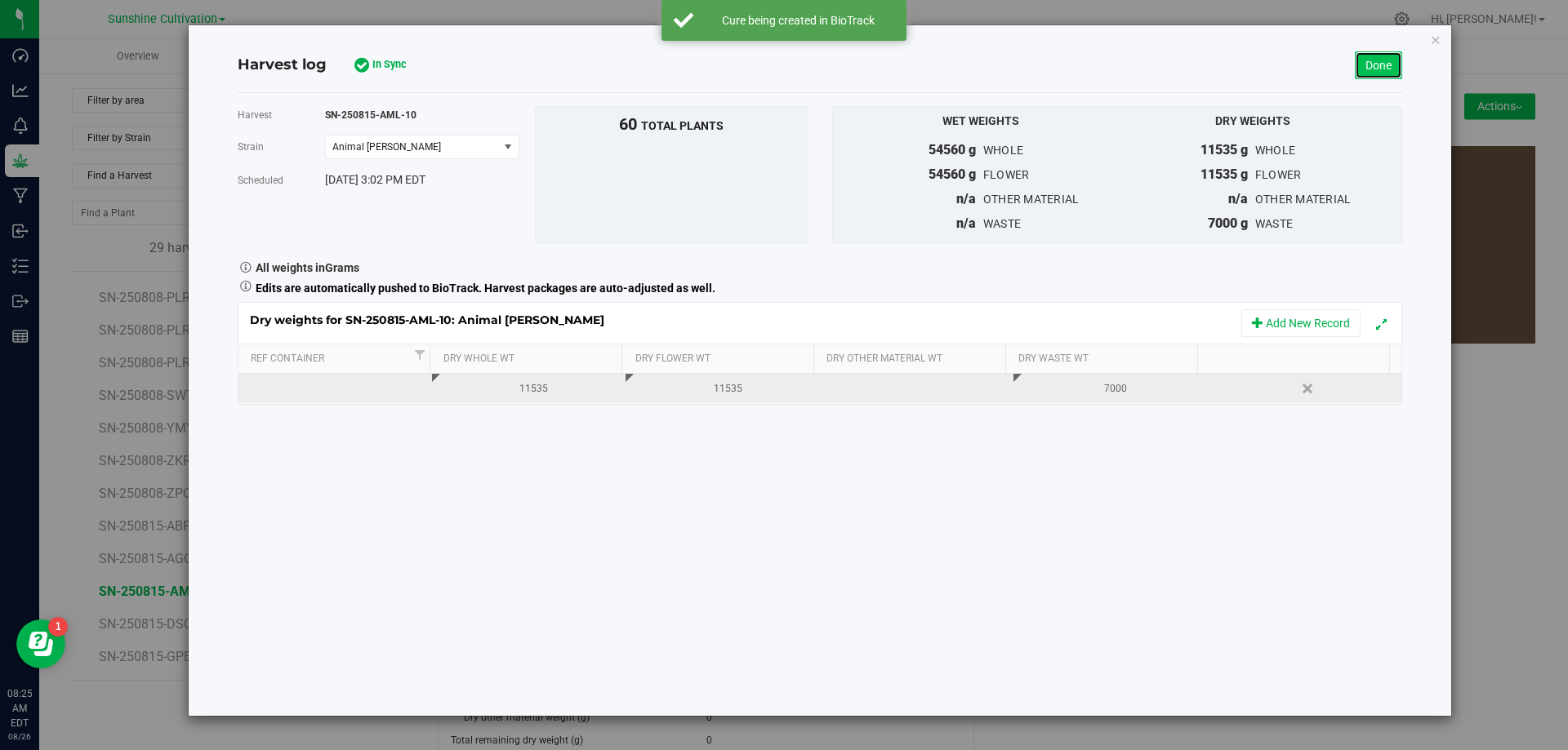
click at [1375, 62] on link "Done" at bounding box center [1379, 66] width 47 height 27
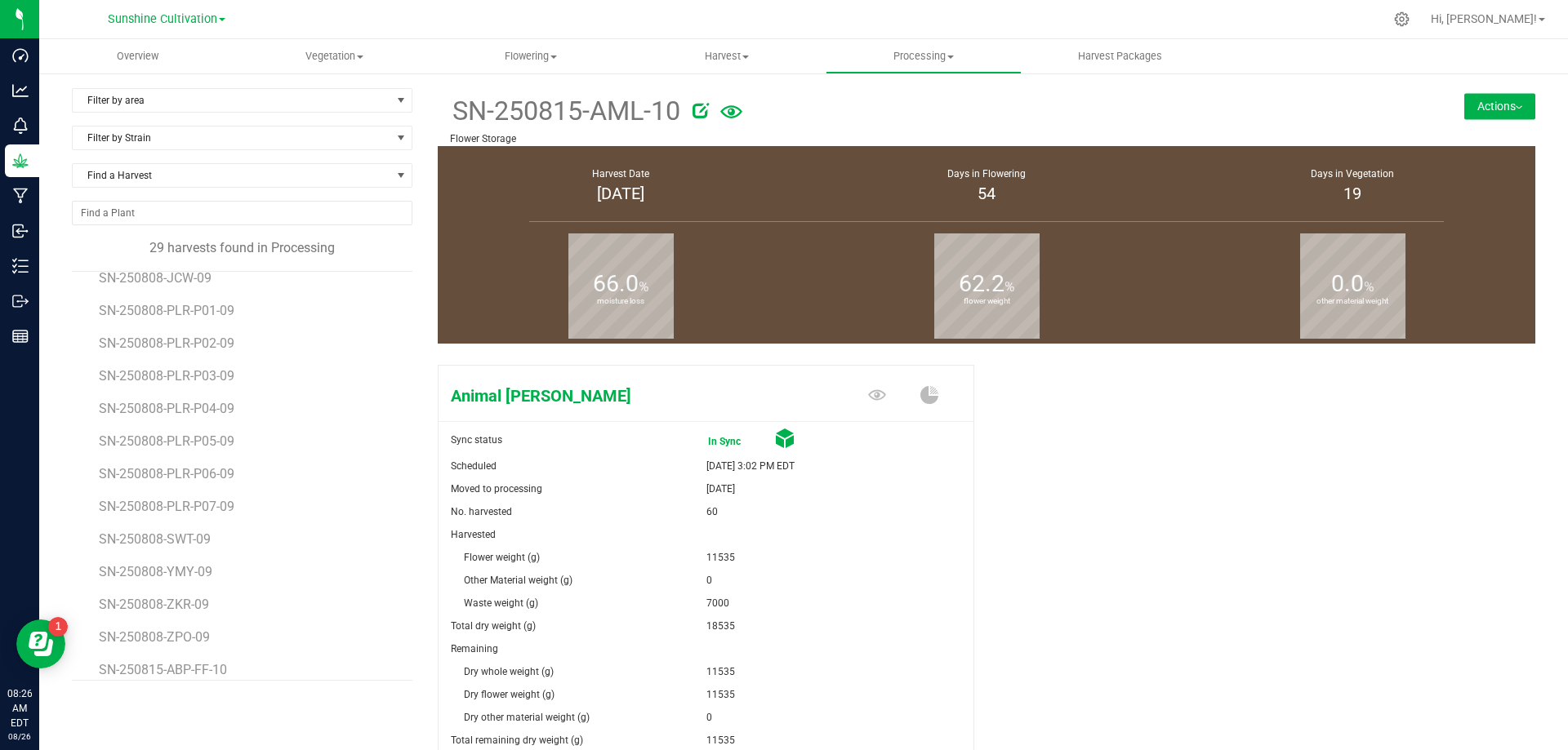
scroll to position [552, 0]
click at [172, 556] on span "SN-250815-AGO-10" at bounding box center [158, 559] width 118 height 16
click at [187, 584] on span "SN-250815-AML-10" at bounding box center [158, 591] width 119 height 16
click at [169, 614] on li "SN-250815-DSC-10" at bounding box center [250, 618] width 302 height 32
click at [172, 627] on span "SN-250815-DSC-10" at bounding box center [157, 625] width 116 height 16
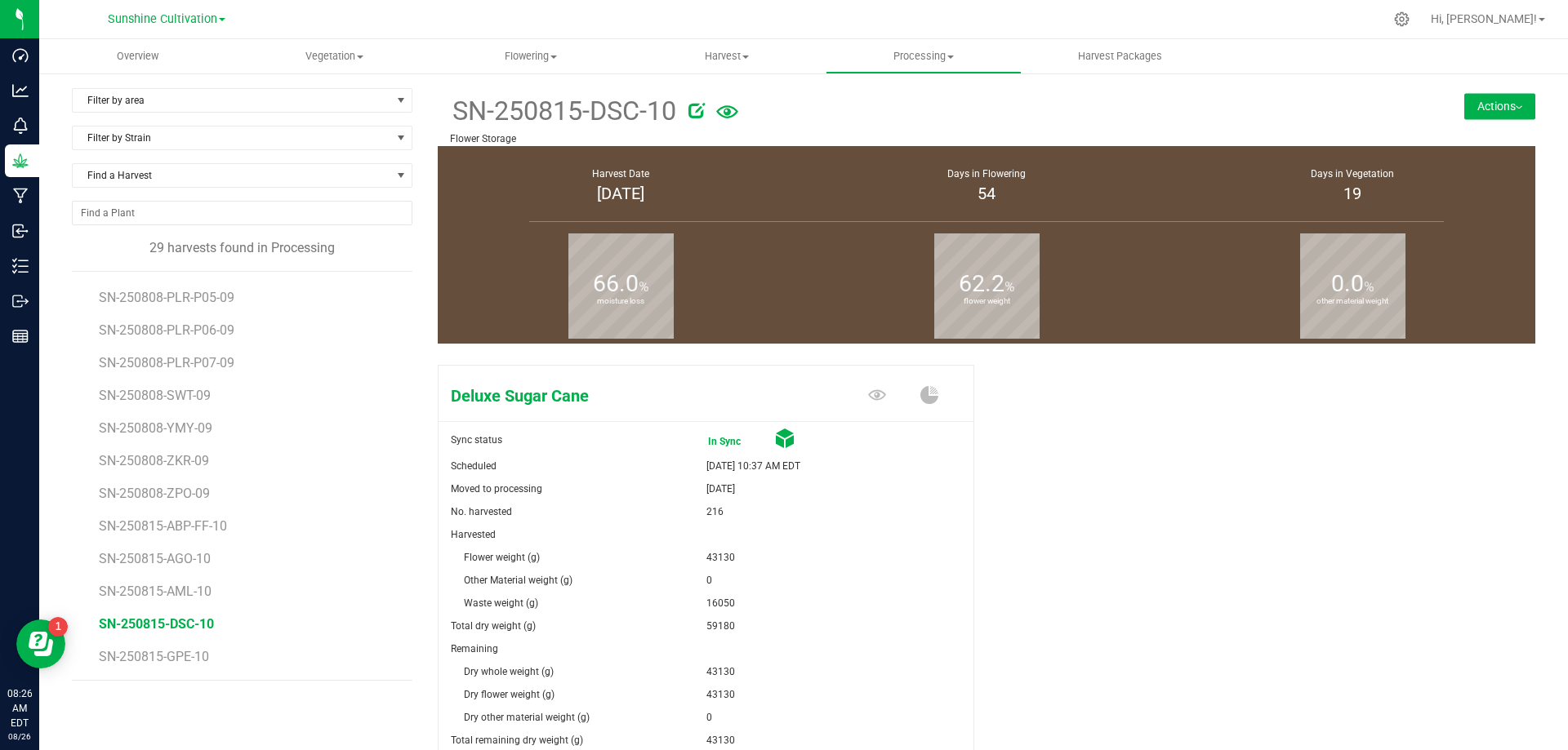
click at [188, 648] on li "SN-250815-GPE-10" at bounding box center [250, 657] width 302 height 46
click at [196, 667] on li "SN-250815-GPE-10" at bounding box center [250, 657] width 302 height 46
click at [196, 666] on li "SN-250815-GPE-10" at bounding box center [250, 657] width 302 height 46
click at [194, 659] on span "SN-250815-GPE-10" at bounding box center [157, 657] width 116 height 16
